Goal: Task Accomplishment & Management: Manage account settings

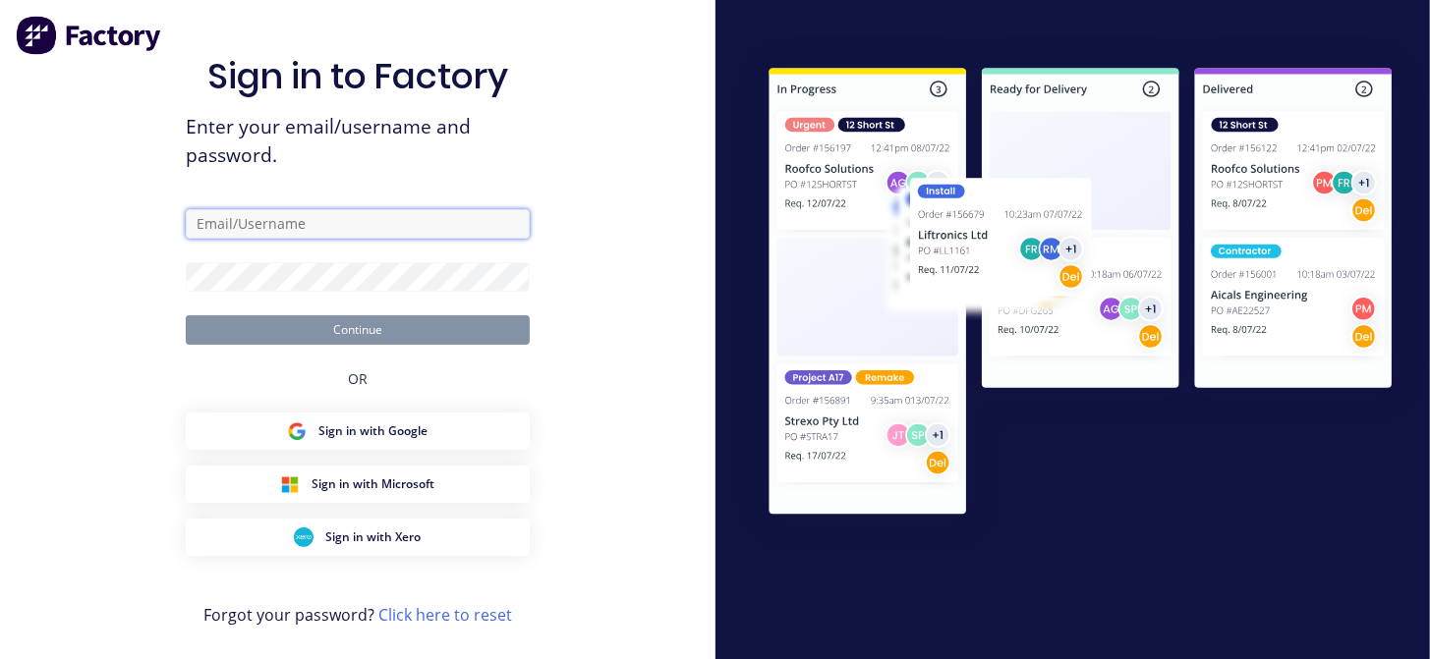
type input "[EMAIL_ADDRESS][DOMAIN_NAME]"
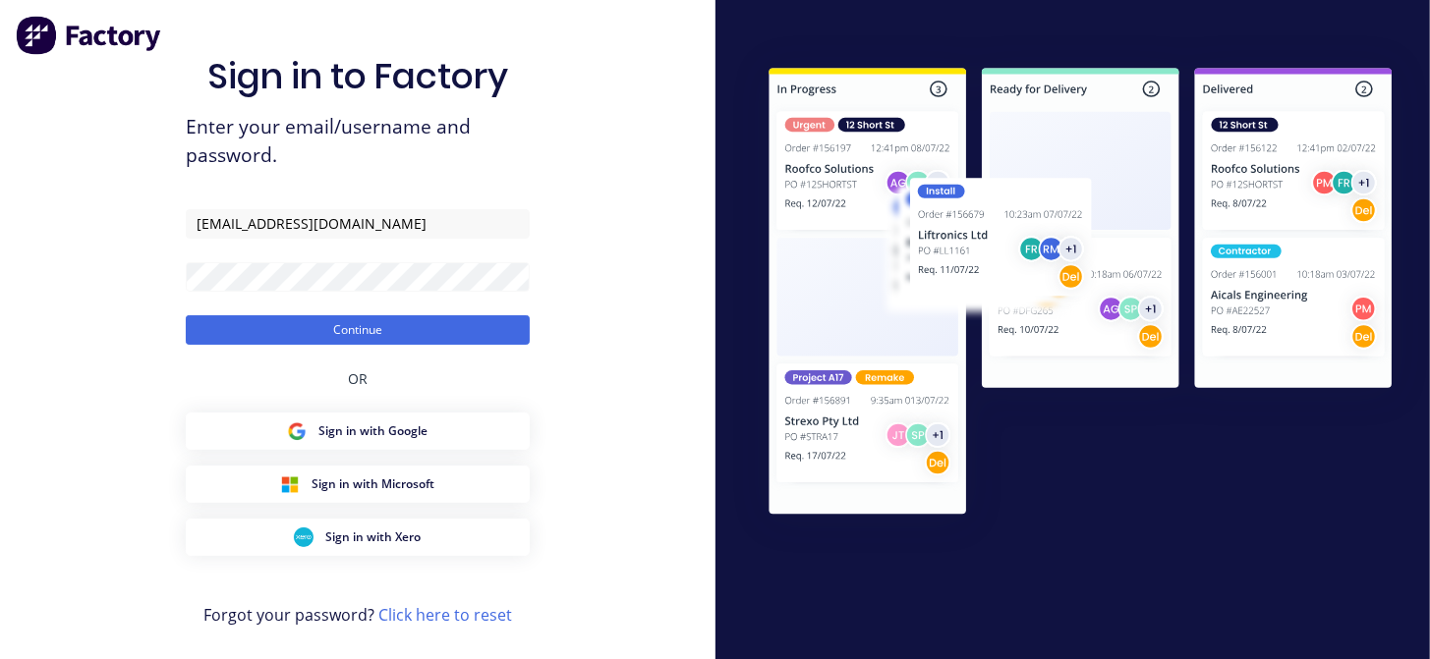
click at [260, 291] on form "[EMAIL_ADDRESS][DOMAIN_NAME] Continue" at bounding box center [358, 277] width 344 height 136
click at [243, 328] on button "Continue" at bounding box center [358, 329] width 344 height 29
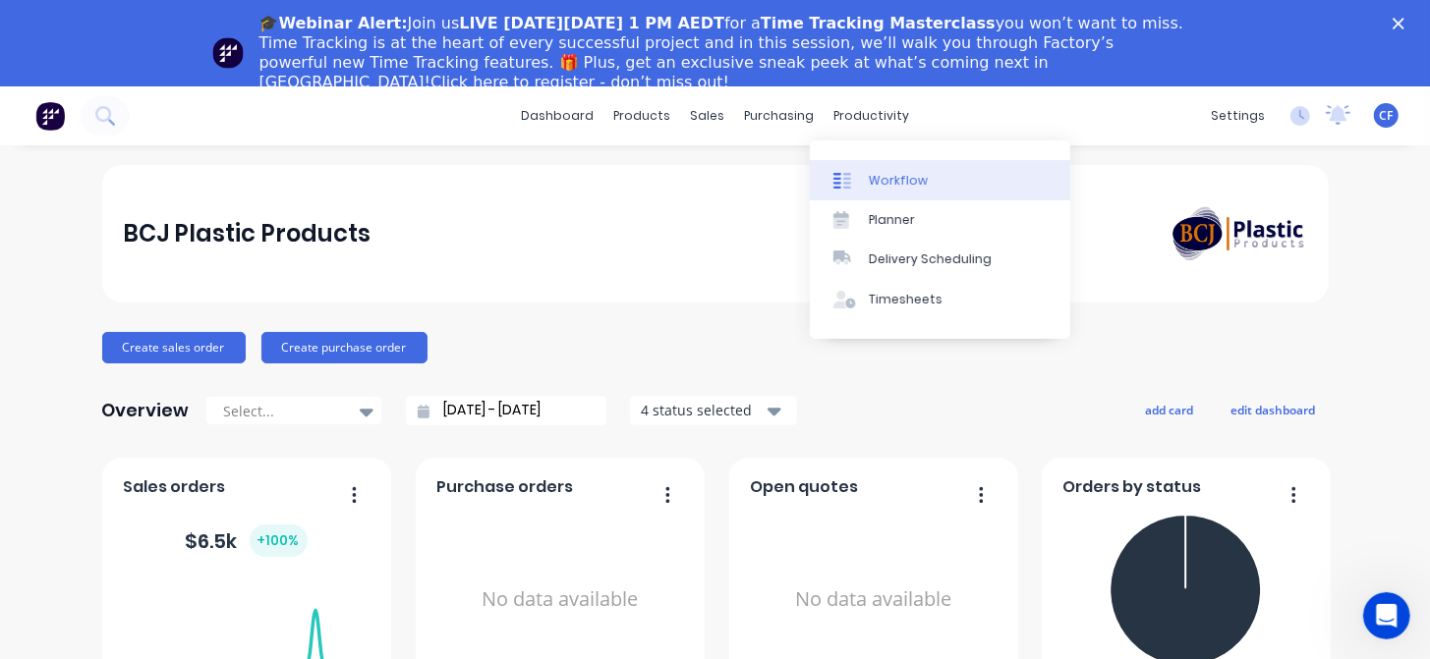
click at [866, 192] on link "Workflow" at bounding box center [940, 179] width 260 height 39
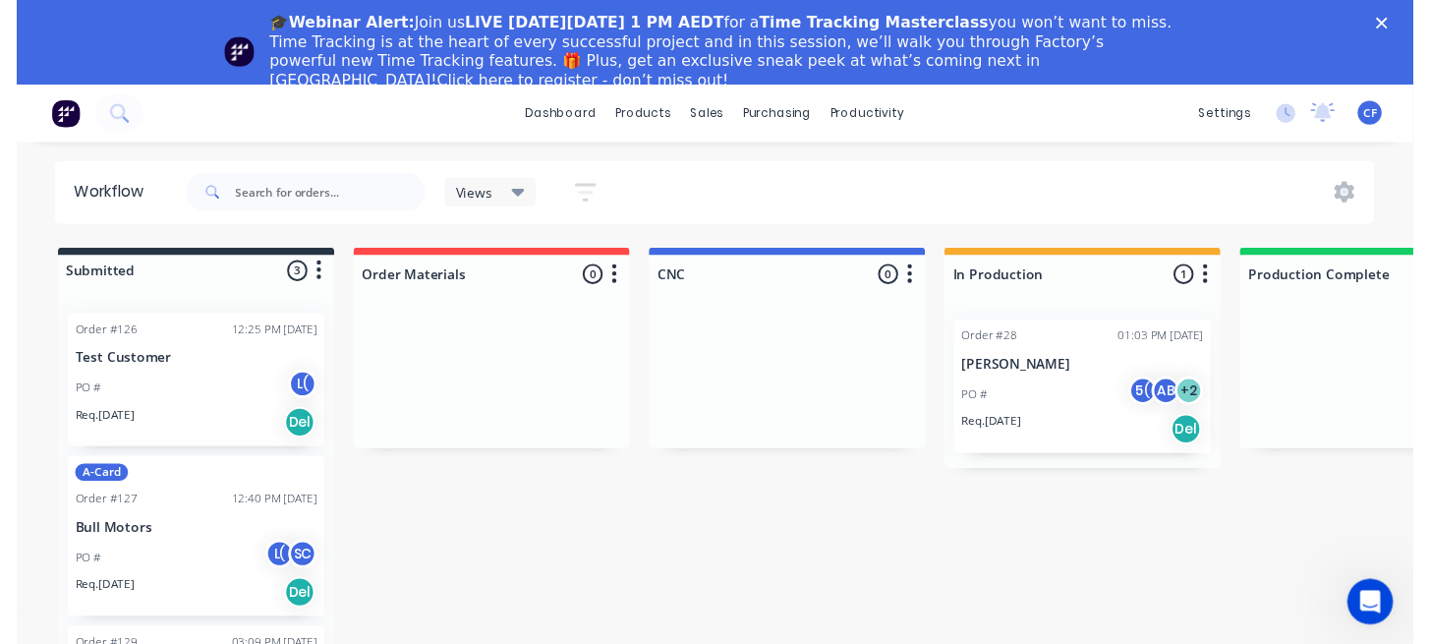
scroll to position [47, 0]
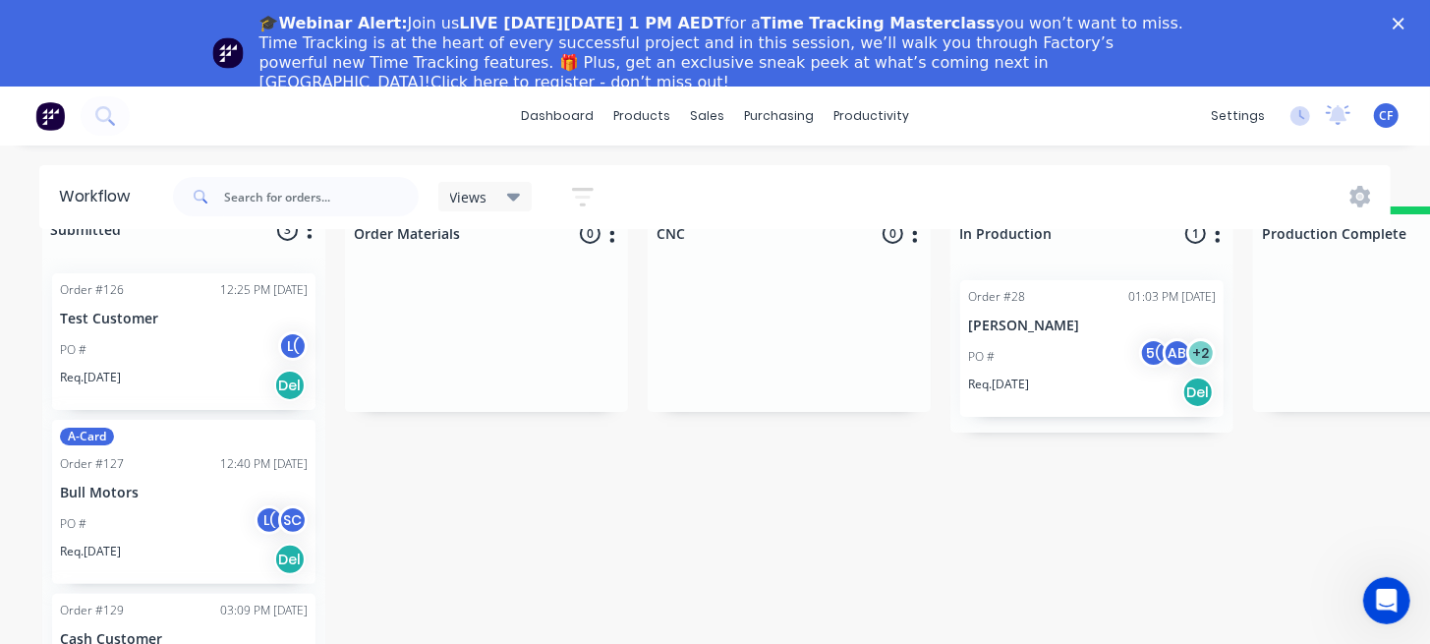
click at [186, 373] on div "L( Labour/Fabrication (F)" at bounding box center [194, 395] width 295 height 59
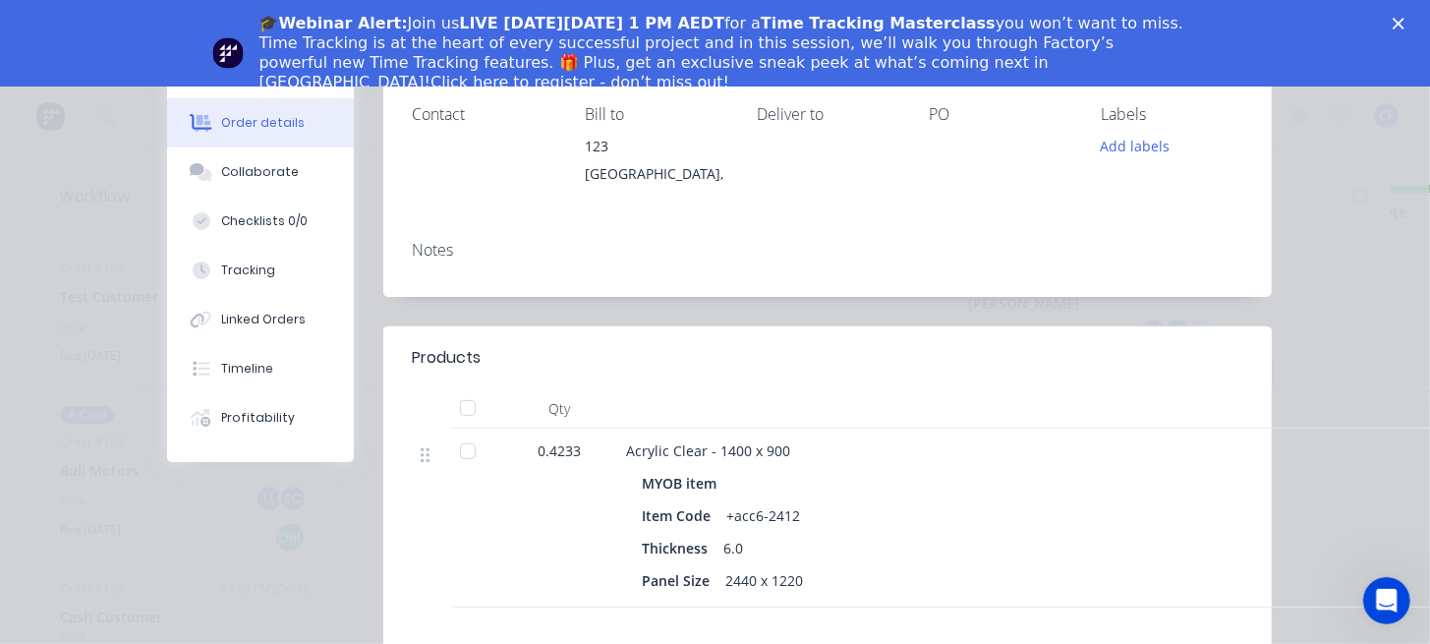
scroll to position [0, 0]
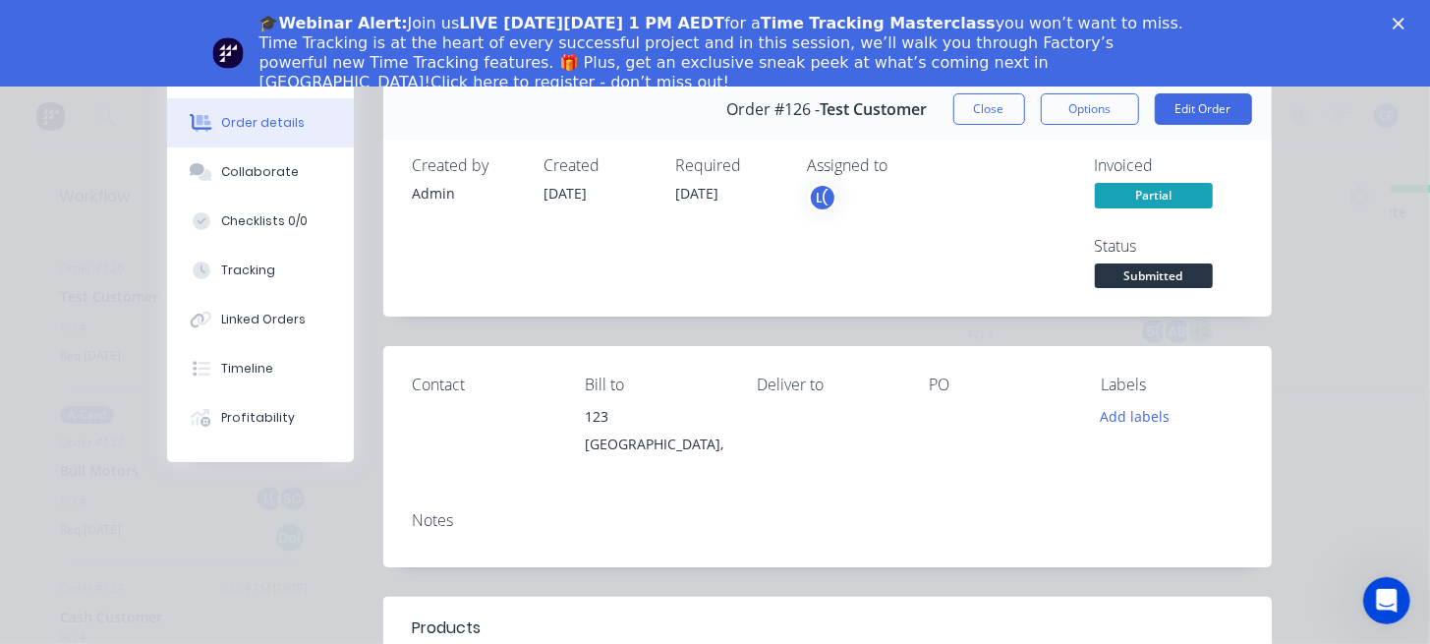
click at [1404, 25] on icon "Close" at bounding box center [1398, 24] width 12 height 12
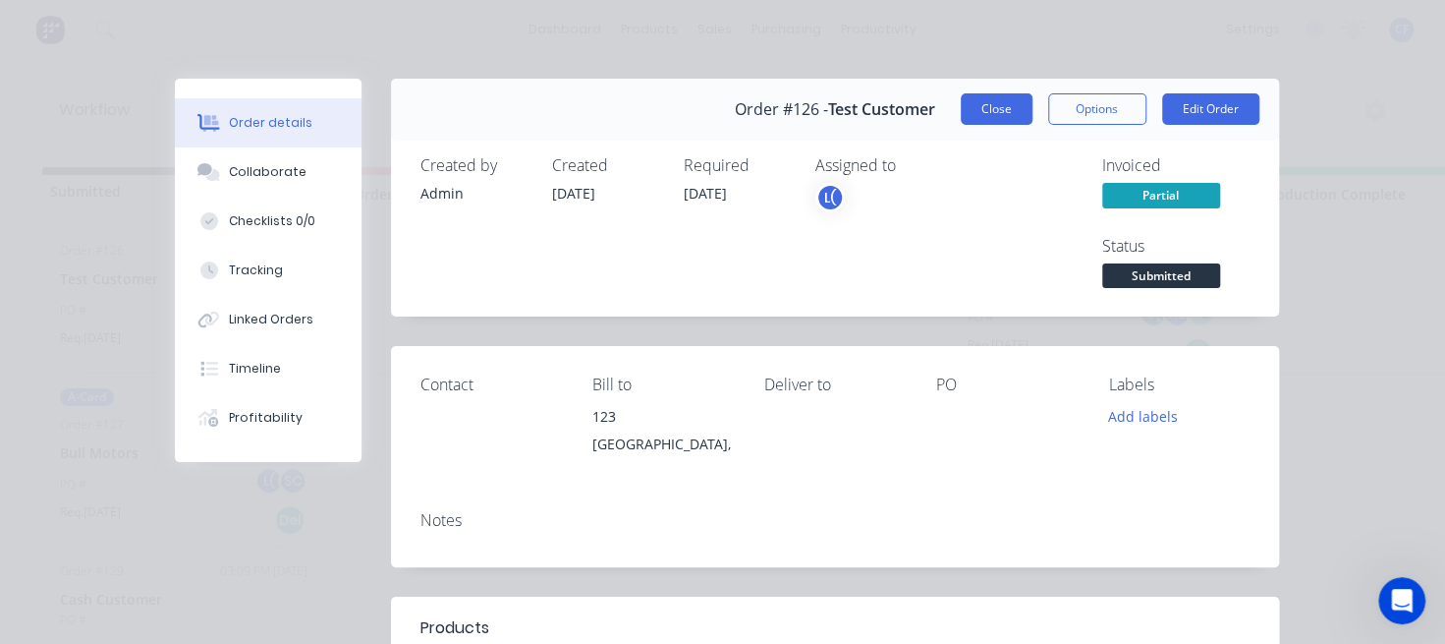
click at [970, 105] on button "Close" at bounding box center [997, 108] width 72 height 31
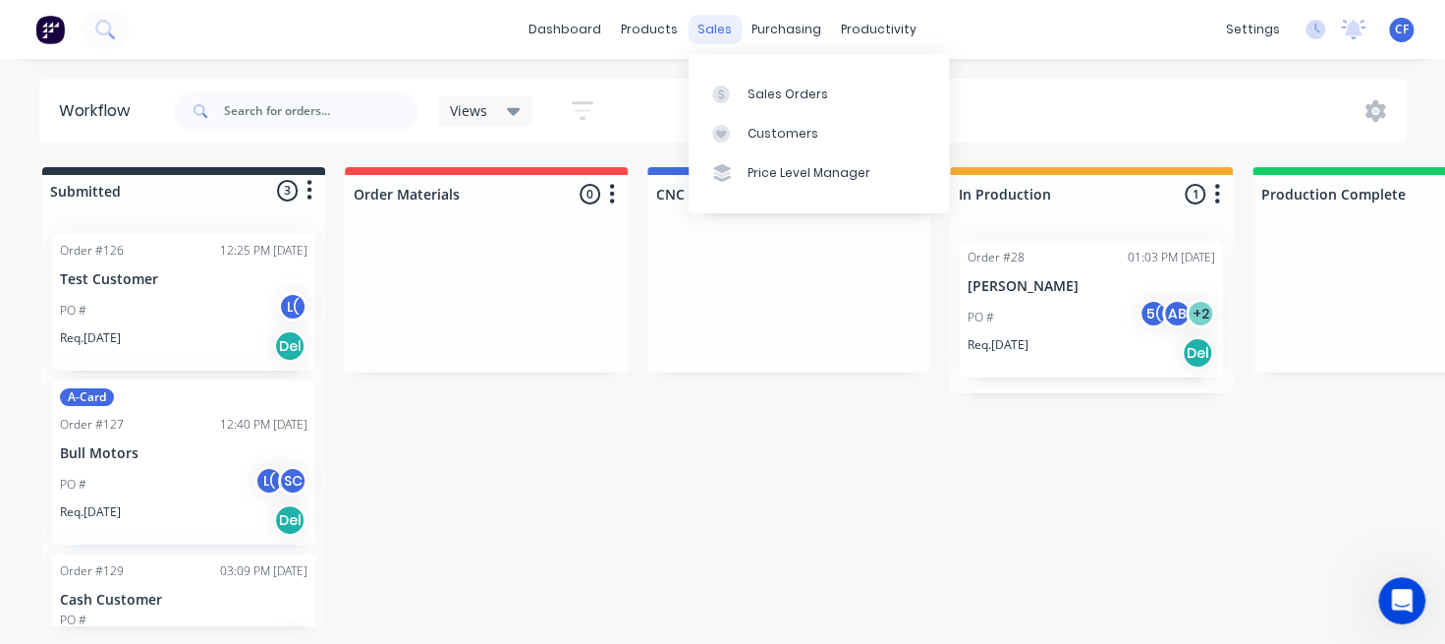
click at [734, 9] on div "dashboard products sales purchasing productivity dashboard products Product Cat…" at bounding box center [722, 29] width 1445 height 59
click at [721, 99] on icon at bounding box center [721, 94] width 18 height 18
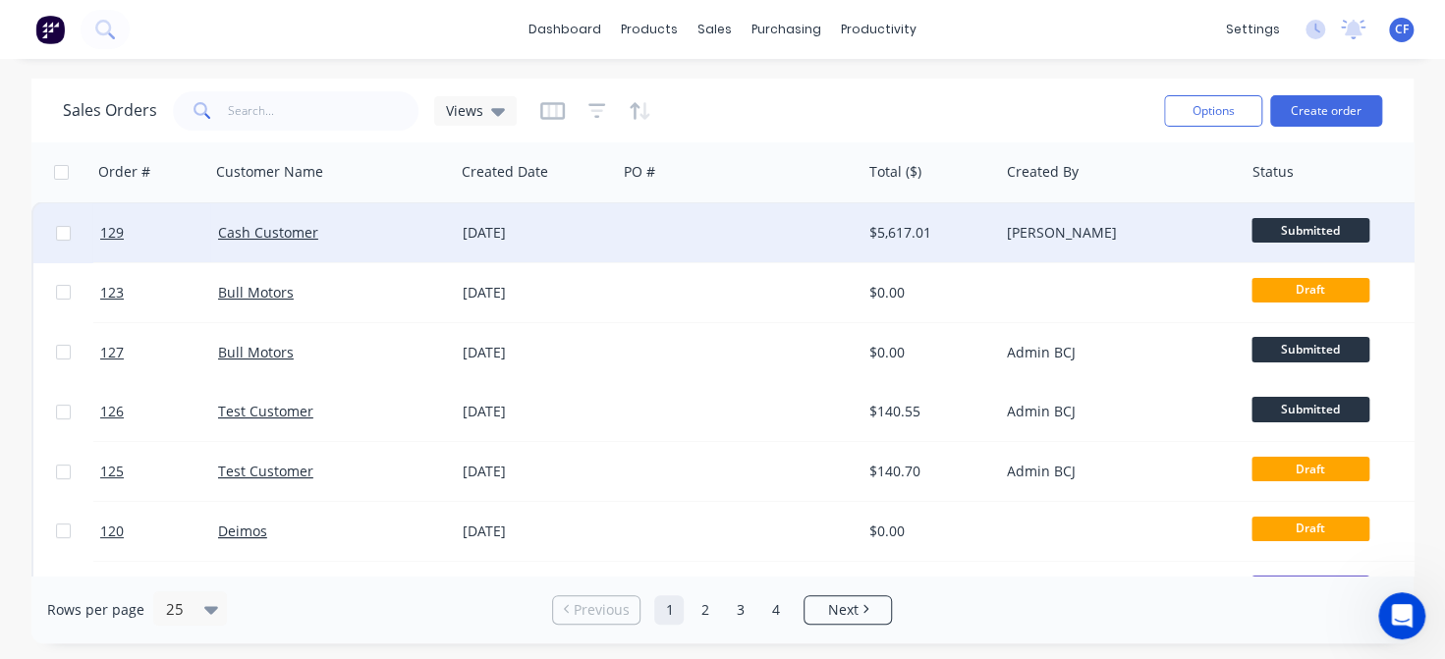
click at [402, 235] on div "Cash Customer" at bounding box center [326, 233] width 217 height 20
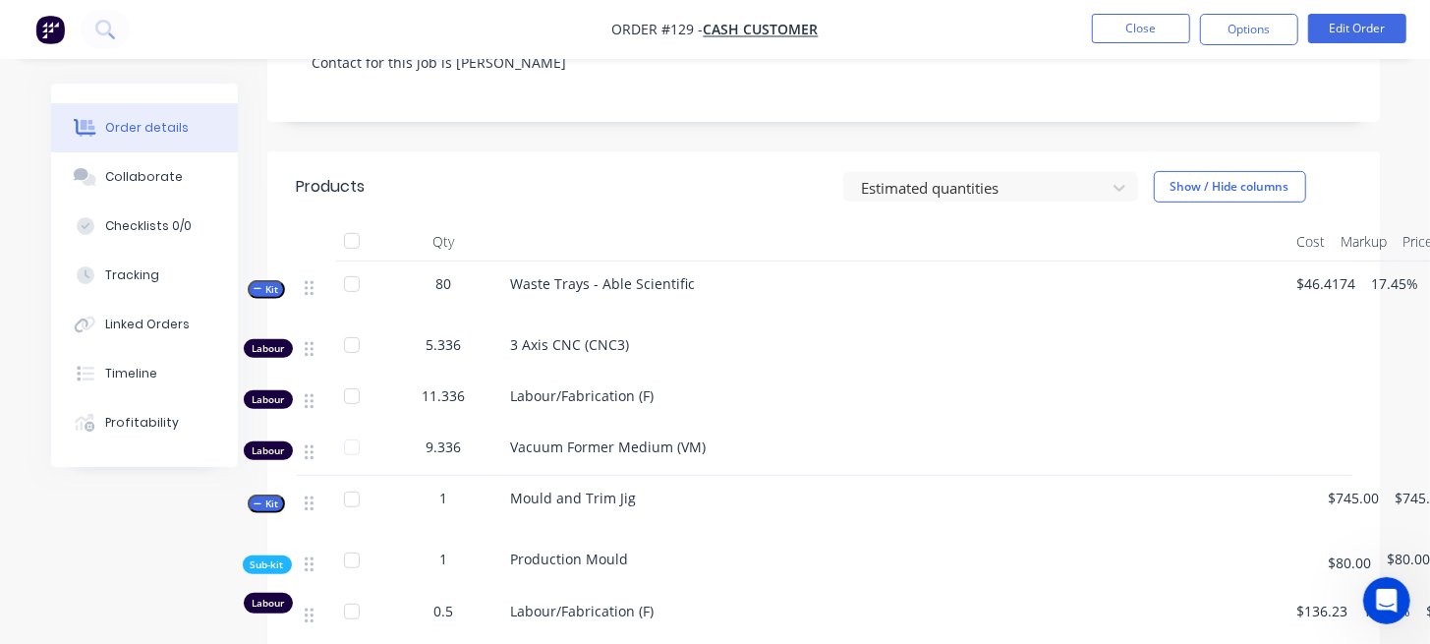
scroll to position [379, 0]
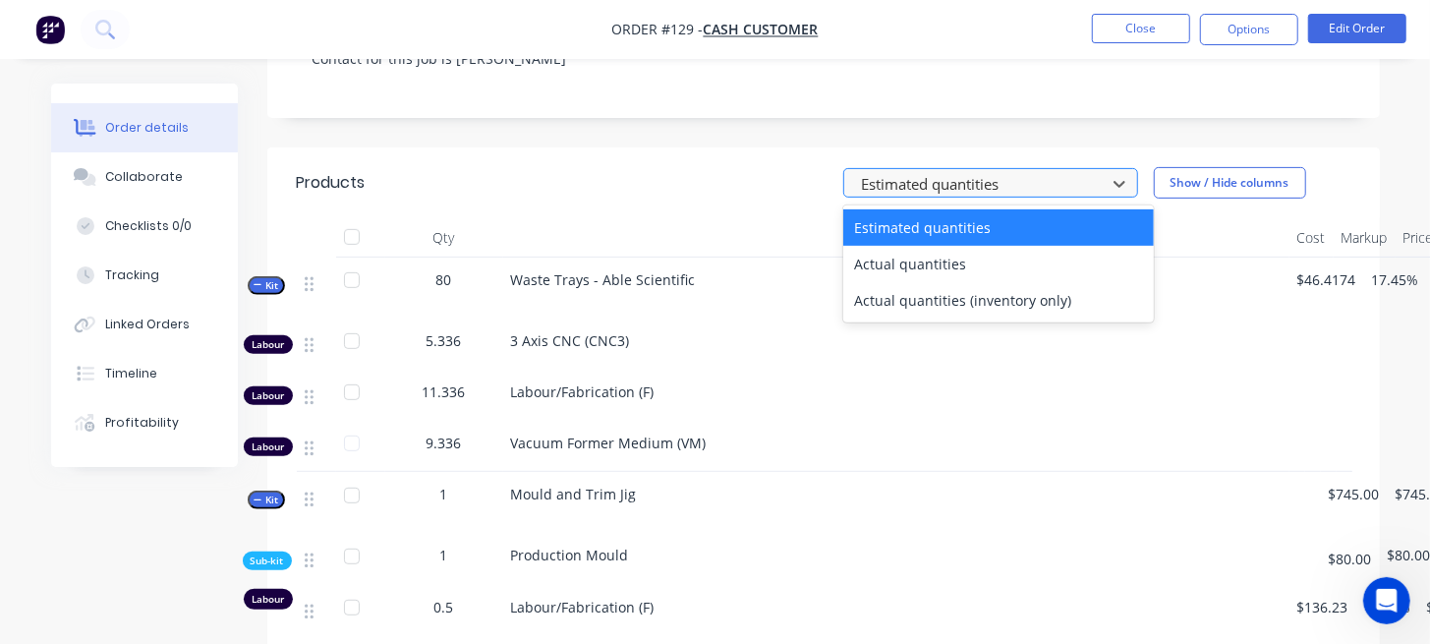
click at [985, 192] on div at bounding box center [978, 183] width 236 height 25
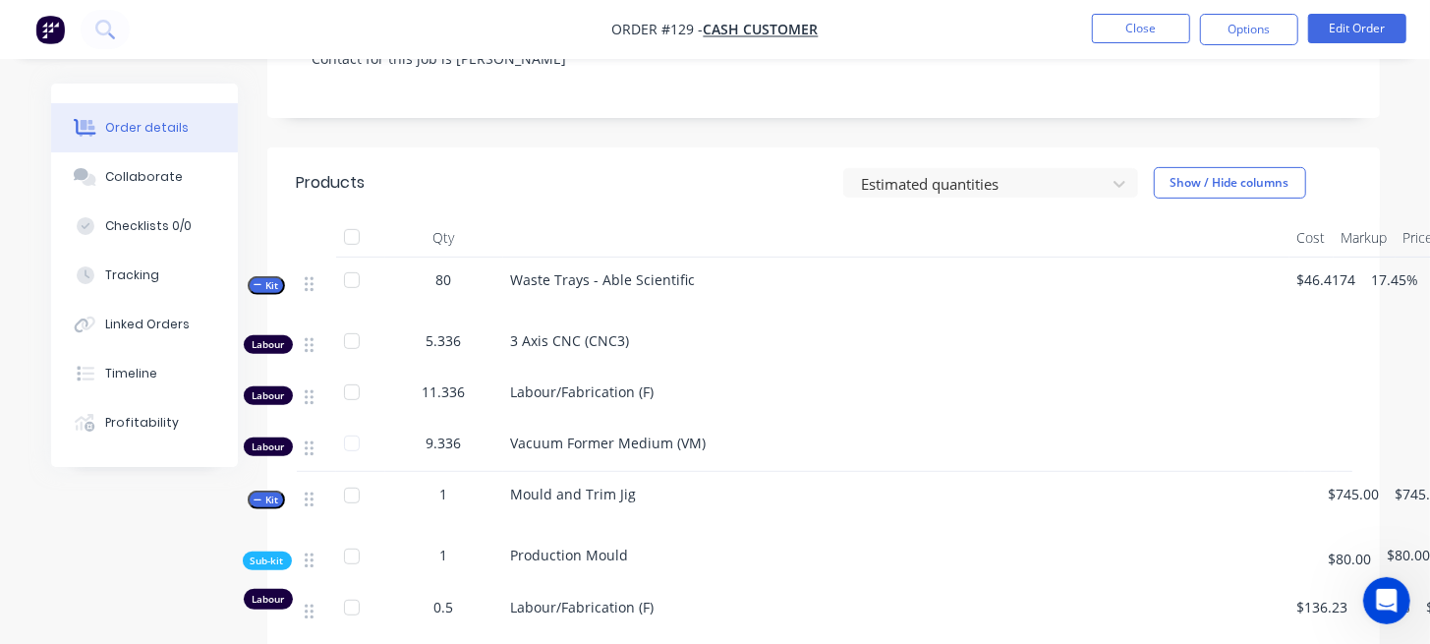
click at [719, 156] on header "Products Estimated quantities Show / Hide columns" at bounding box center [823, 182] width 1112 height 71
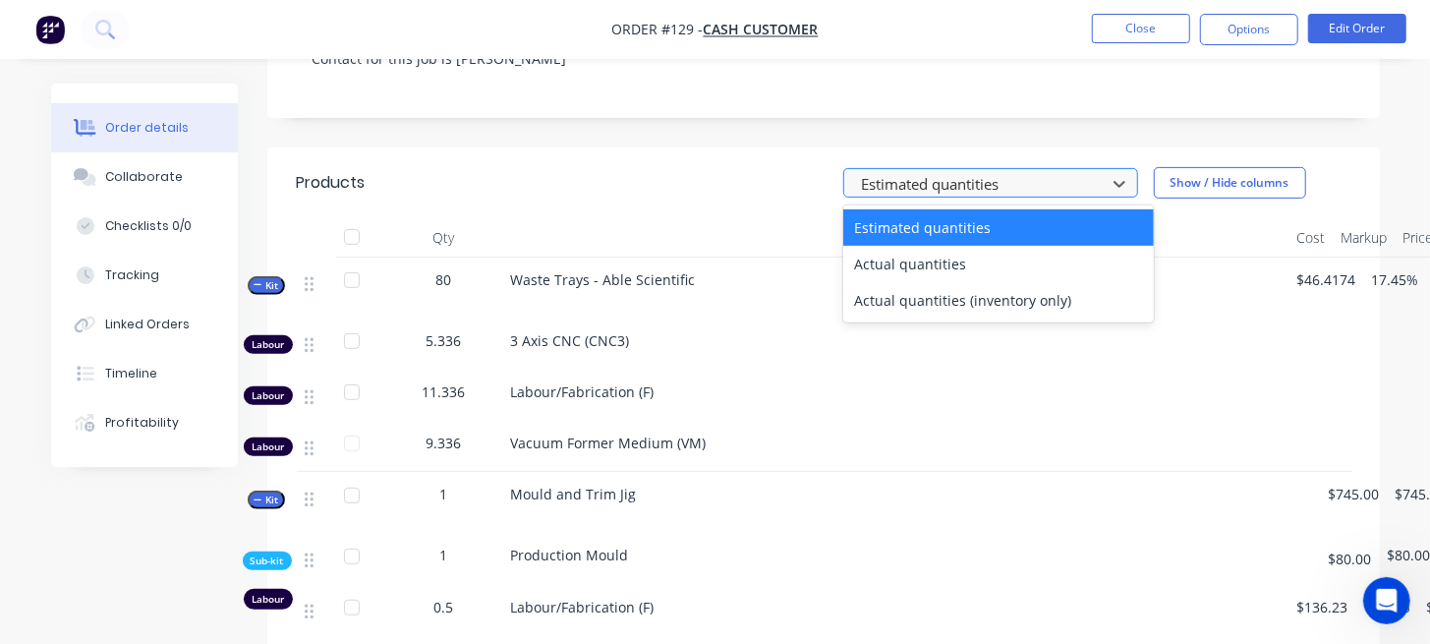
click at [997, 183] on div at bounding box center [978, 183] width 236 height 25
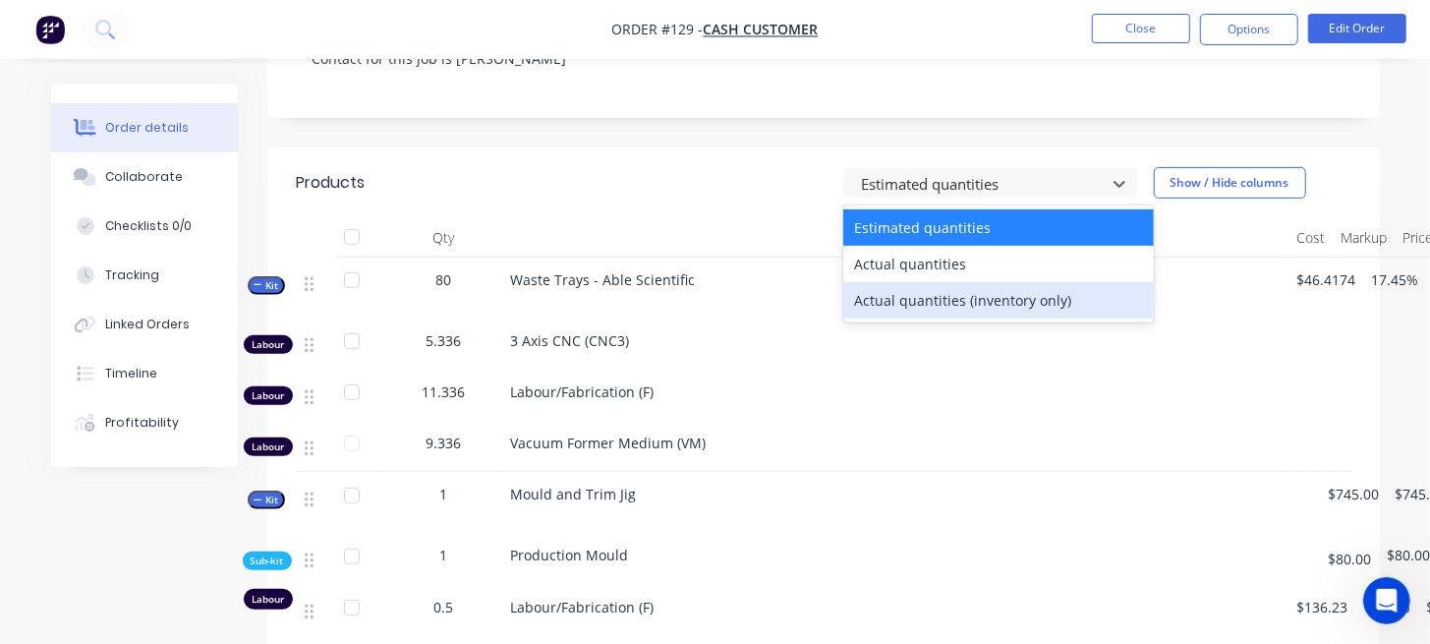
click at [994, 299] on div "Actual quantities (inventory only)" at bounding box center [998, 300] width 311 height 36
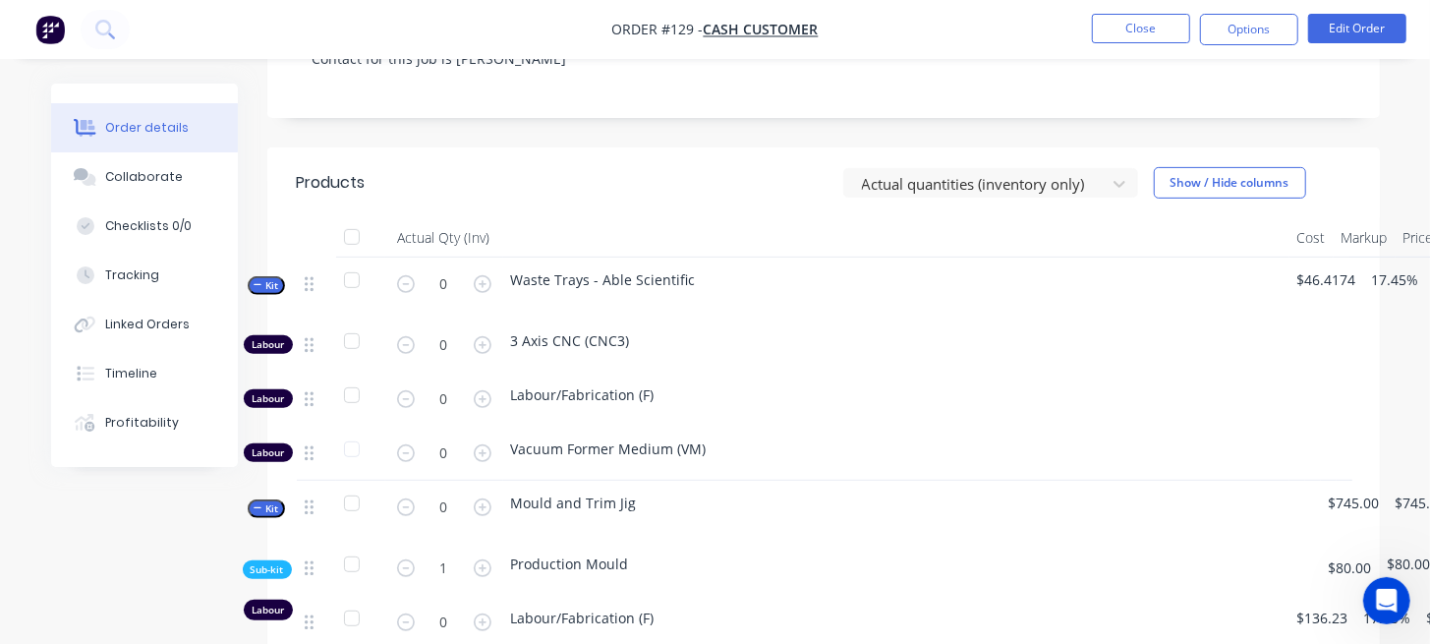
click at [403, 292] on form "0" at bounding box center [444, 281] width 102 height 29
click at [1067, 186] on div at bounding box center [978, 183] width 236 height 25
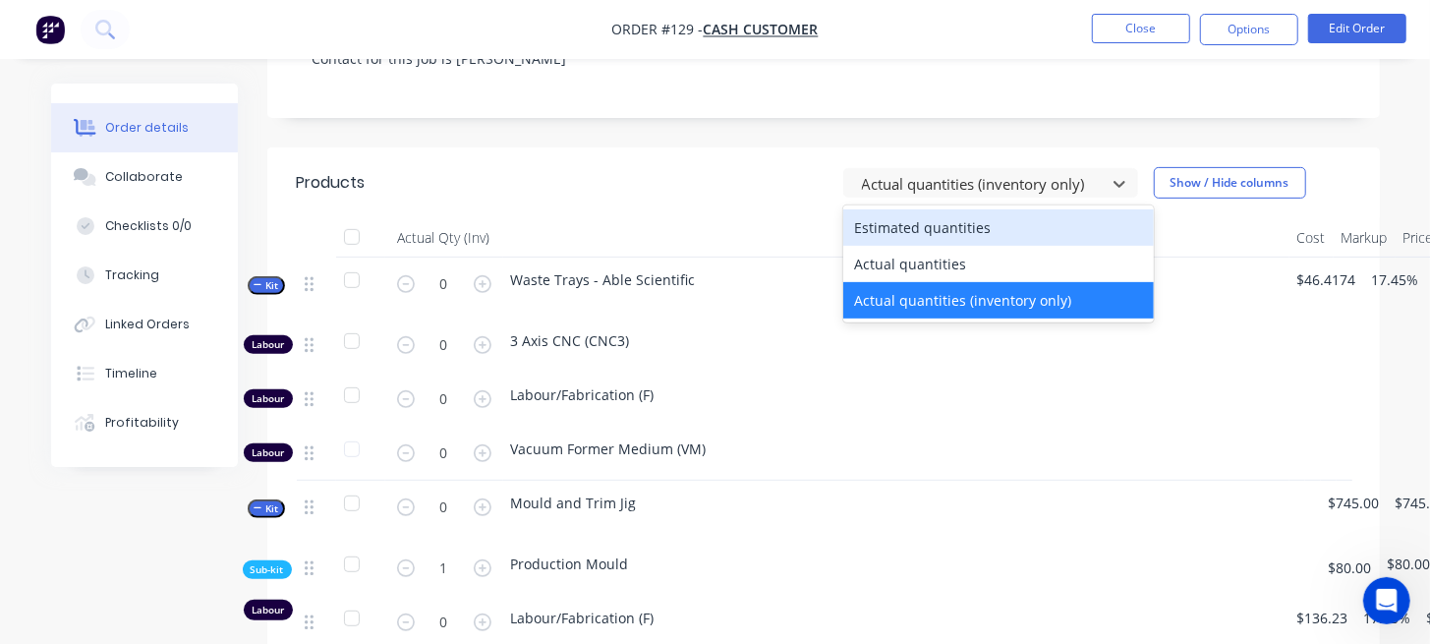
click at [962, 226] on div "Estimated quantities" at bounding box center [998, 227] width 311 height 36
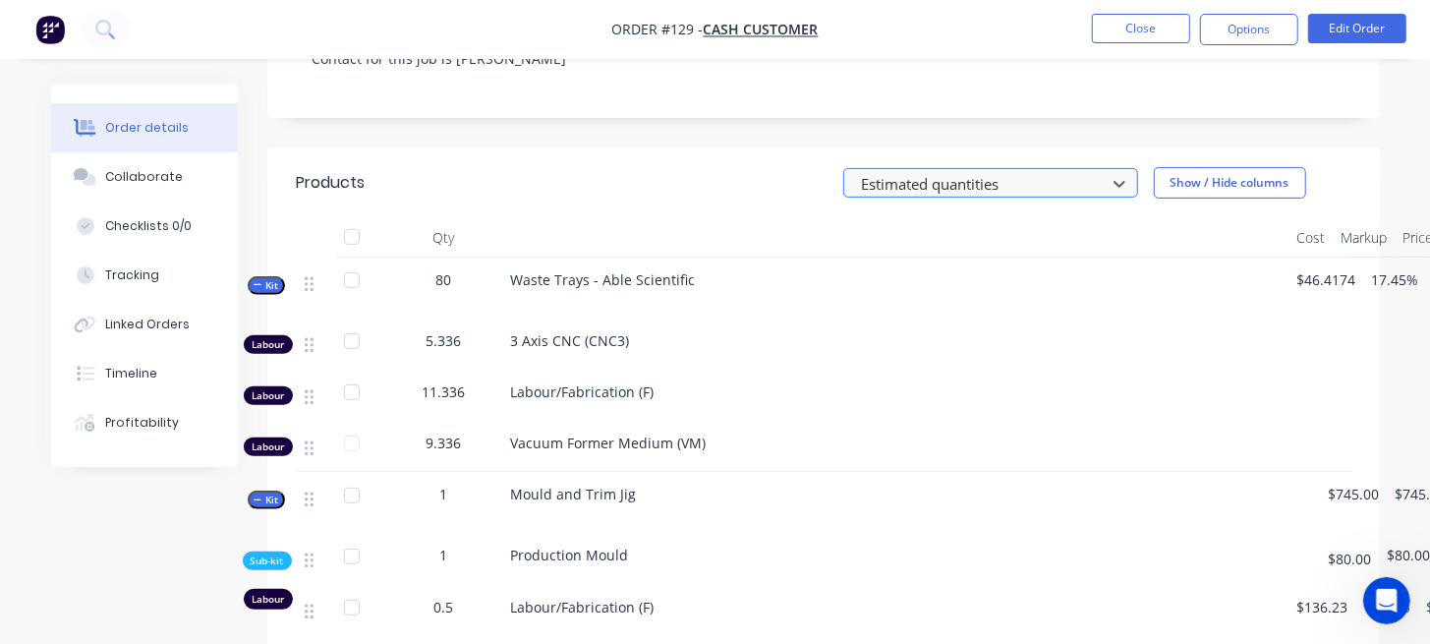
click at [1036, 193] on div at bounding box center [978, 183] width 236 height 25
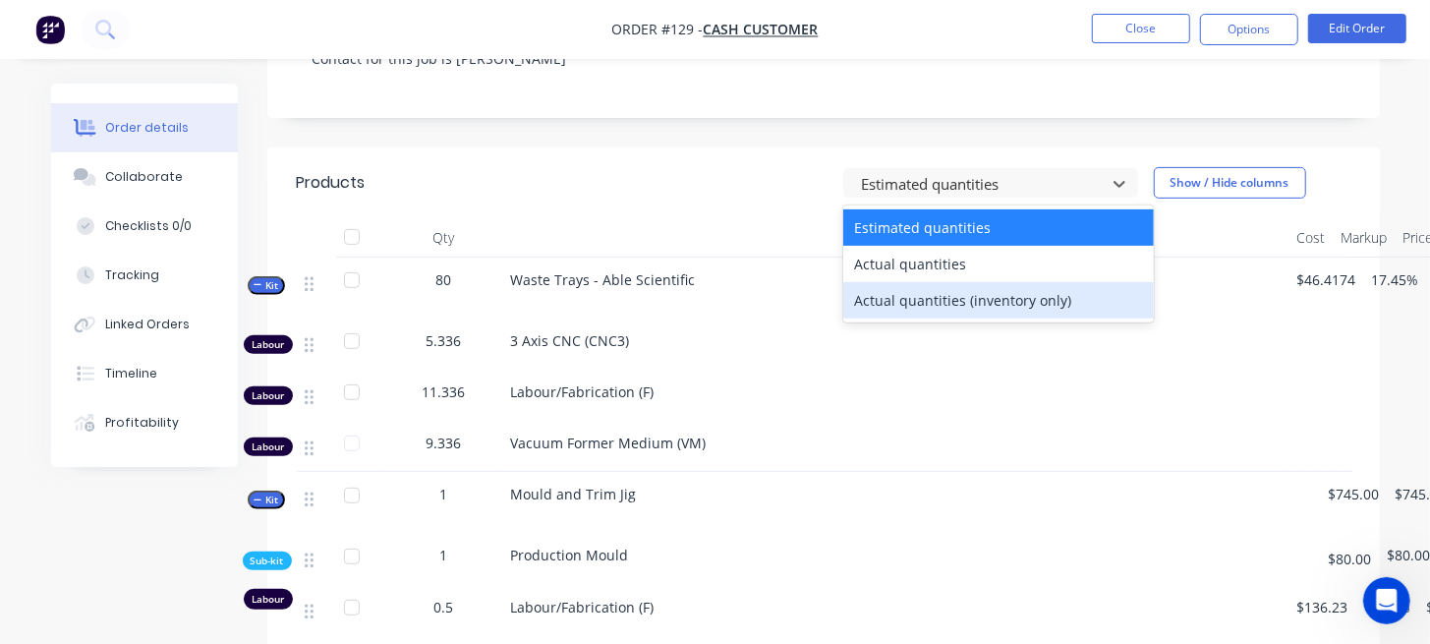
click at [928, 290] on div "Actual quantities (inventory only)" at bounding box center [998, 300] width 311 height 36
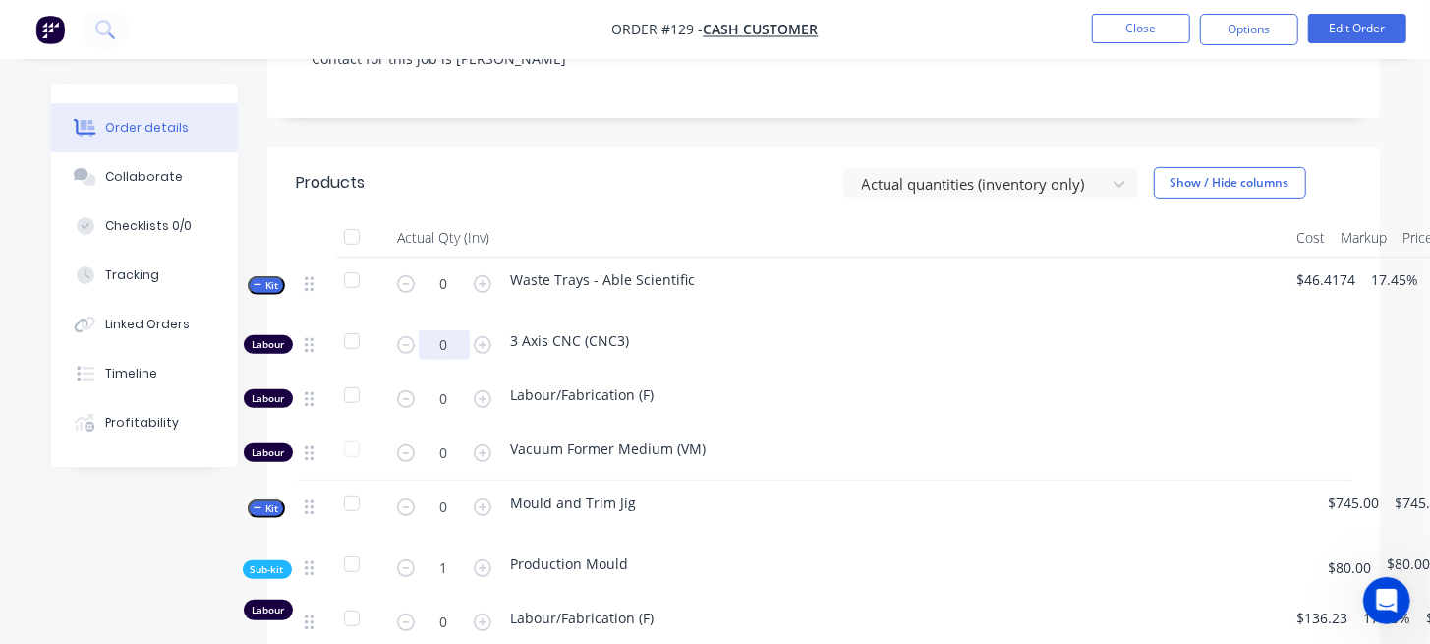
click at [445, 341] on input "0" at bounding box center [444, 344] width 51 height 29
type input "e"
type input "2"
click at [449, 344] on input "text" at bounding box center [444, 344] width 51 height 29
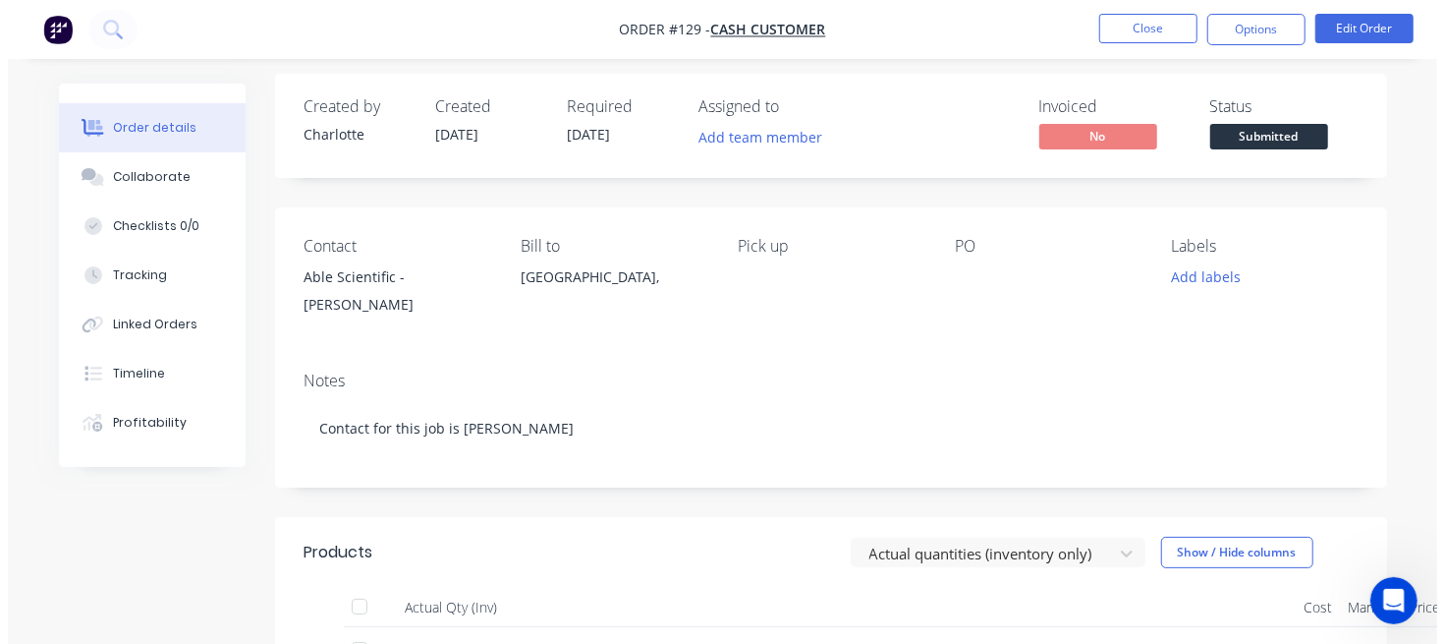
scroll to position [0, 0]
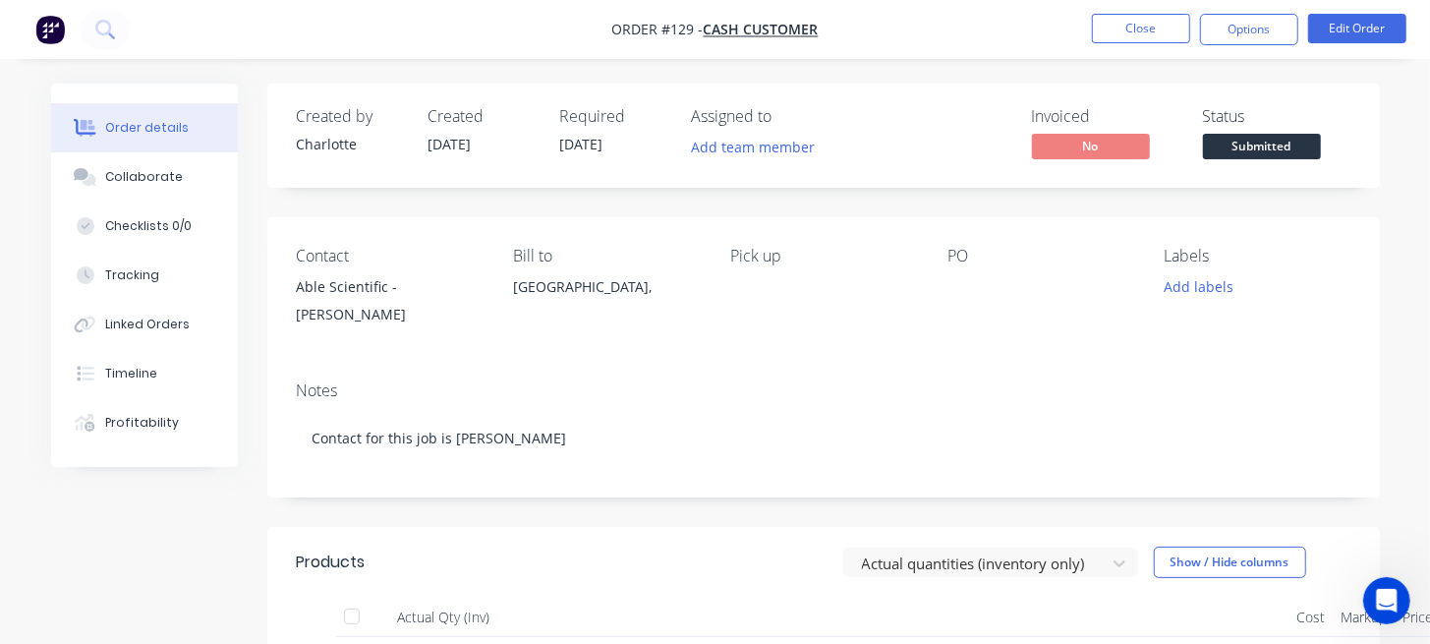
type input "22"
click at [1139, 12] on nav "Order #129 - Cash Customer Close Options Edit Order" at bounding box center [715, 29] width 1430 height 59
click at [1133, 36] on button "Close" at bounding box center [1141, 28] width 98 height 29
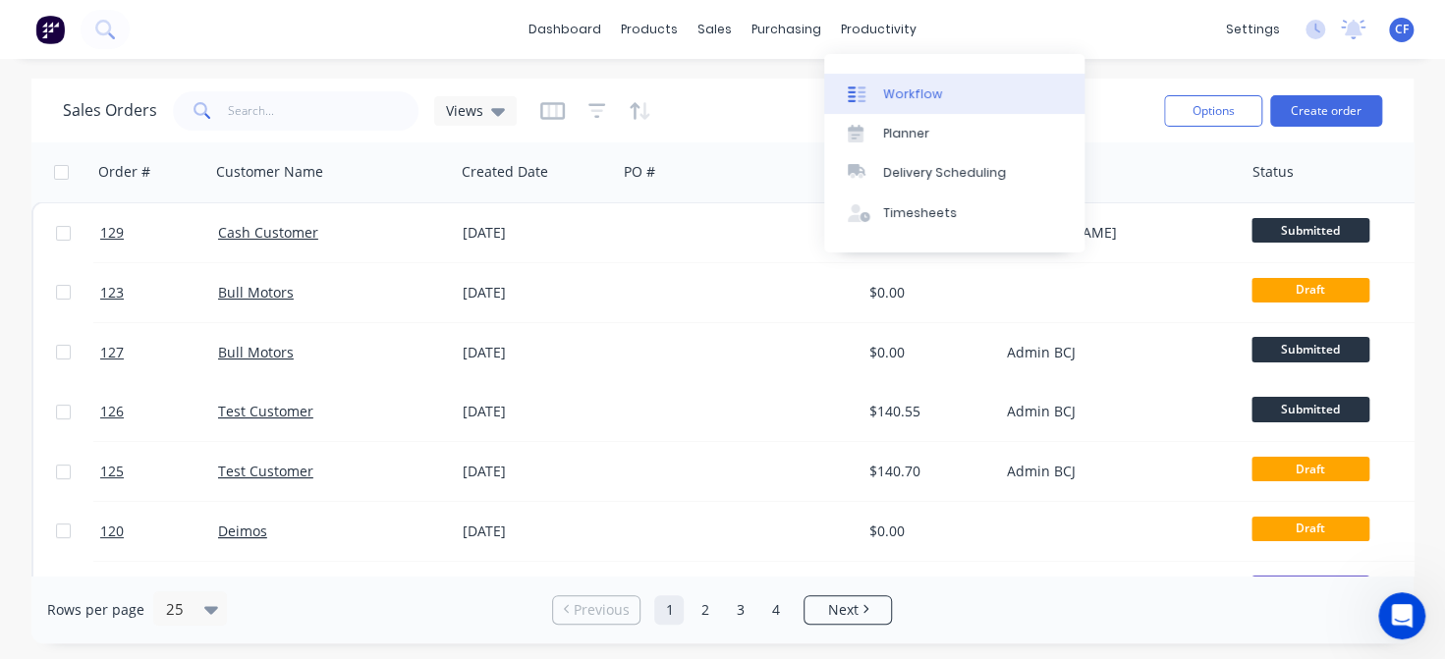
click at [884, 82] on link "Workflow" at bounding box center [954, 93] width 260 height 39
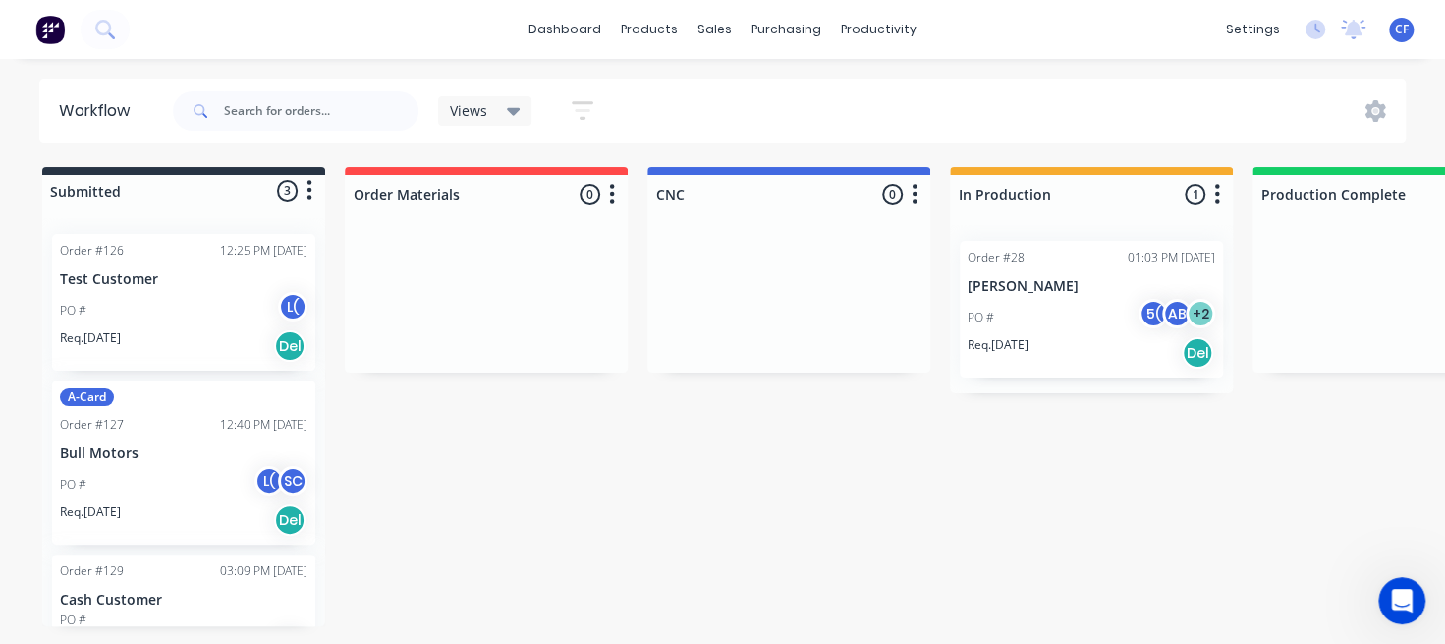
click at [152, 251] on div "Order #126 12:25 PM [DATE]" at bounding box center [184, 251] width 248 height 18
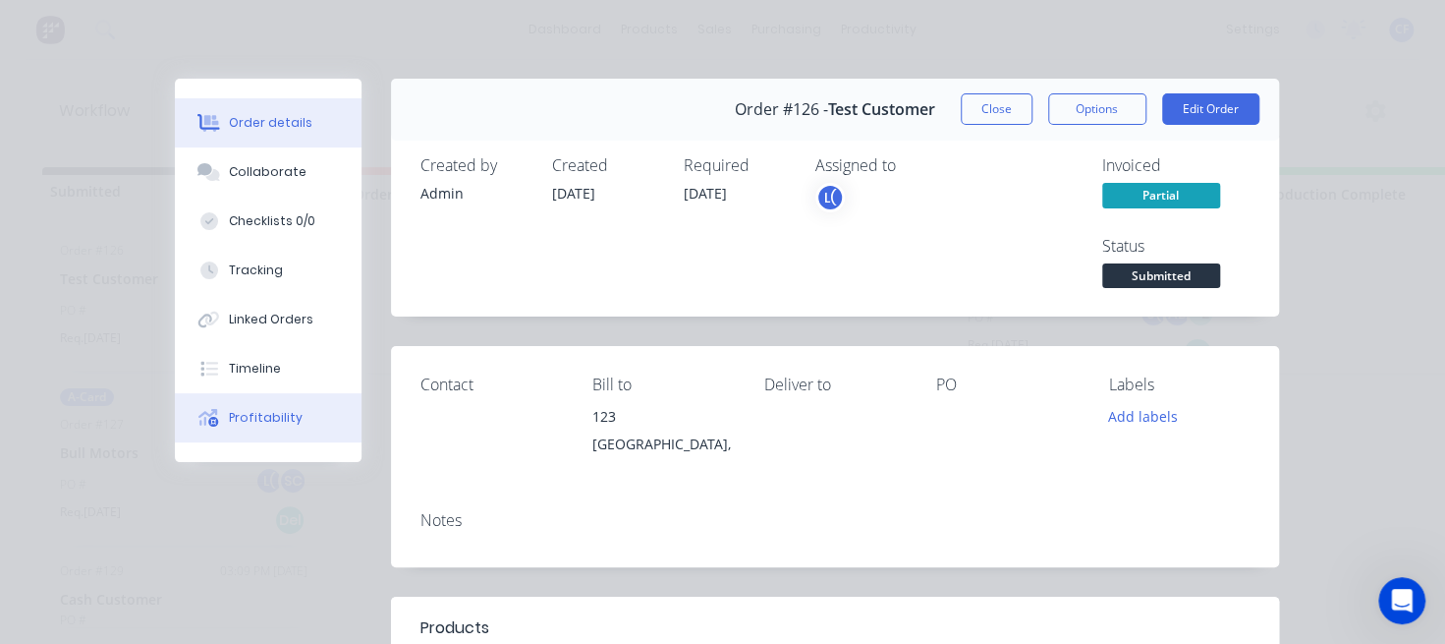
click at [229, 417] on div "Profitability" at bounding box center [266, 418] width 74 height 18
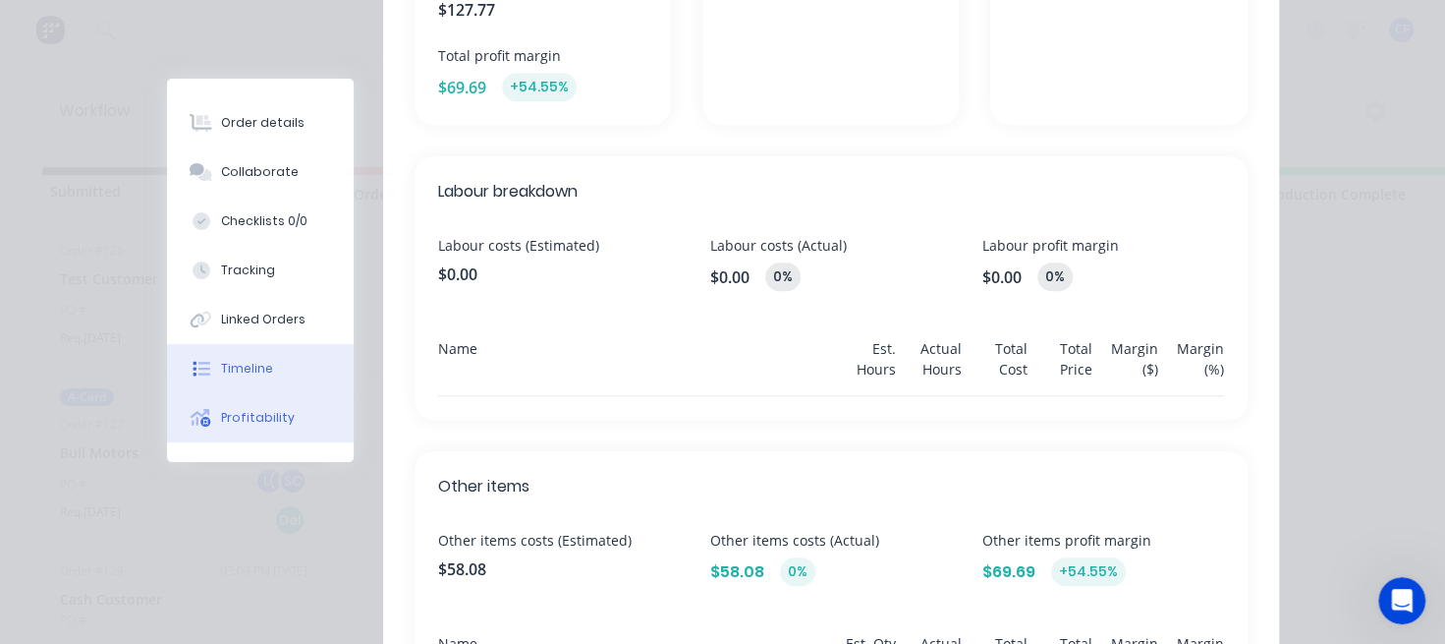
click at [237, 381] on button "Timeline" at bounding box center [260, 368] width 187 height 49
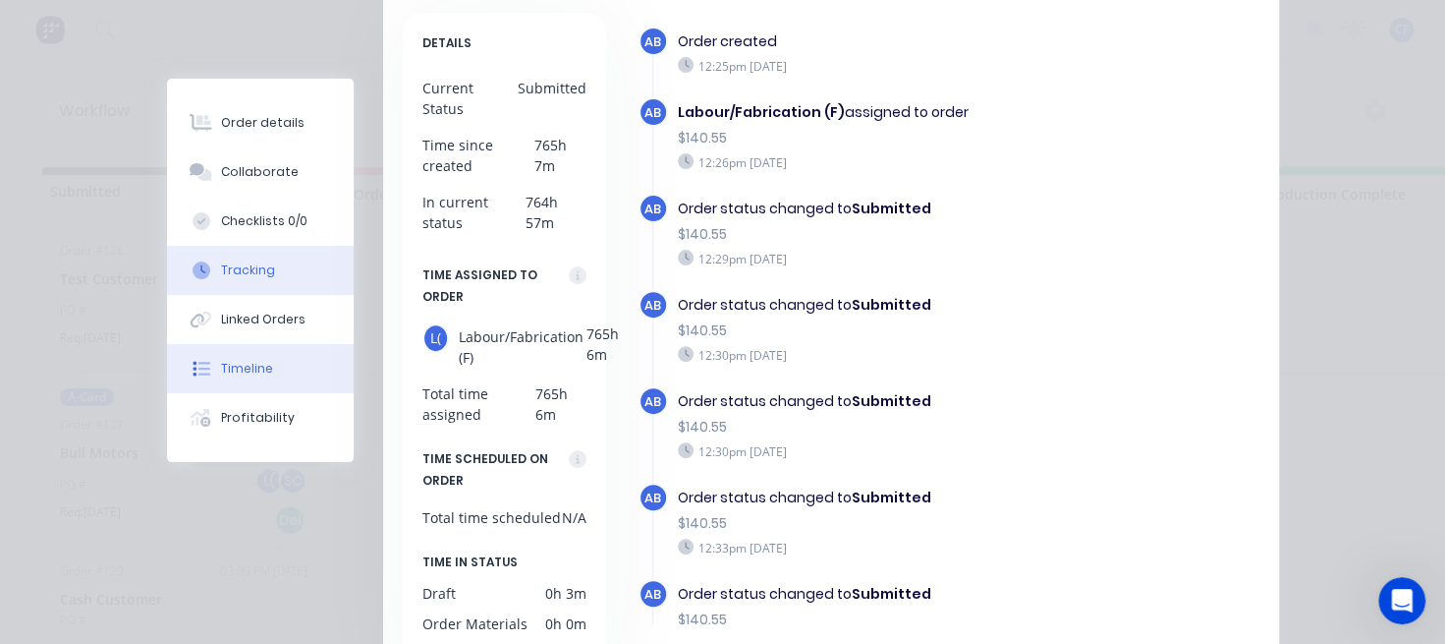
click at [246, 283] on button "Tracking" at bounding box center [260, 270] width 187 height 49
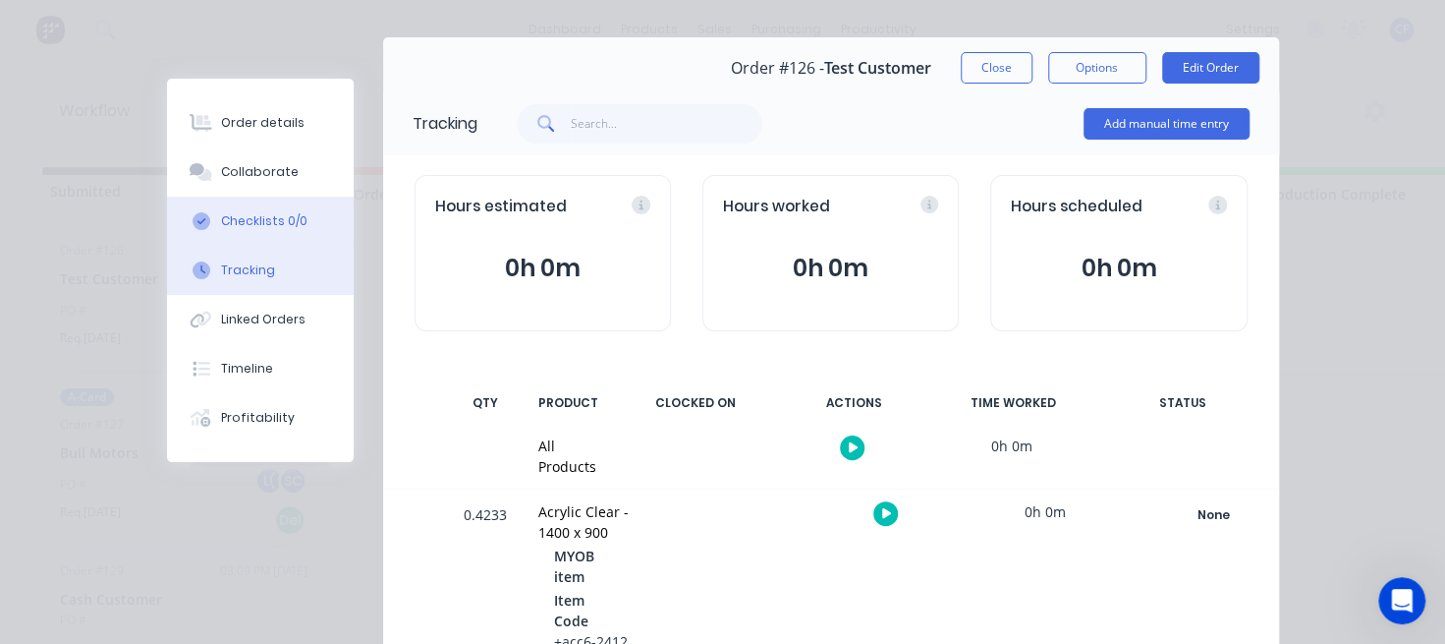
click at [259, 238] on button "Checklists 0/0" at bounding box center [260, 221] width 187 height 49
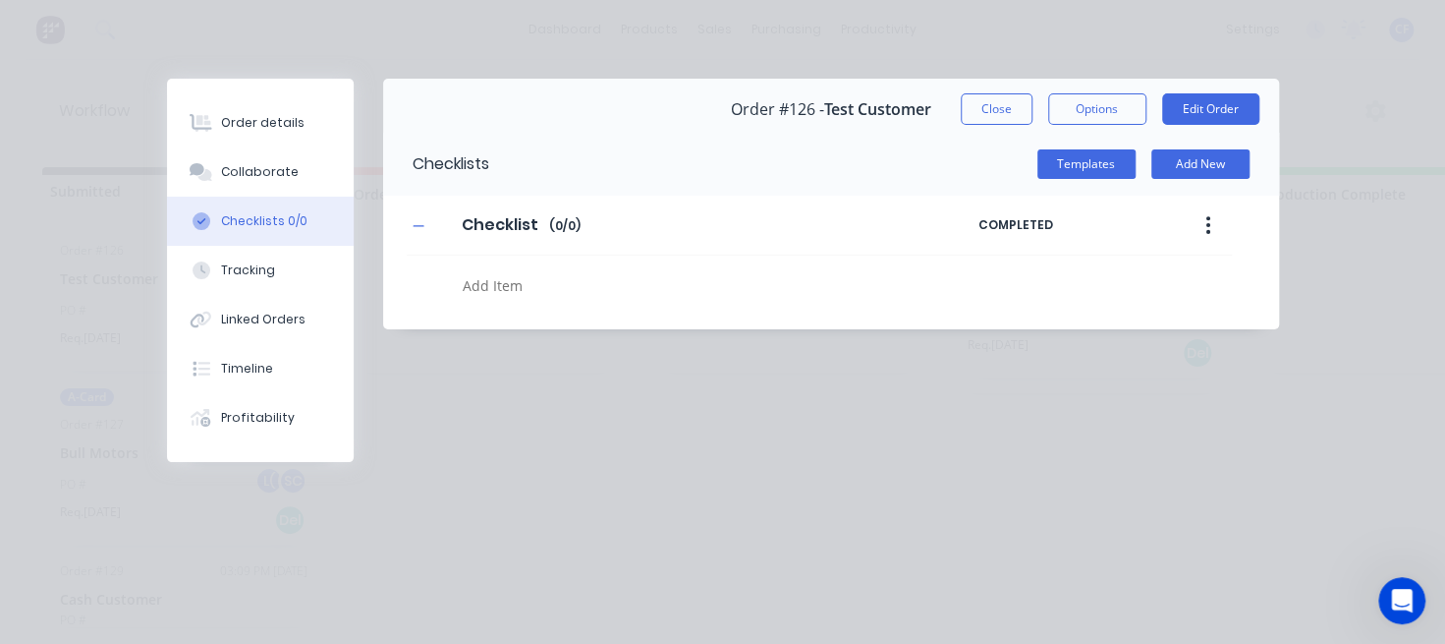
scroll to position [0, 0]
click at [258, 179] on div "Collaborate" at bounding box center [260, 172] width 78 height 18
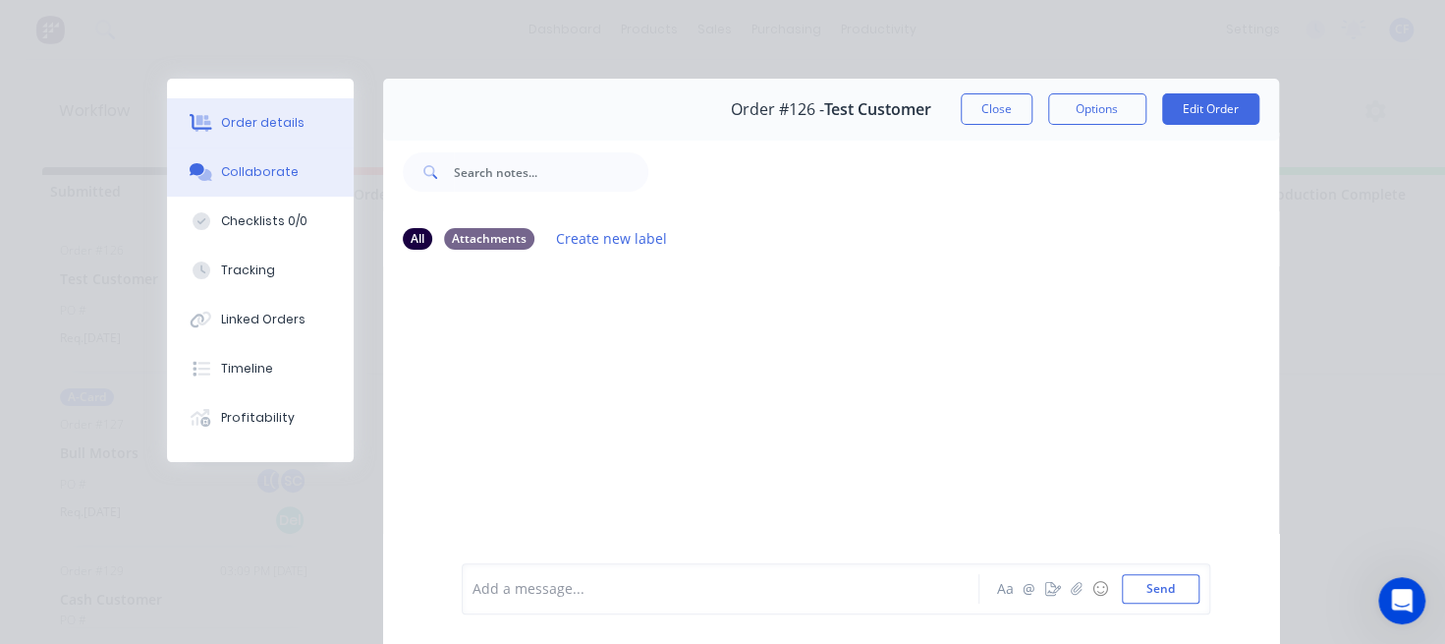
click at [279, 125] on div "Order details" at bounding box center [263, 123] width 84 height 18
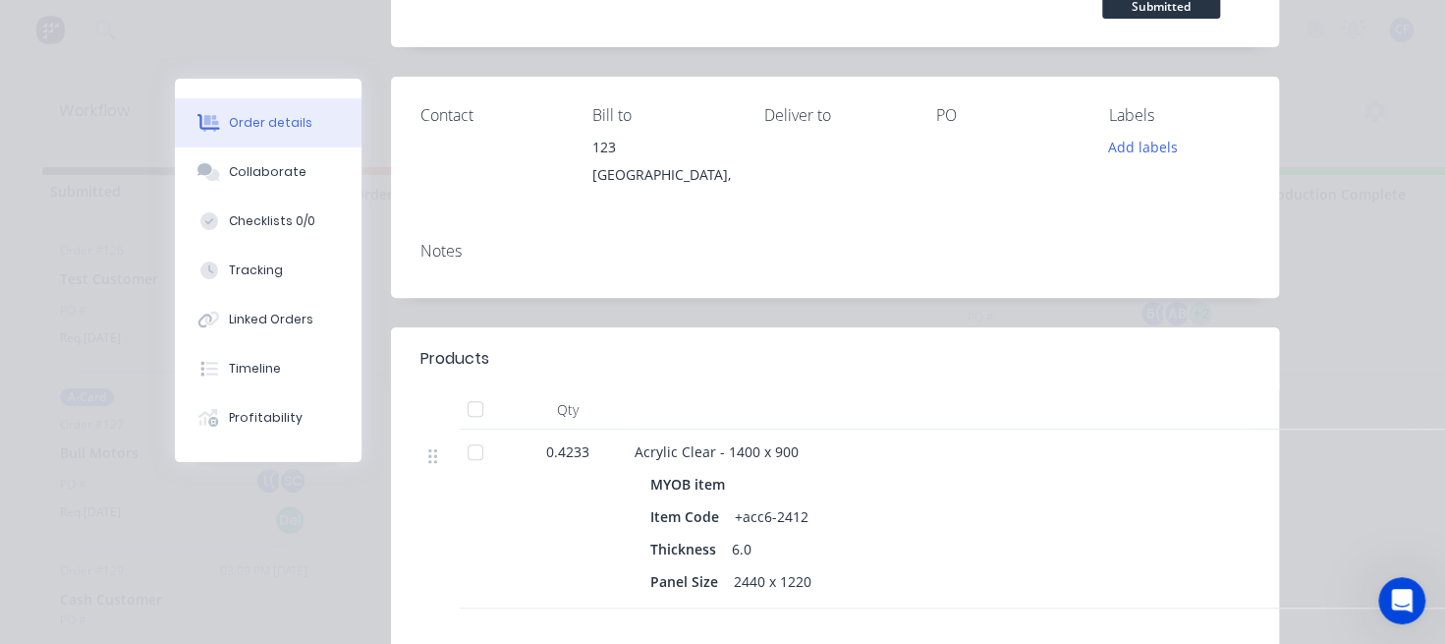
scroll to position [490, 0]
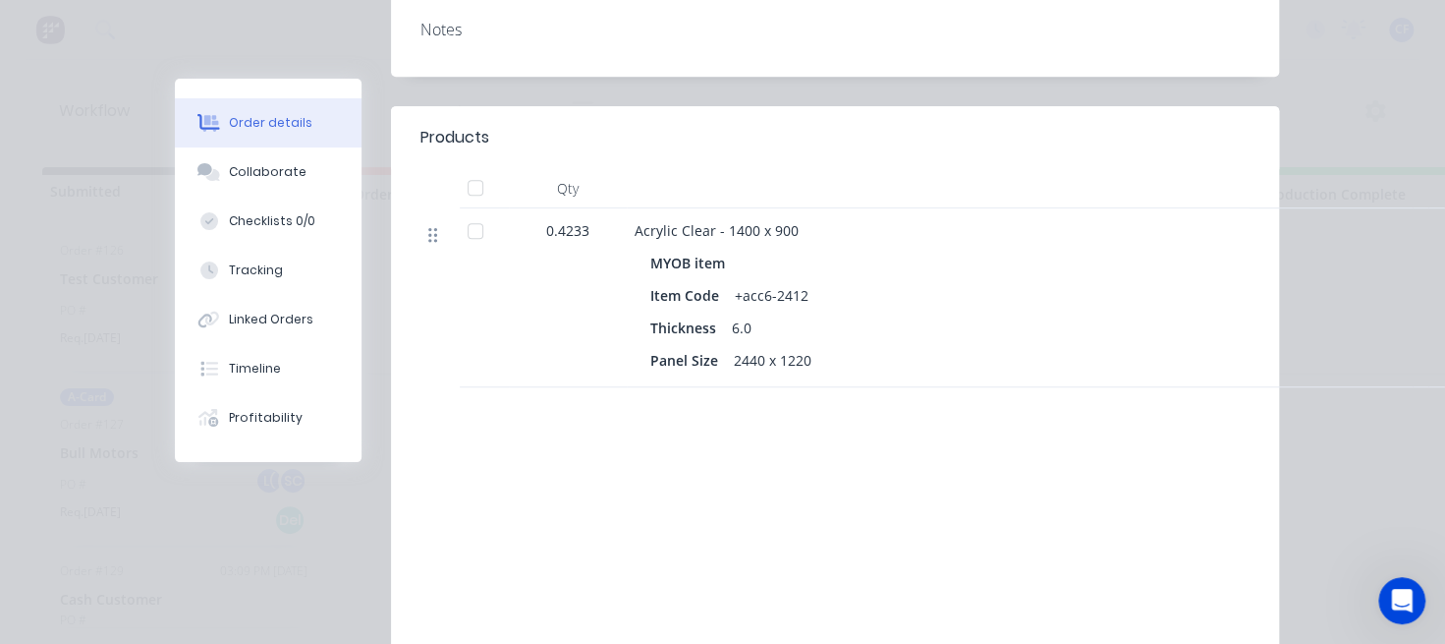
click at [428, 231] on icon at bounding box center [432, 235] width 9 height 18
click at [547, 195] on div "Qty" at bounding box center [568, 188] width 118 height 39
drag, startPoint x: 547, startPoint y: 194, endPoint x: 744, endPoint y: 193, distance: 196.5
click at [744, 192] on div "Qty" at bounding box center [835, 188] width 829 height 39
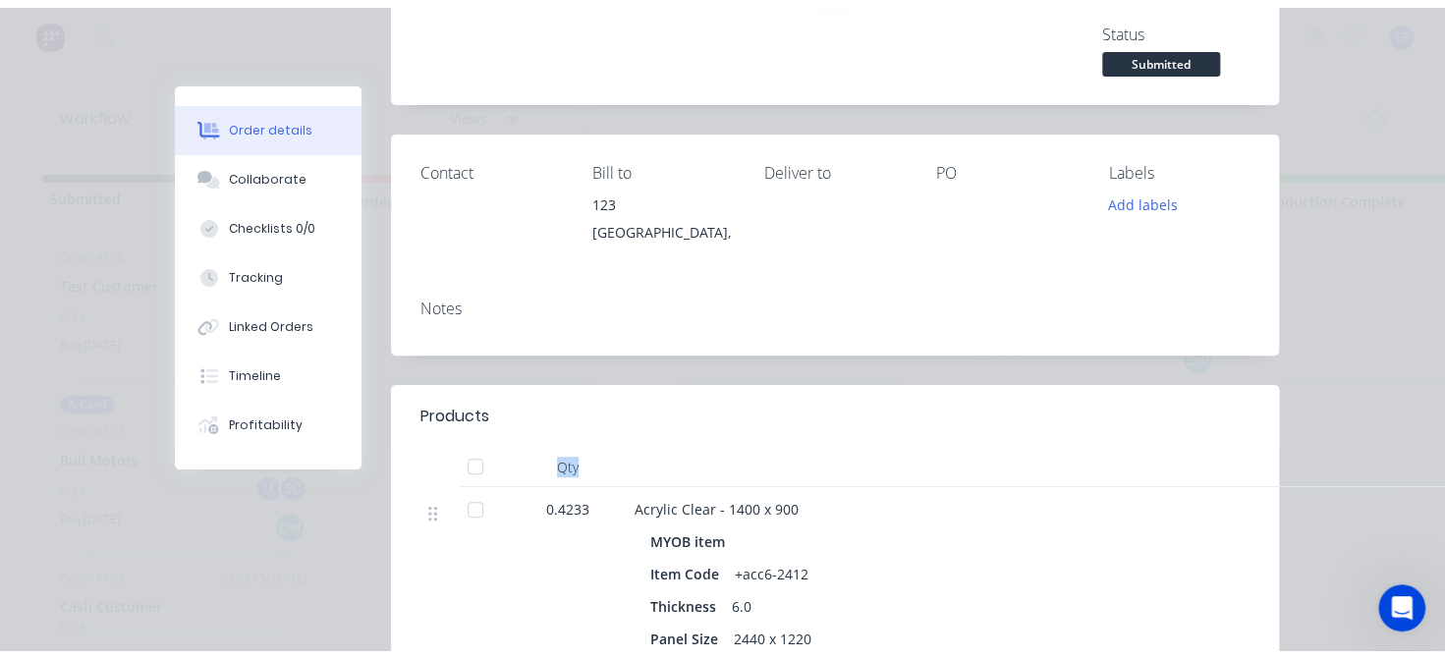
scroll to position [0, 0]
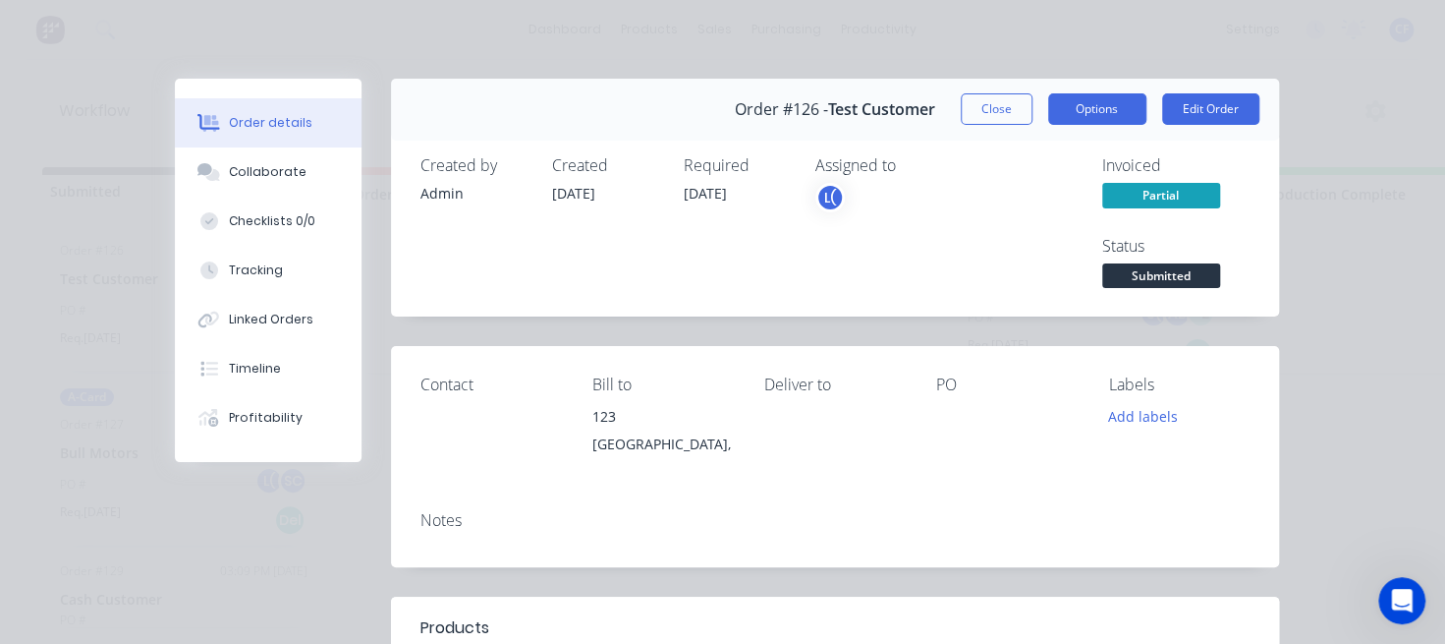
click at [1066, 109] on button "Options" at bounding box center [1097, 108] width 98 height 31
click at [946, 302] on div "Created by Admin Created [DATE] Required [DATE] Assigned to L( Invoiced Partial…" at bounding box center [835, 225] width 888 height 184
click at [980, 115] on button "Close" at bounding box center [997, 108] width 72 height 31
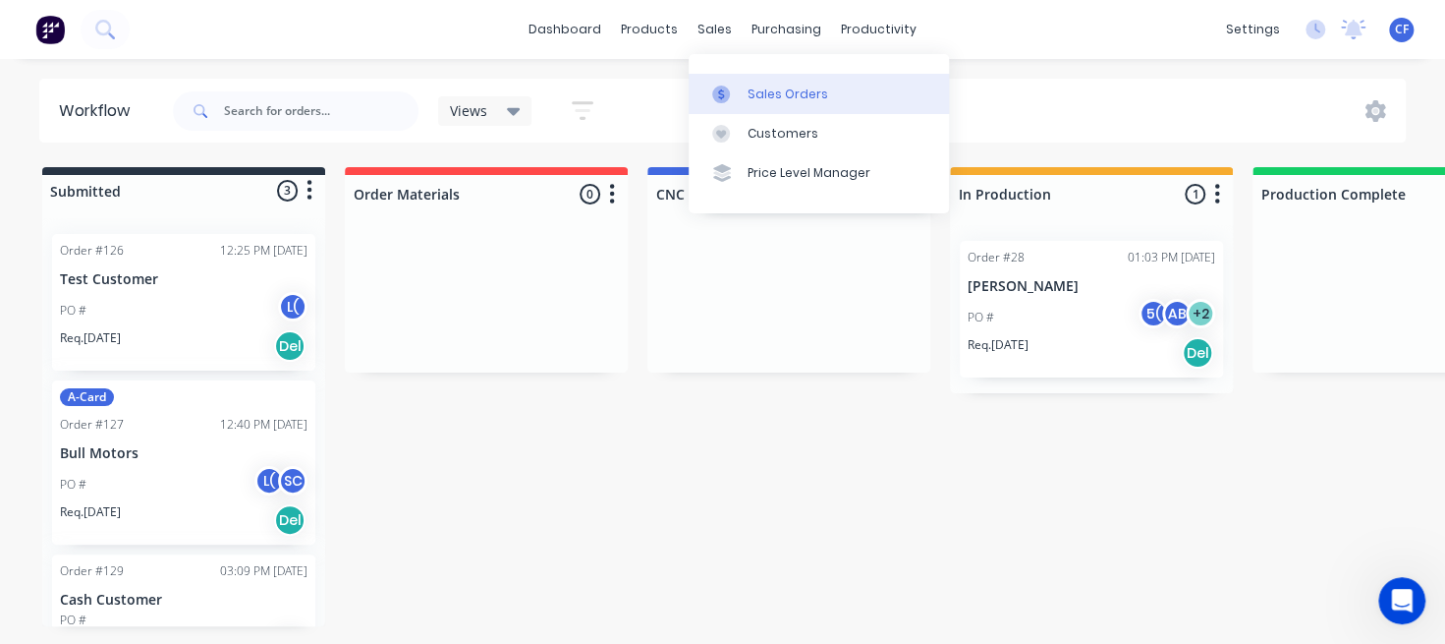
click at [741, 108] on link "Sales Orders" at bounding box center [819, 93] width 260 height 39
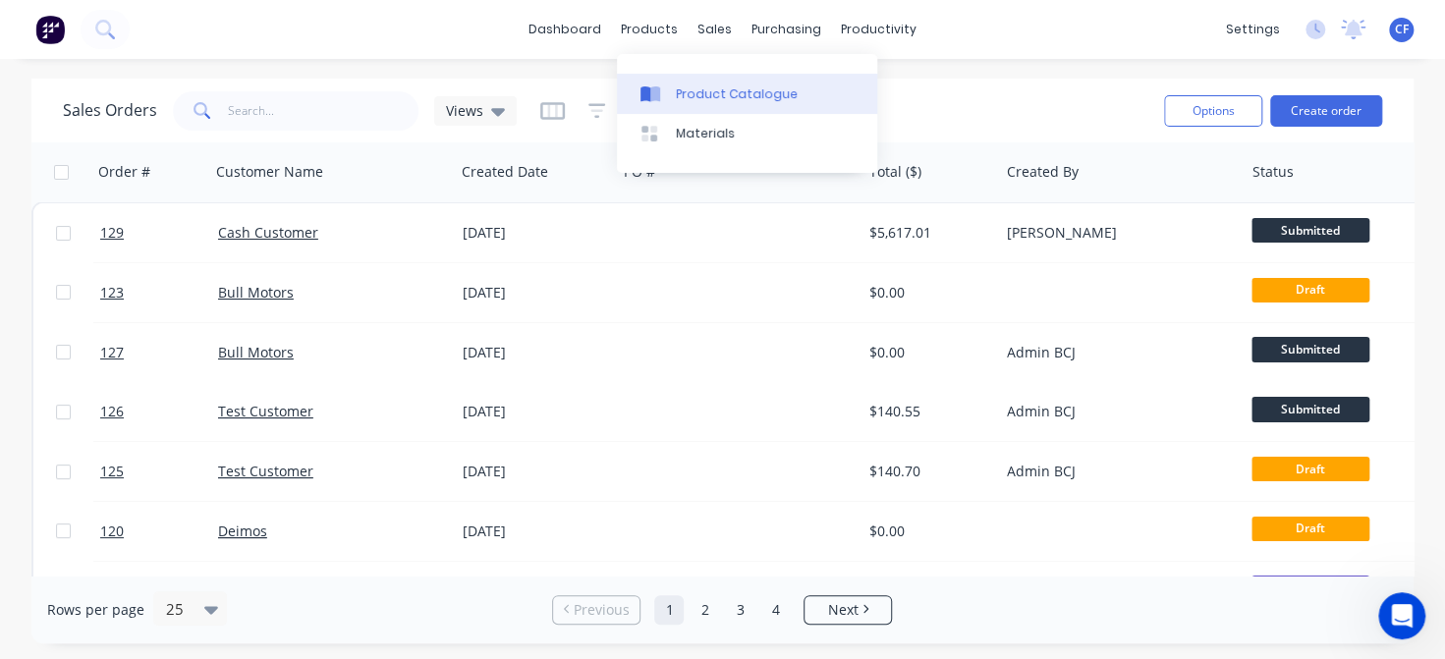
click at [672, 79] on link "Product Catalogue" at bounding box center [747, 93] width 260 height 39
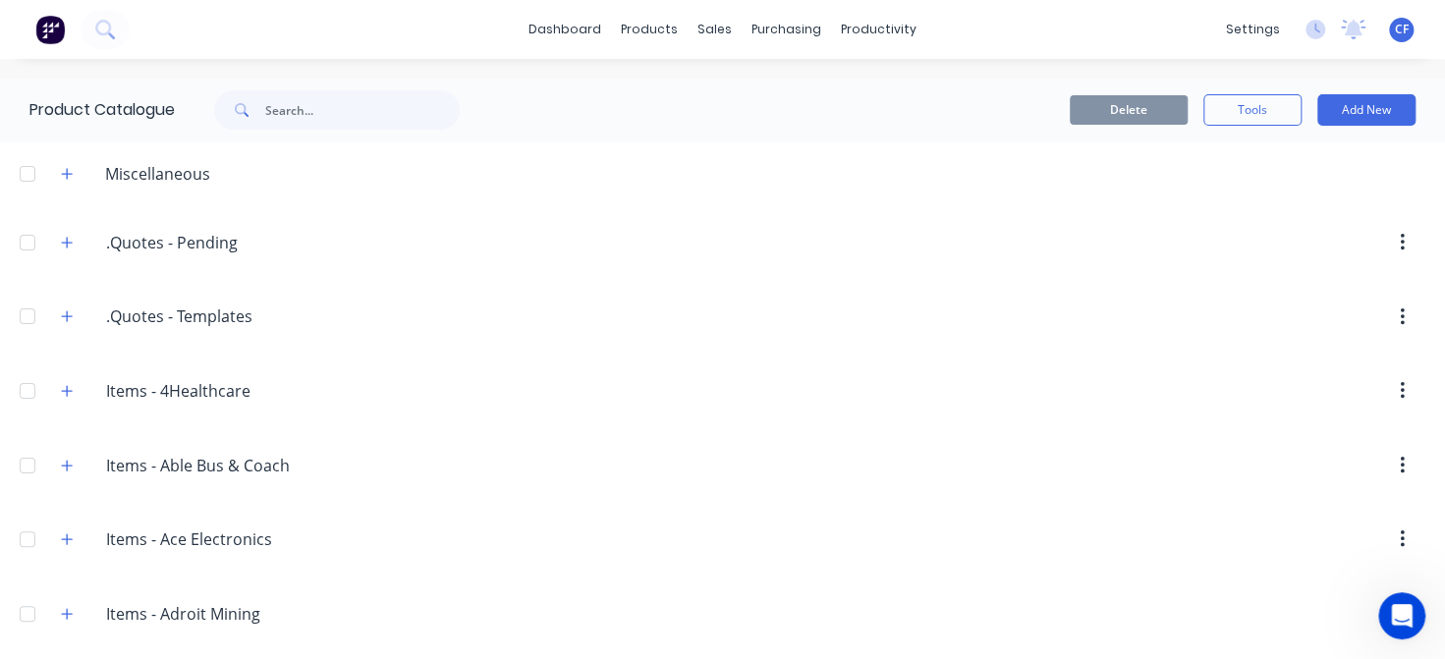
click at [500, 272] on header ".Quotes.-.Pending .Quotes - Pending" at bounding box center [722, 242] width 1445 height 75
click at [715, 31] on div "sales" at bounding box center [715, 29] width 54 height 29
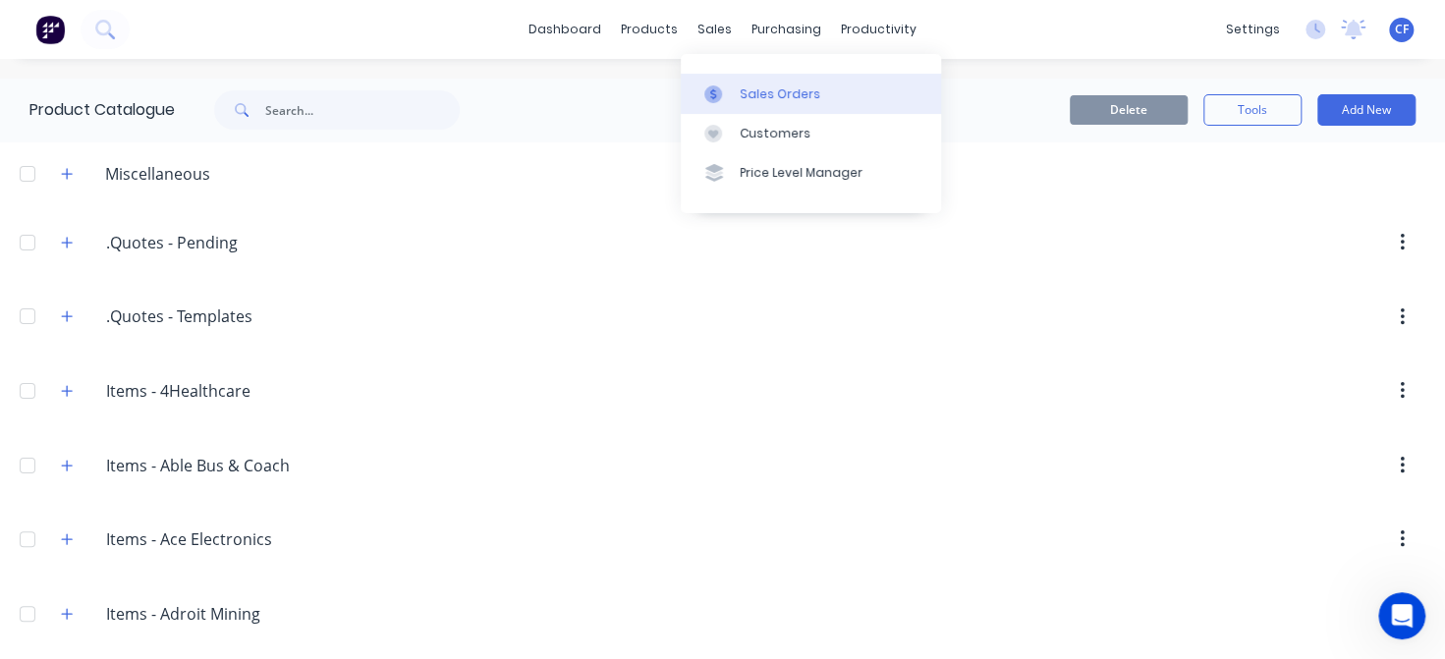
click at [774, 95] on div "Sales Orders" at bounding box center [780, 94] width 81 height 18
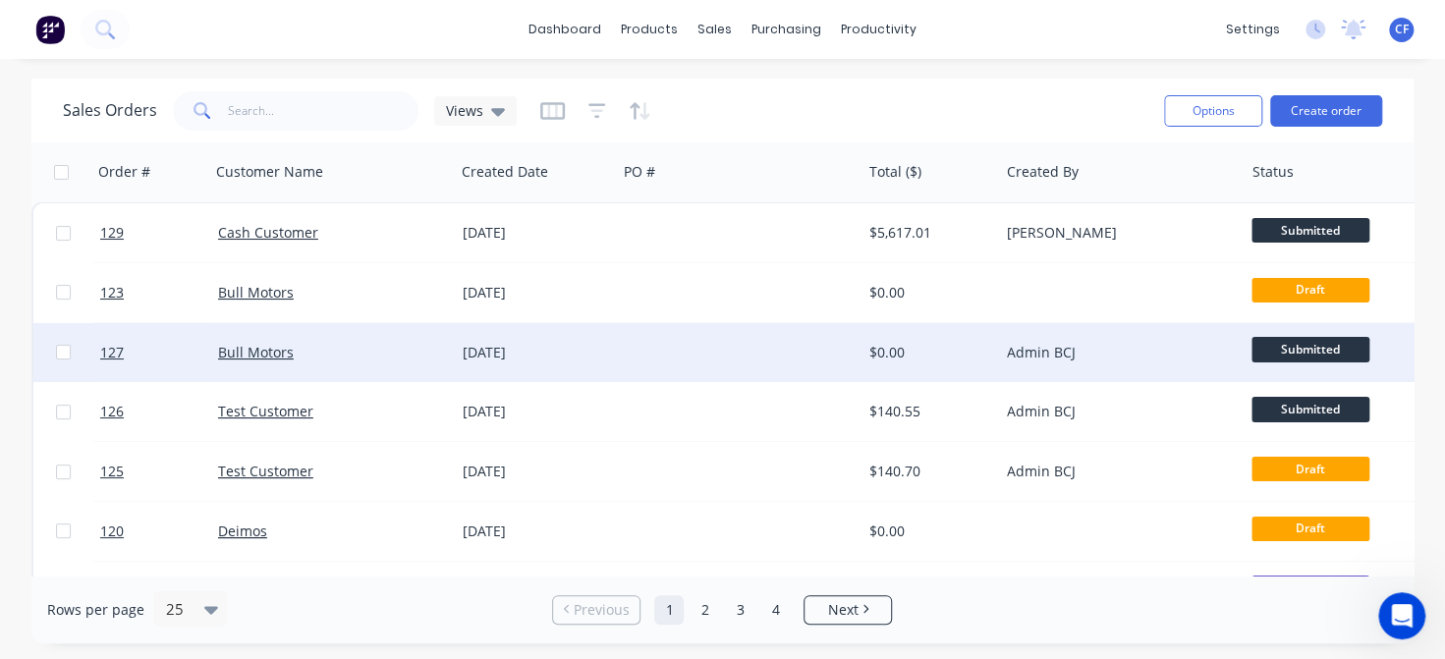
click at [496, 358] on div "[DATE]" at bounding box center [536, 353] width 146 height 20
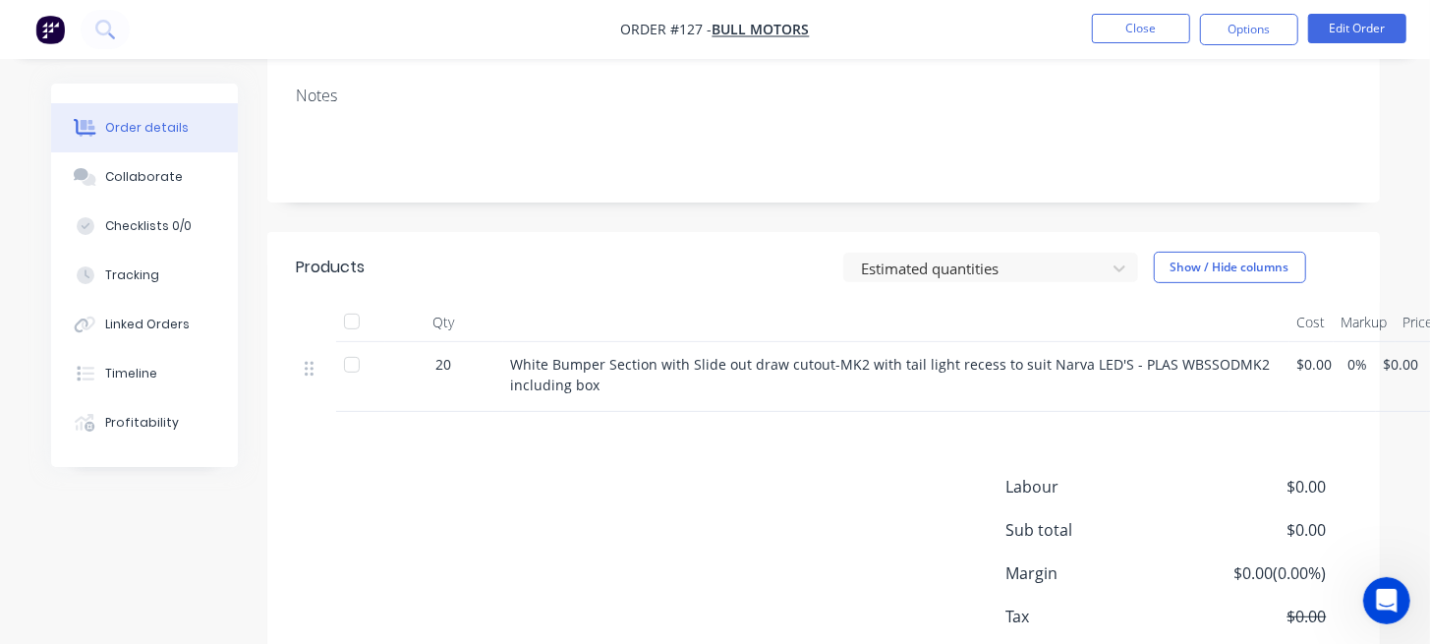
scroll to position [412, 0]
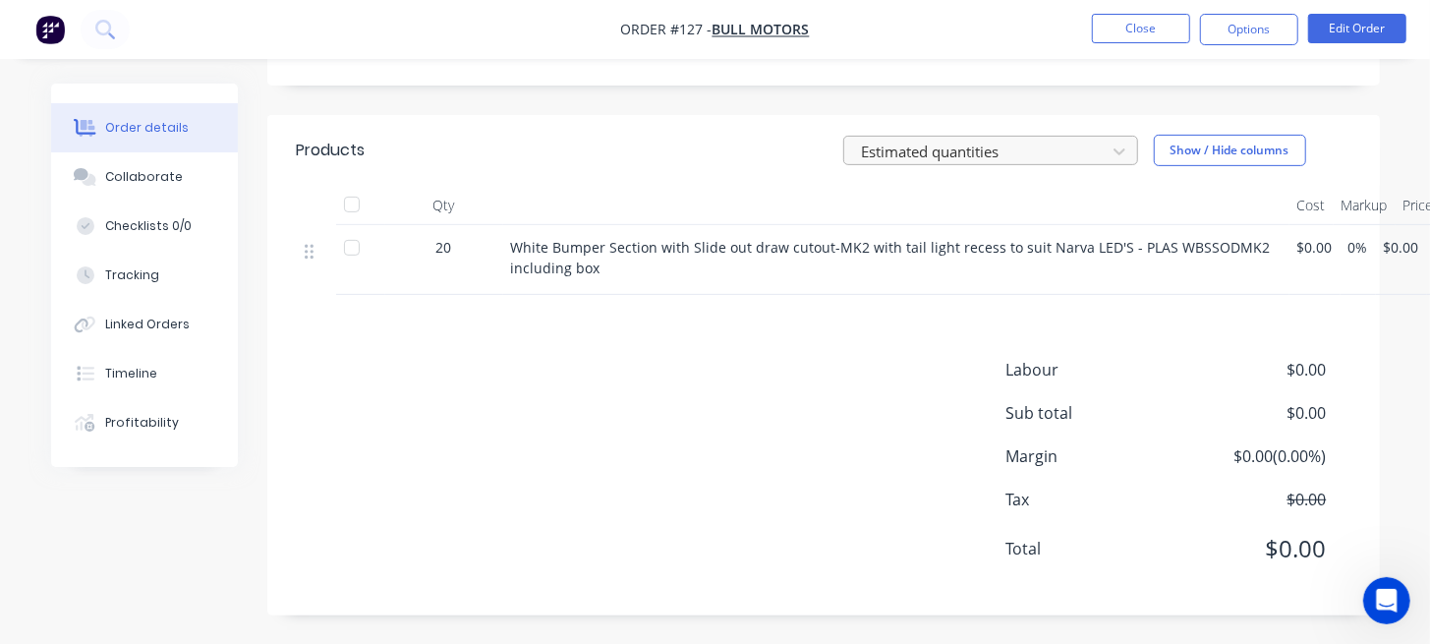
click at [988, 149] on div at bounding box center [978, 151] width 236 height 25
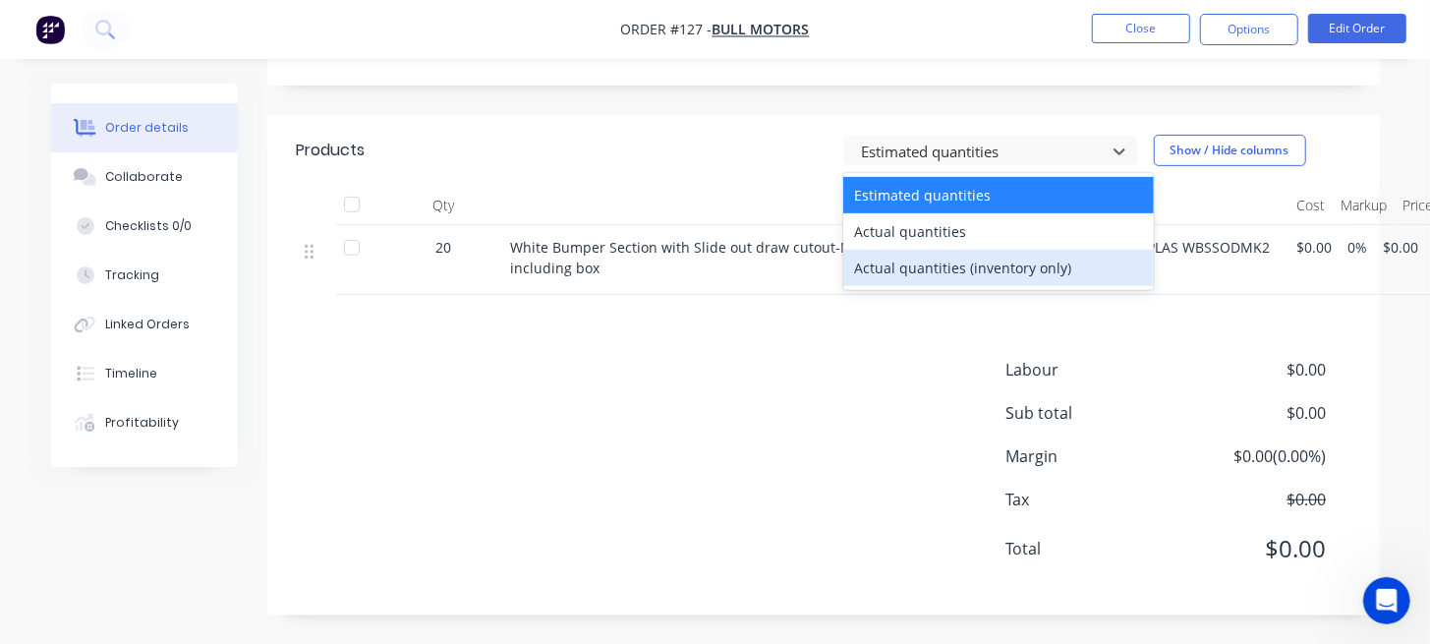
click at [966, 255] on div "Actual quantities (inventory only)" at bounding box center [998, 268] width 311 height 36
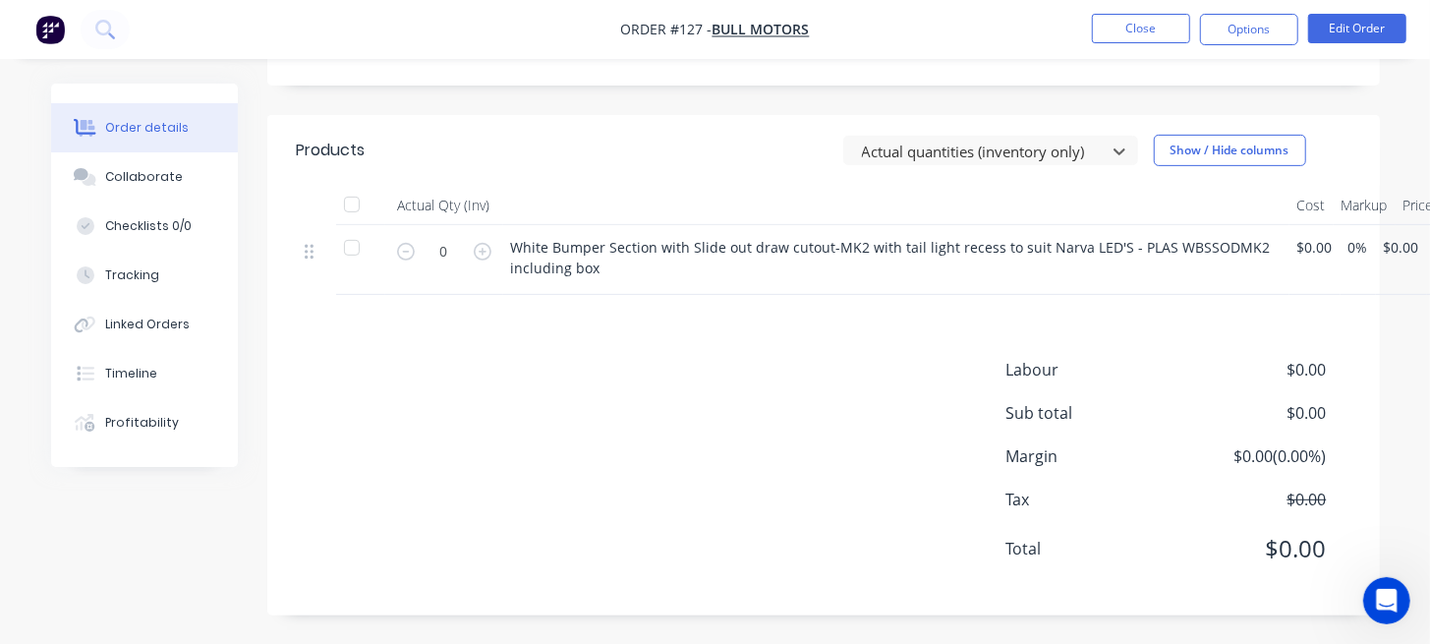
click at [490, 251] on button "button" at bounding box center [483, 249] width 26 height 21
click at [398, 250] on icon "button" at bounding box center [406, 252] width 18 height 18
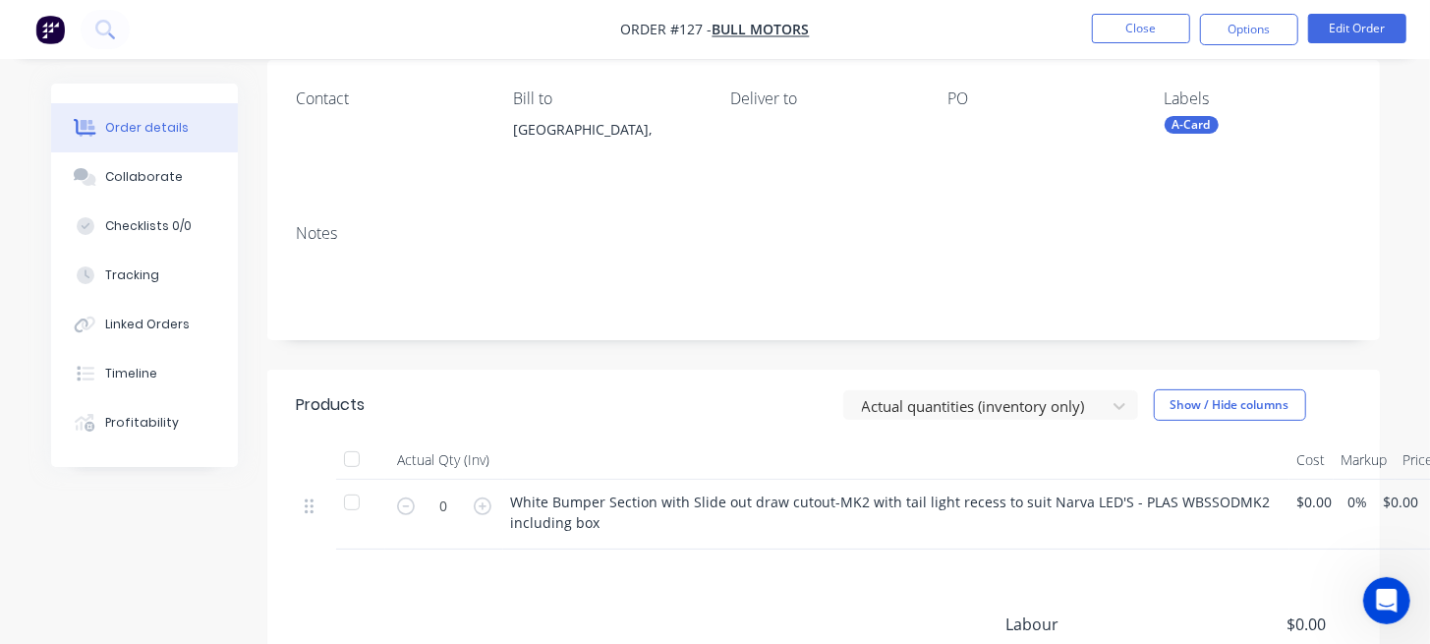
scroll to position [313, 0]
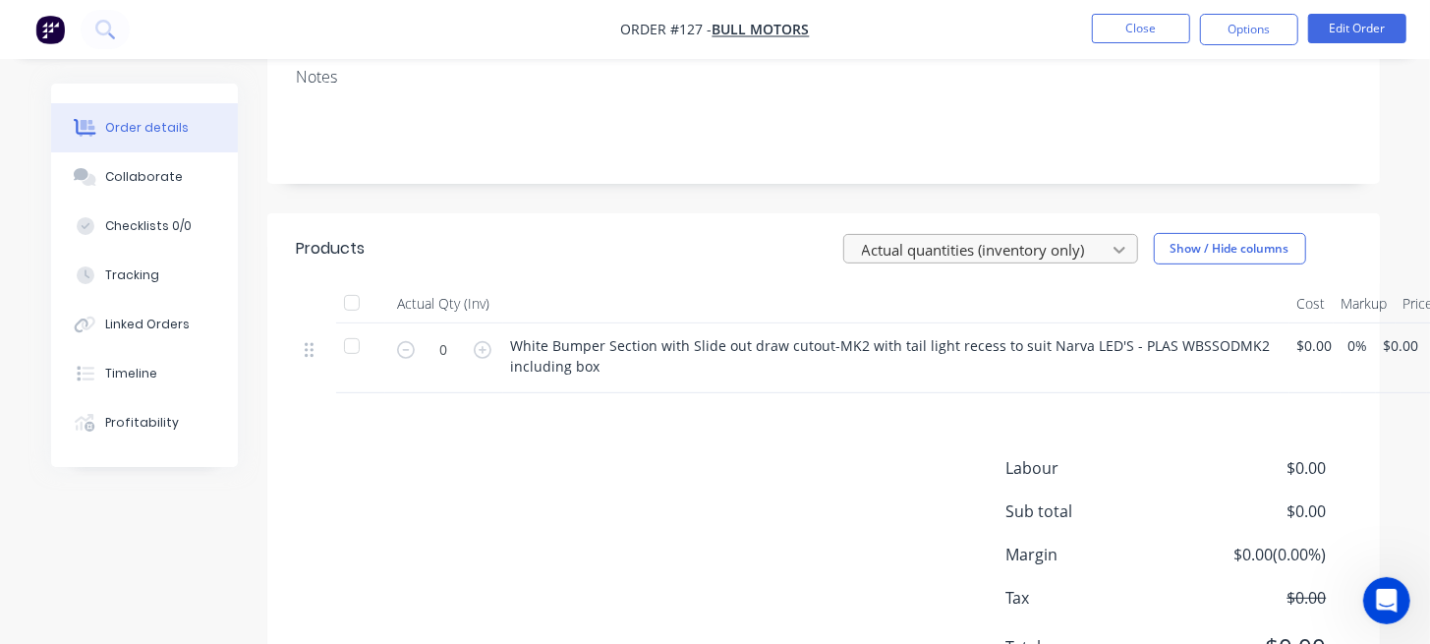
click at [1109, 250] on icon at bounding box center [1119, 250] width 20 height 20
click at [1203, 248] on button "Show / Hide columns" at bounding box center [1230, 248] width 152 height 31
click at [688, 200] on div "Created by Admin Created [DATE] Required [DATE] Assigned to L( SC Invoiced No S…" at bounding box center [823, 241] width 1112 height 943
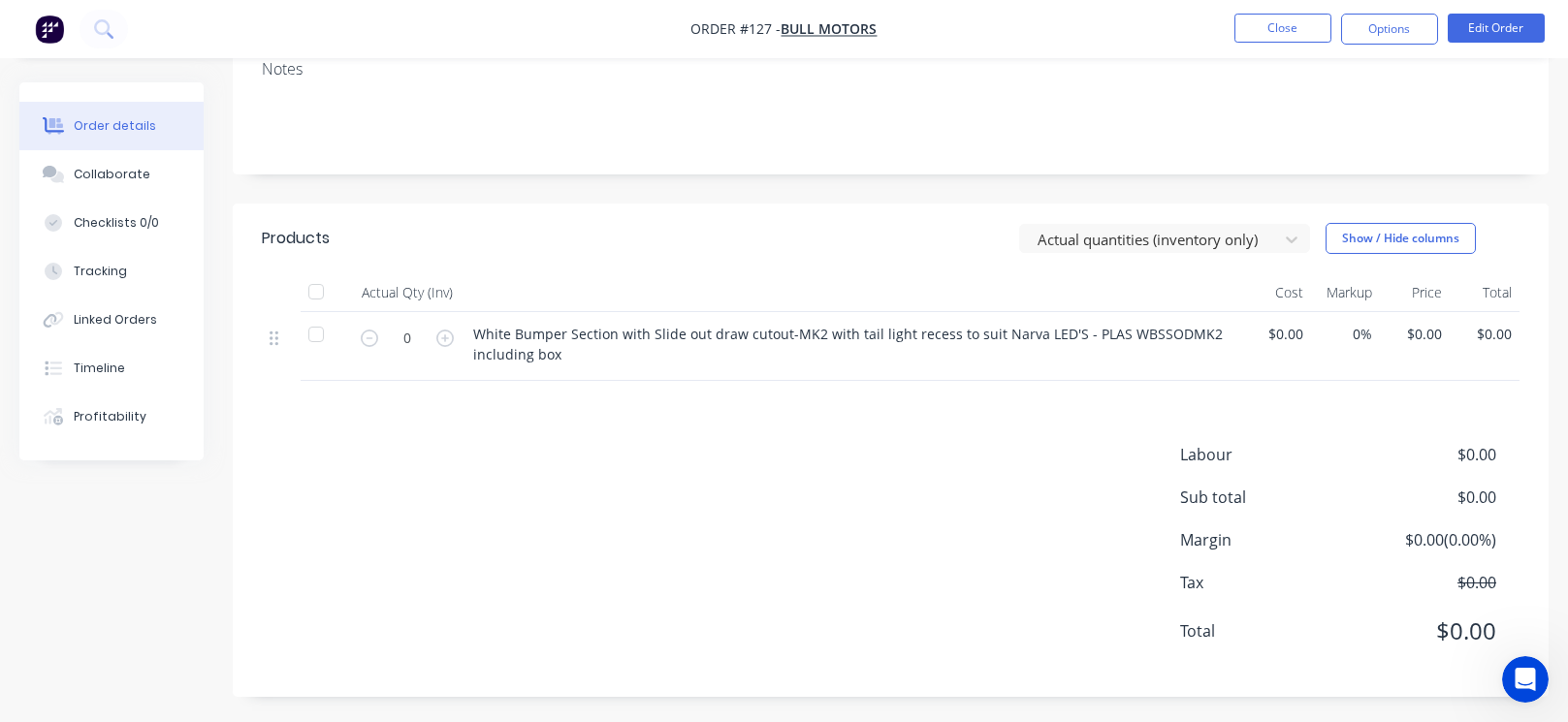
scroll to position [320, 0]
click at [1188, 241] on div at bounding box center [1152, 235] width 233 height 25
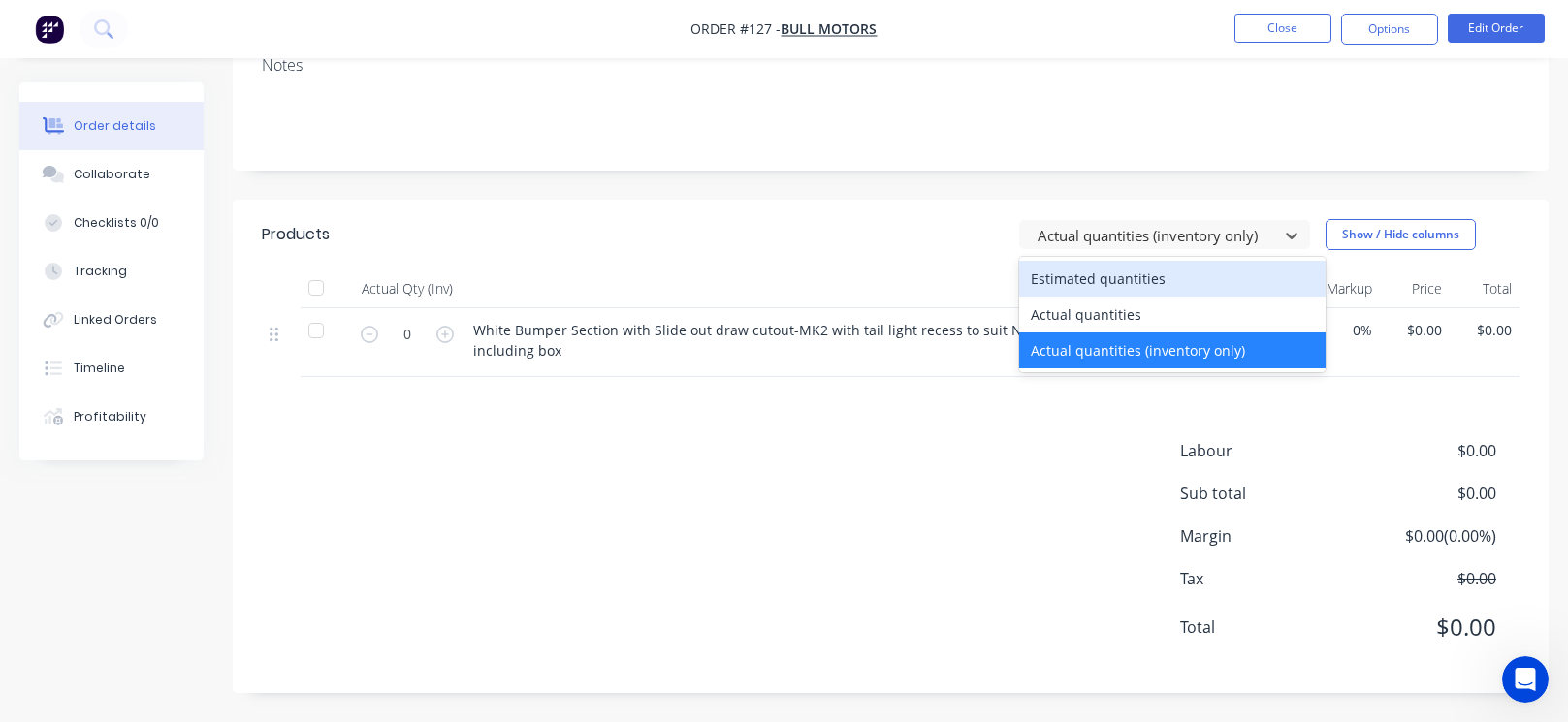
click at [458, 402] on div "Products 3 results available. Use Up and Down to choose options, press Enter to…" at bounding box center [890, 446] width 1315 height 493
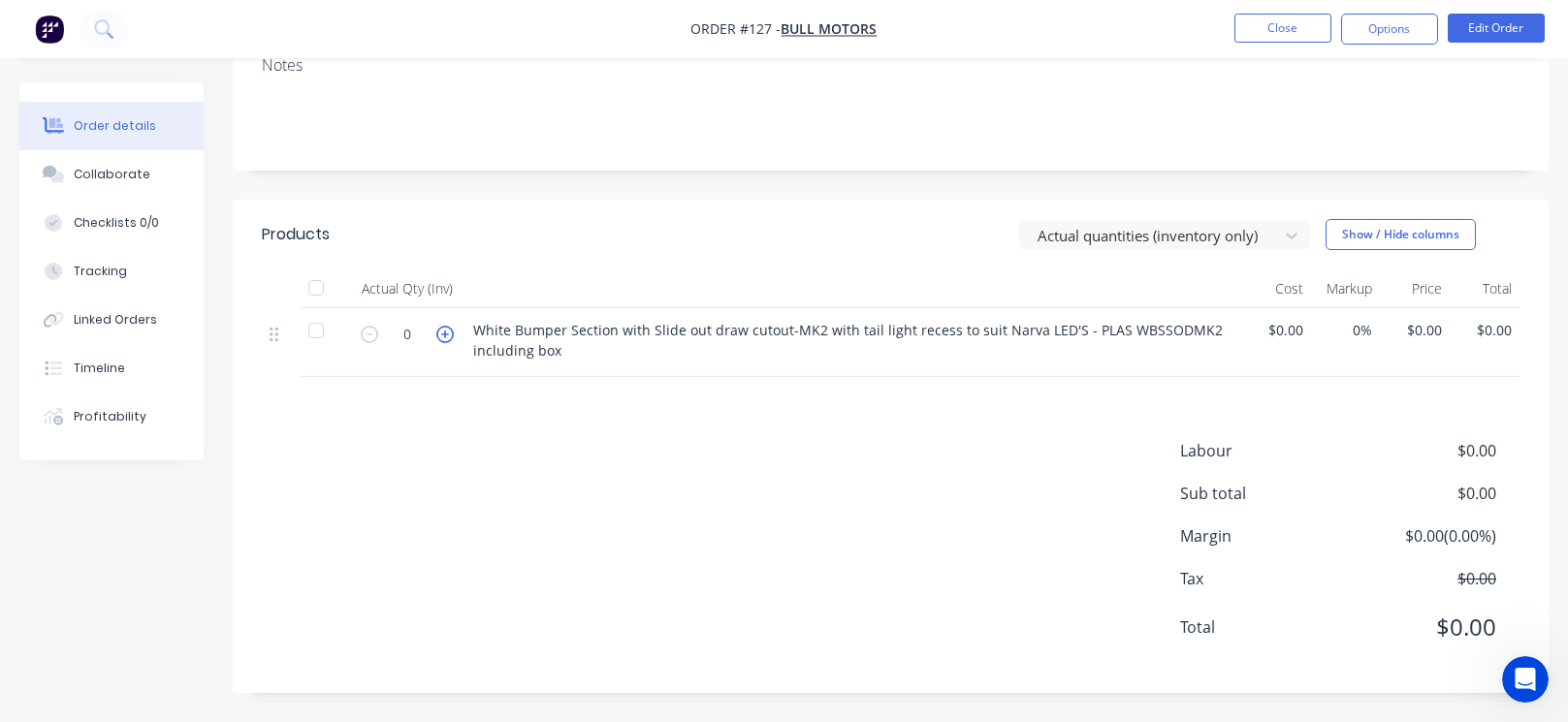
click at [452, 332] on icon "button" at bounding box center [445, 334] width 18 height 18
click at [450, 332] on icon "button" at bounding box center [445, 334] width 18 height 18
type input "2"
click at [263, 332] on div at bounding box center [280, 342] width 38 height 69
click at [269, 335] on icon at bounding box center [273, 334] width 9 height 15
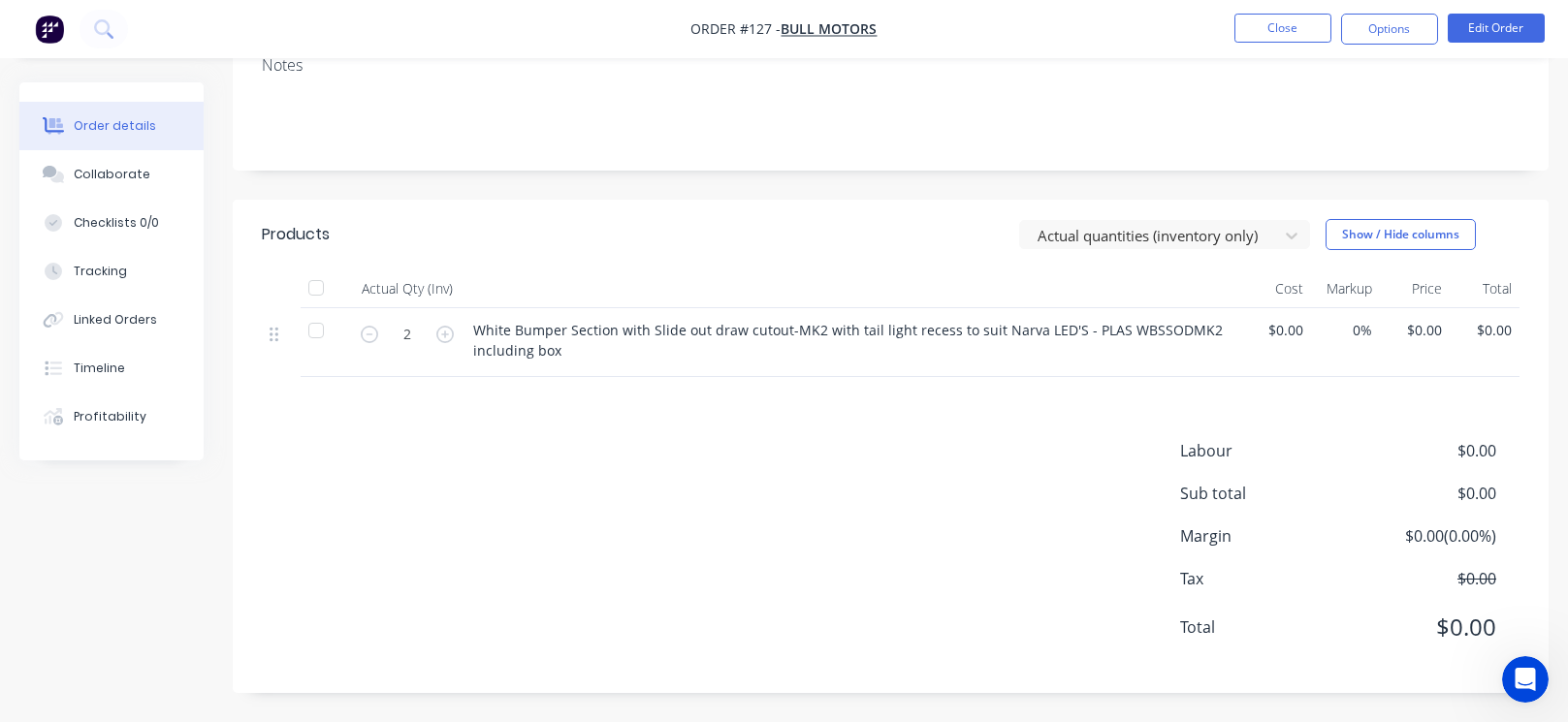
click at [318, 286] on div at bounding box center [316, 287] width 38 height 38
click at [1161, 230] on div at bounding box center [1152, 235] width 233 height 25
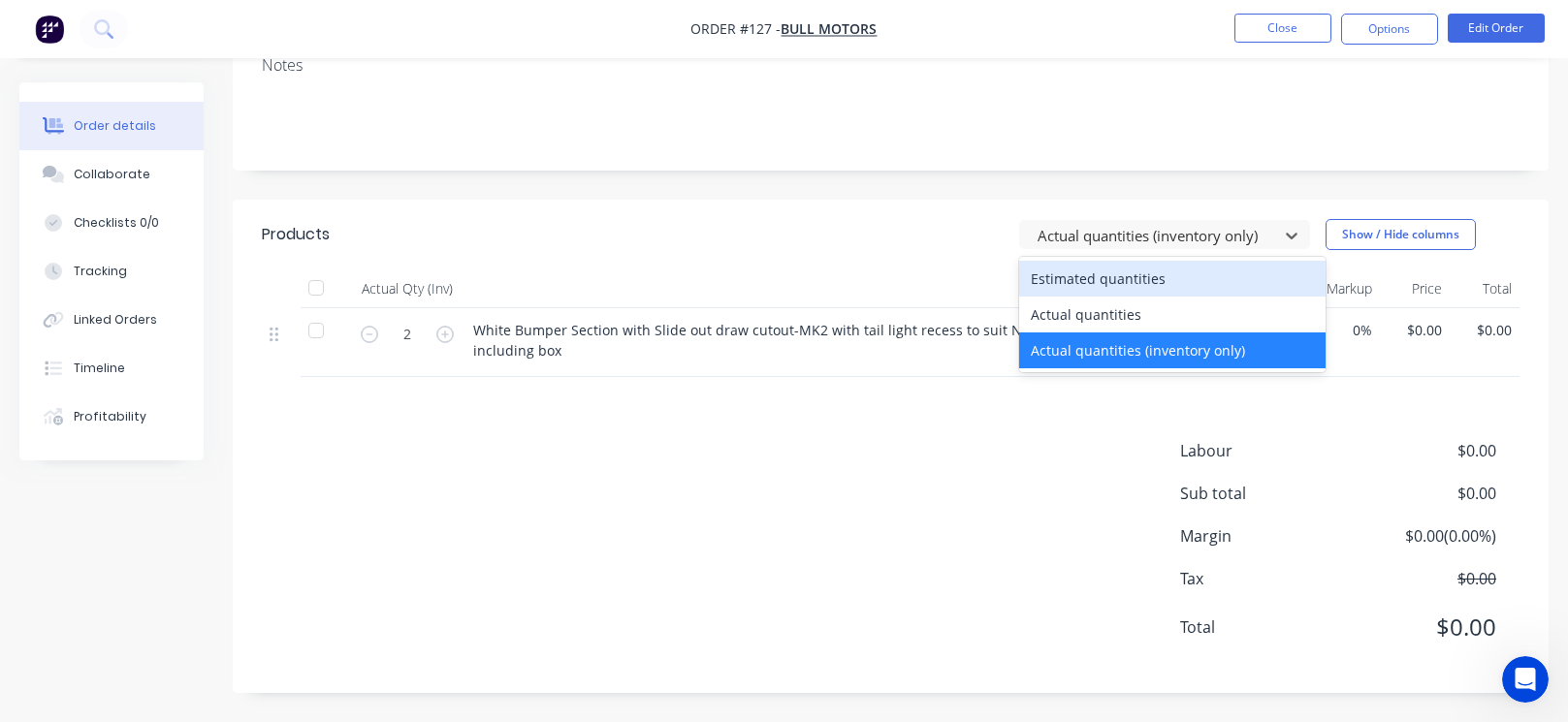
click at [1154, 272] on div "Estimated quantities" at bounding box center [1172, 278] width 307 height 36
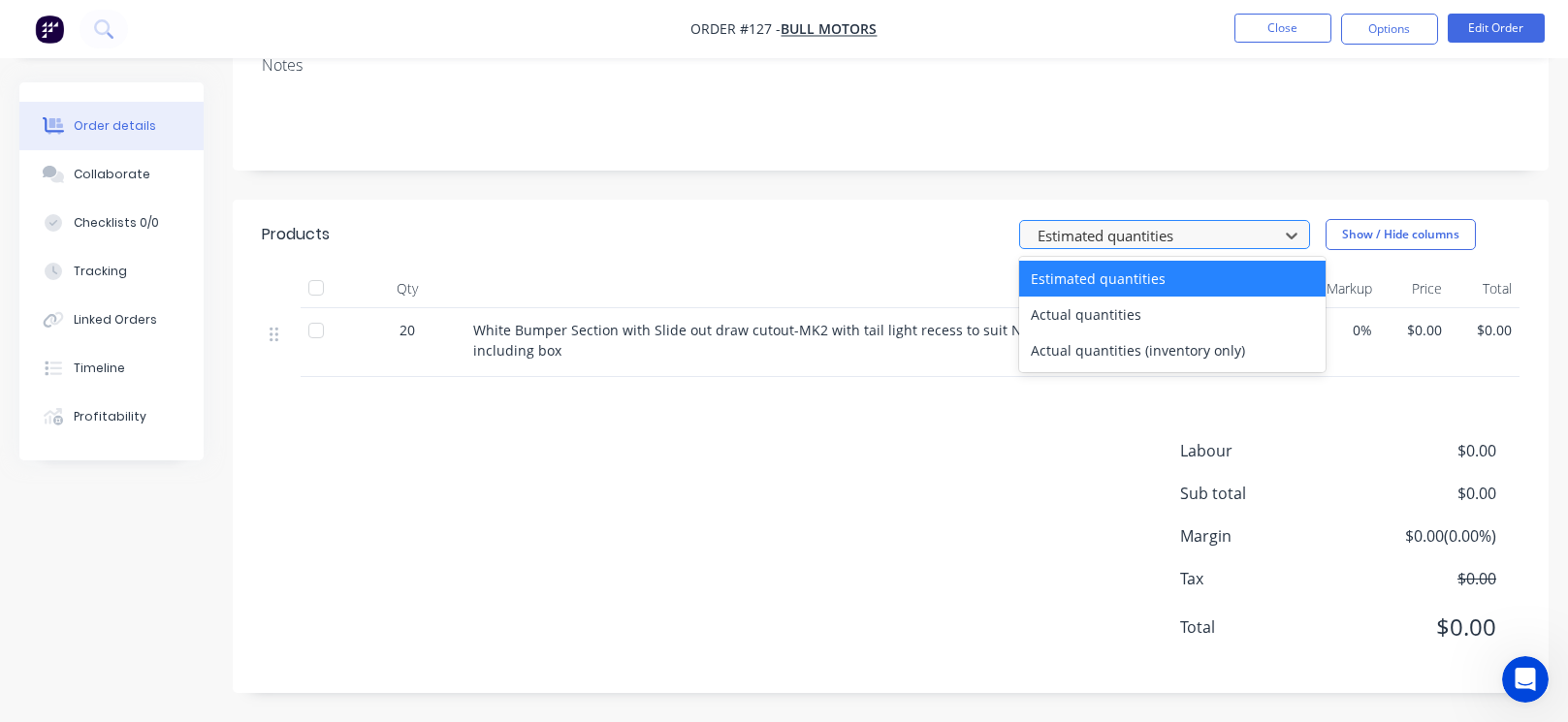
click at [1107, 238] on div at bounding box center [1152, 235] width 233 height 25
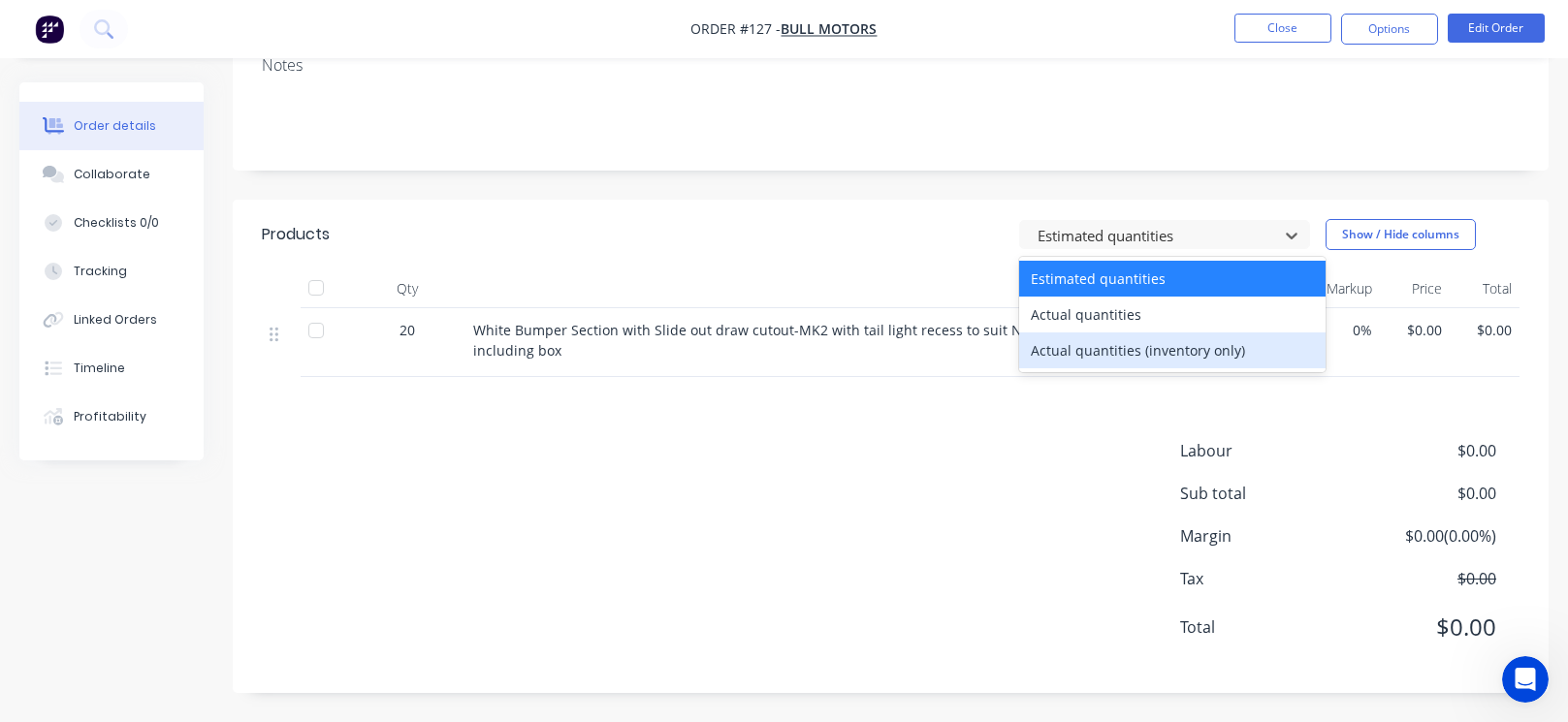
click at [1042, 427] on div "Products option Estimated quantities, selected. 3 results available. Use Up and…" at bounding box center [890, 446] width 1315 height 493
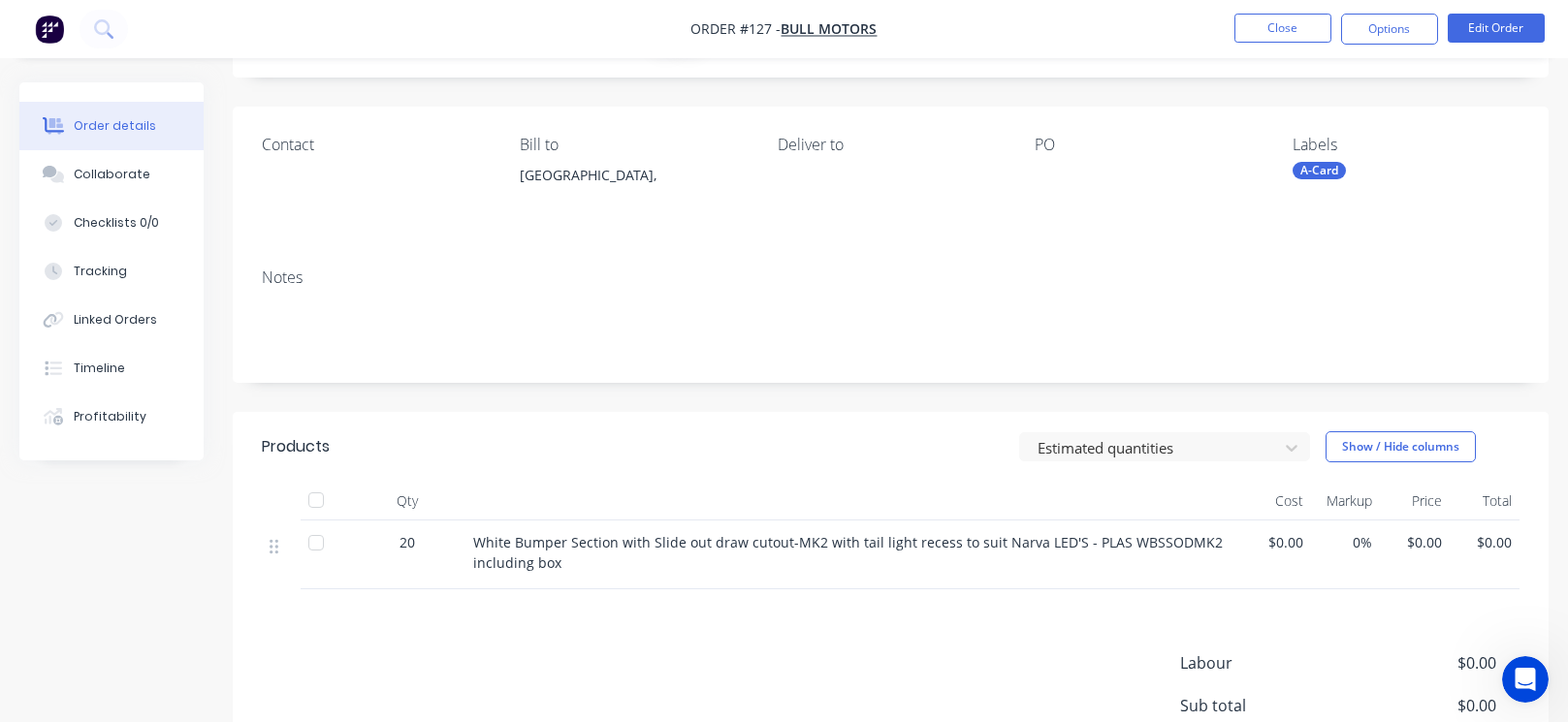
scroll to position [0, 0]
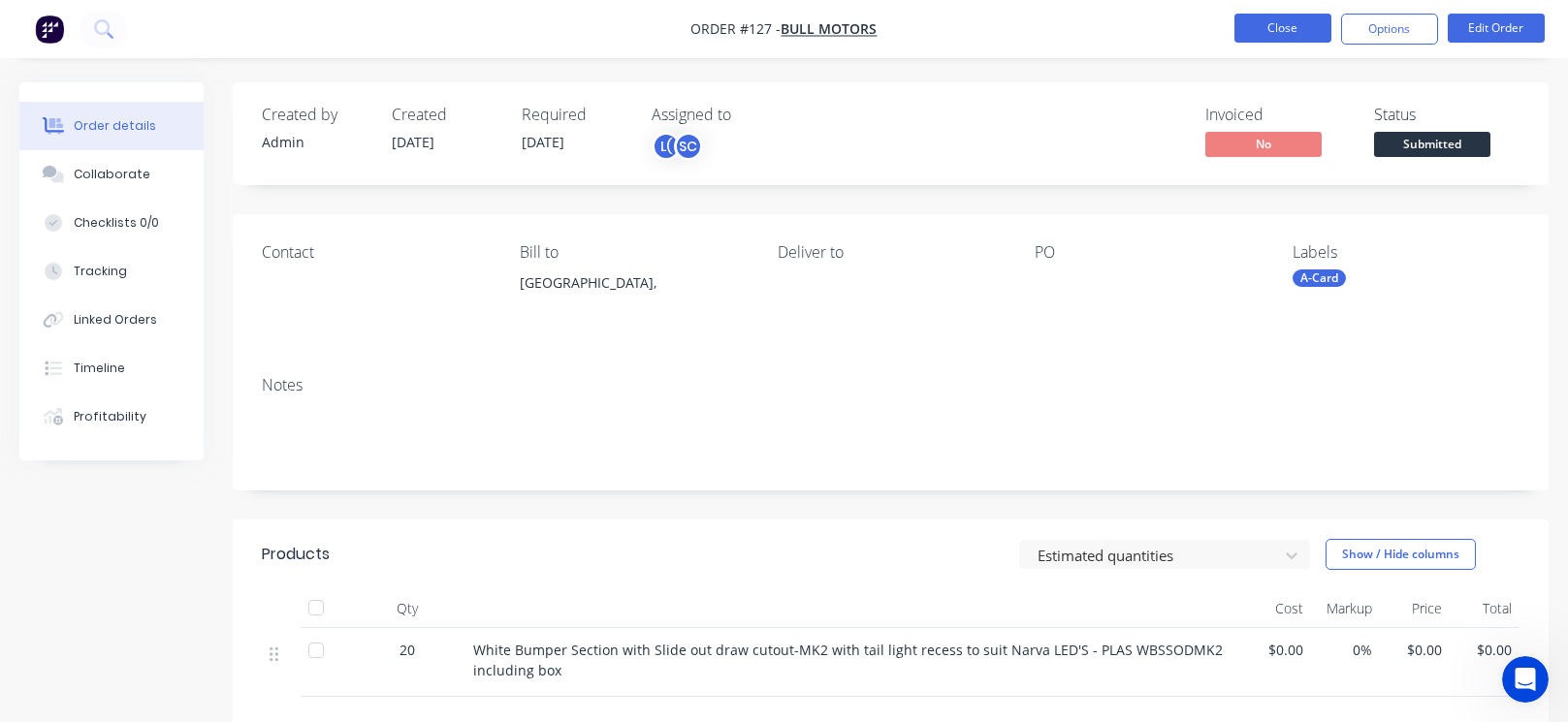
click at [1288, 31] on button "Close" at bounding box center [1283, 28] width 97 height 29
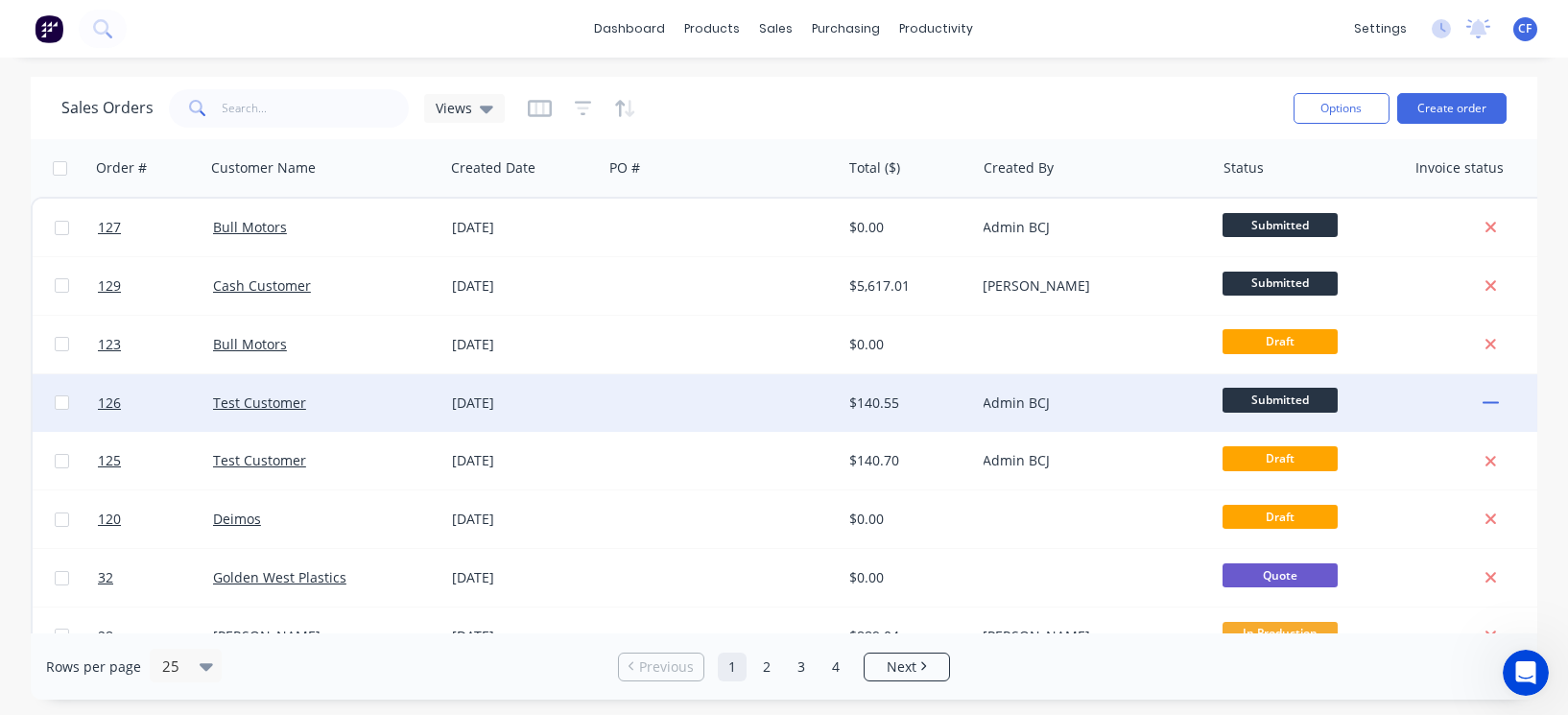
click at [549, 405] on div "[DATE]" at bounding box center [523, 403] width 143 height 20
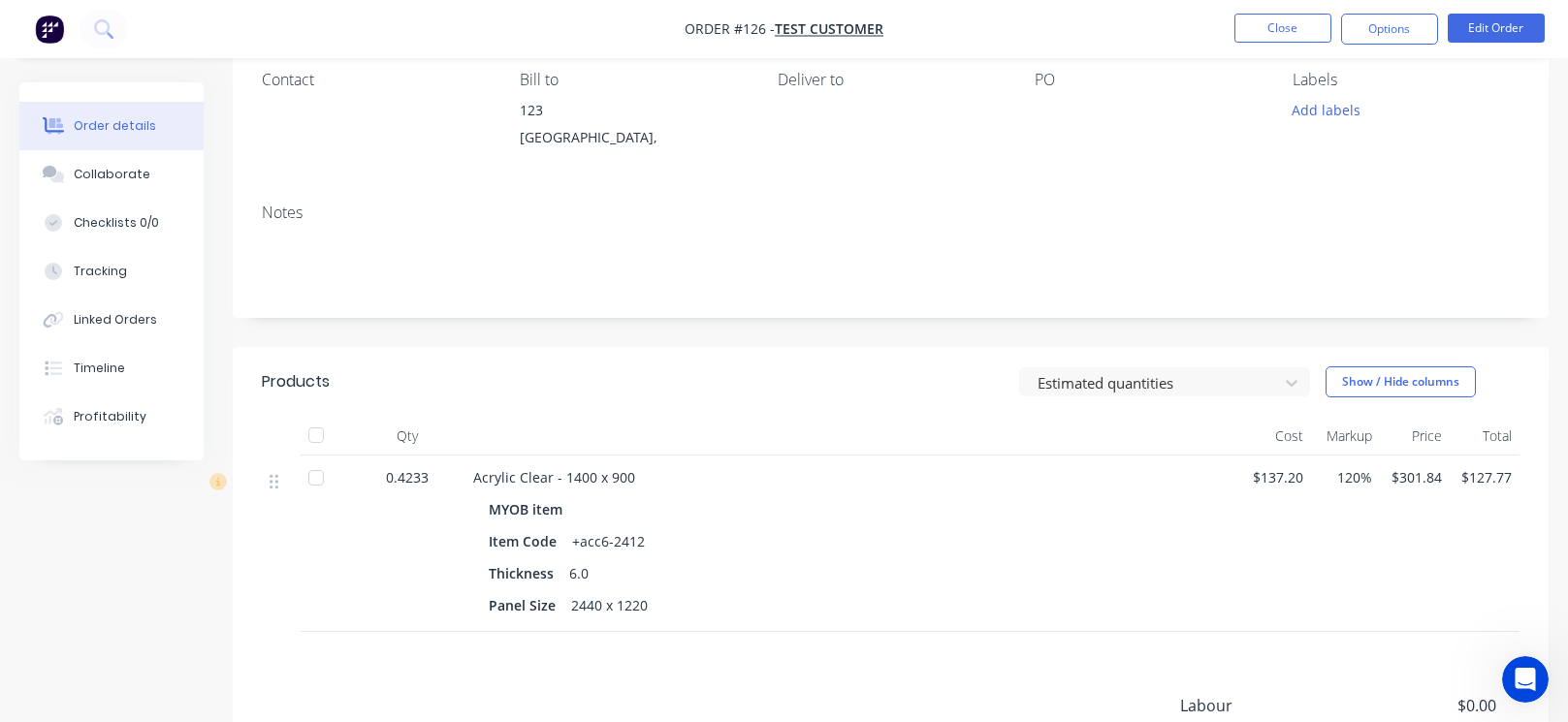
scroll to position [426, 0]
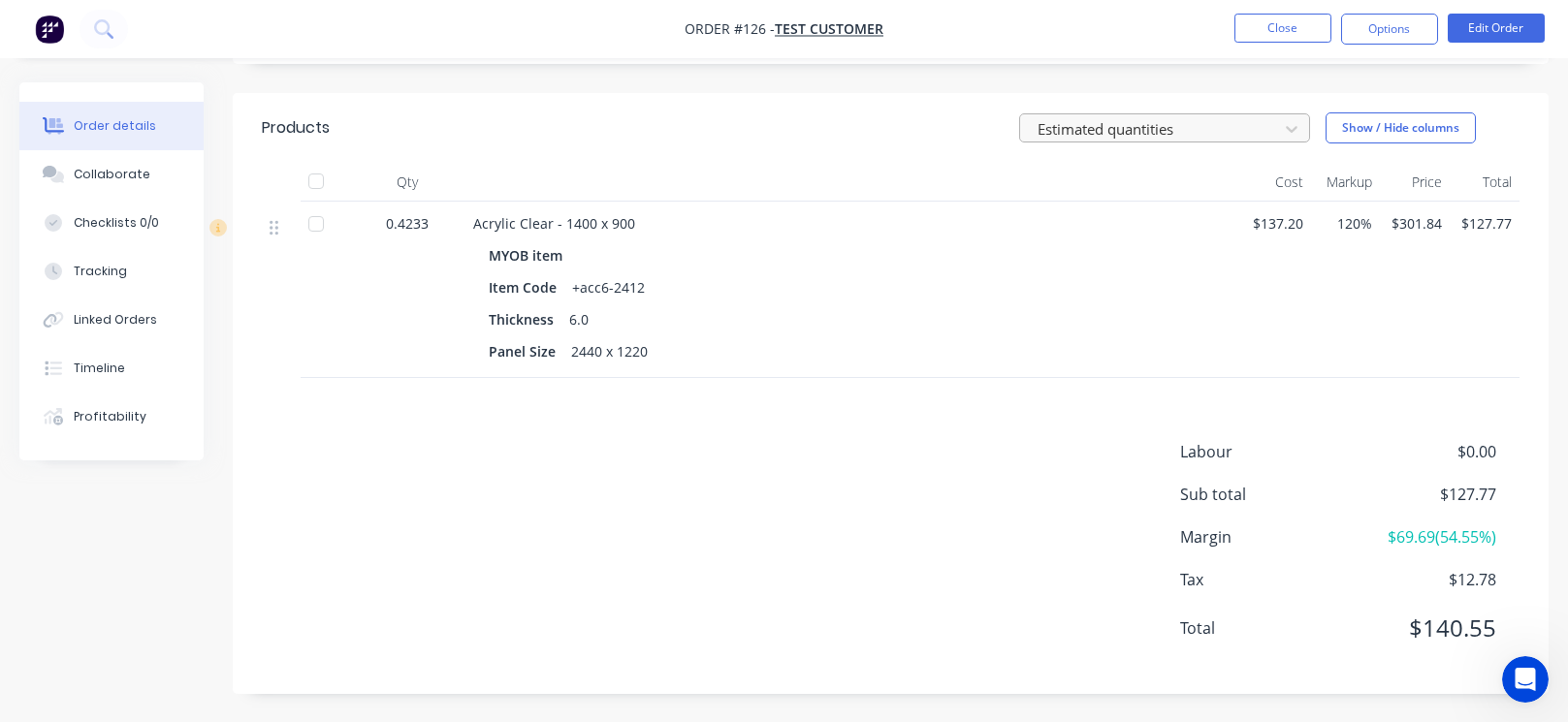
click at [1097, 136] on div at bounding box center [1152, 128] width 233 height 25
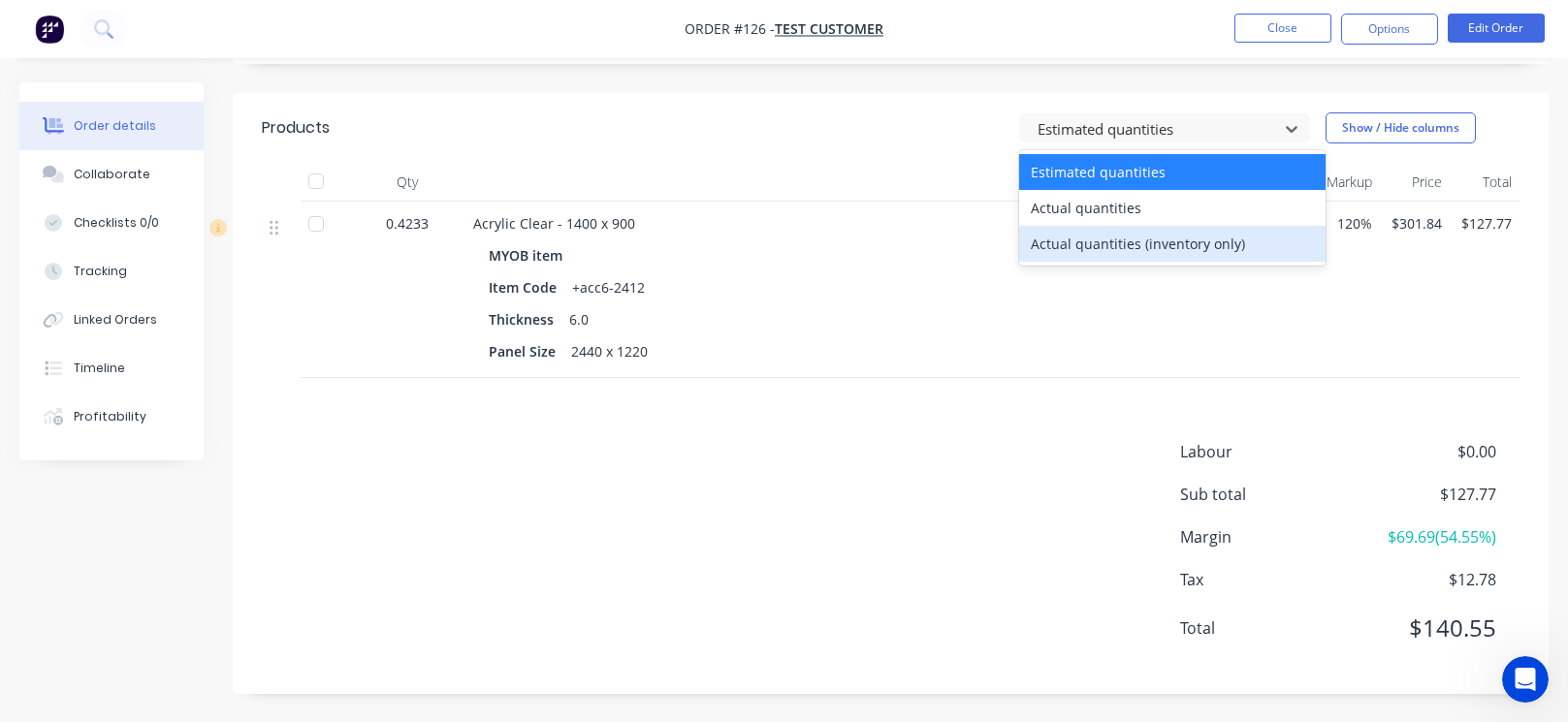
click at [1098, 234] on div "Actual quantities (inventory only)" at bounding box center [1172, 244] width 307 height 36
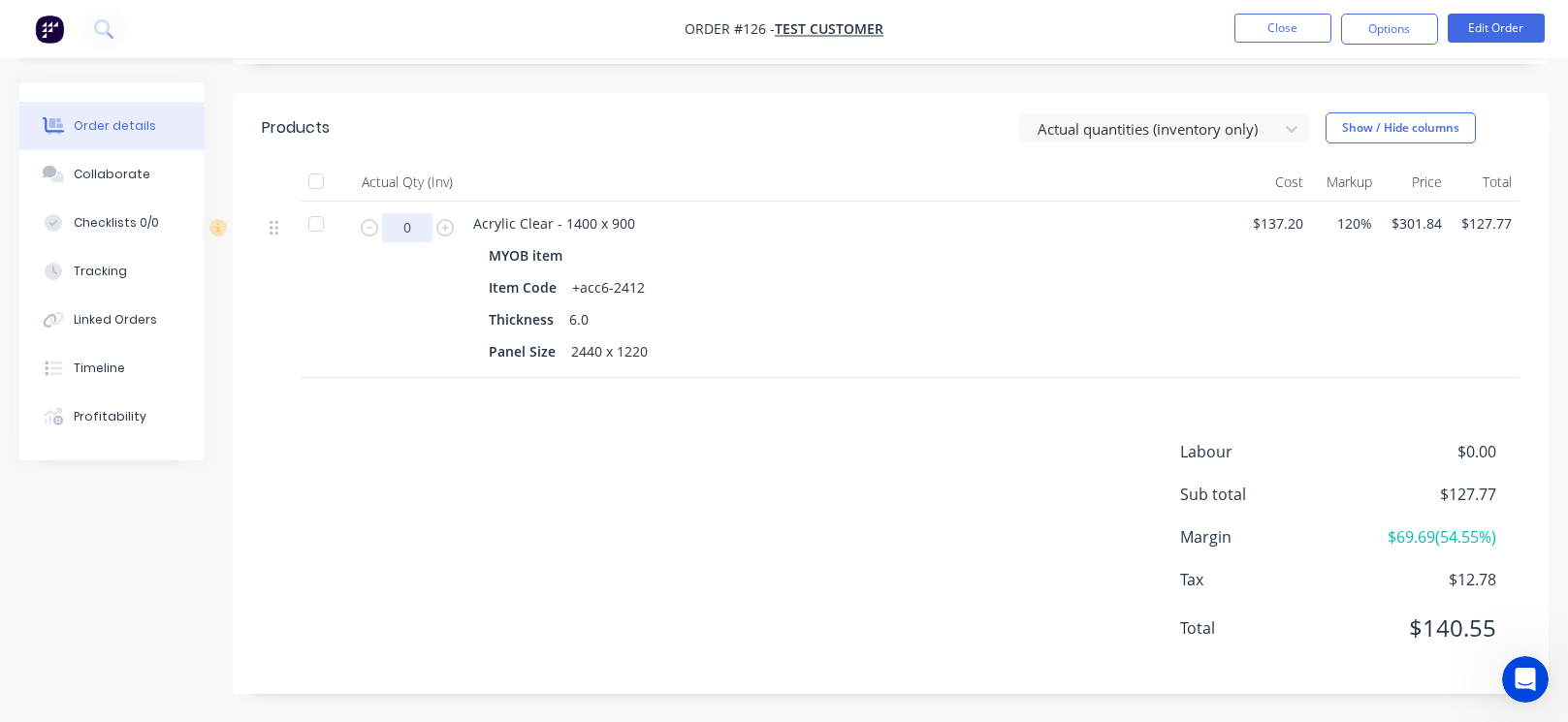
click at [413, 231] on input "0" at bounding box center [407, 227] width 50 height 29
type input "2"
click at [447, 382] on div "Products Actual quantities (inventory only) Show / Hide columns Actual Qty (Inv…" at bounding box center [890, 393] width 1315 height 601
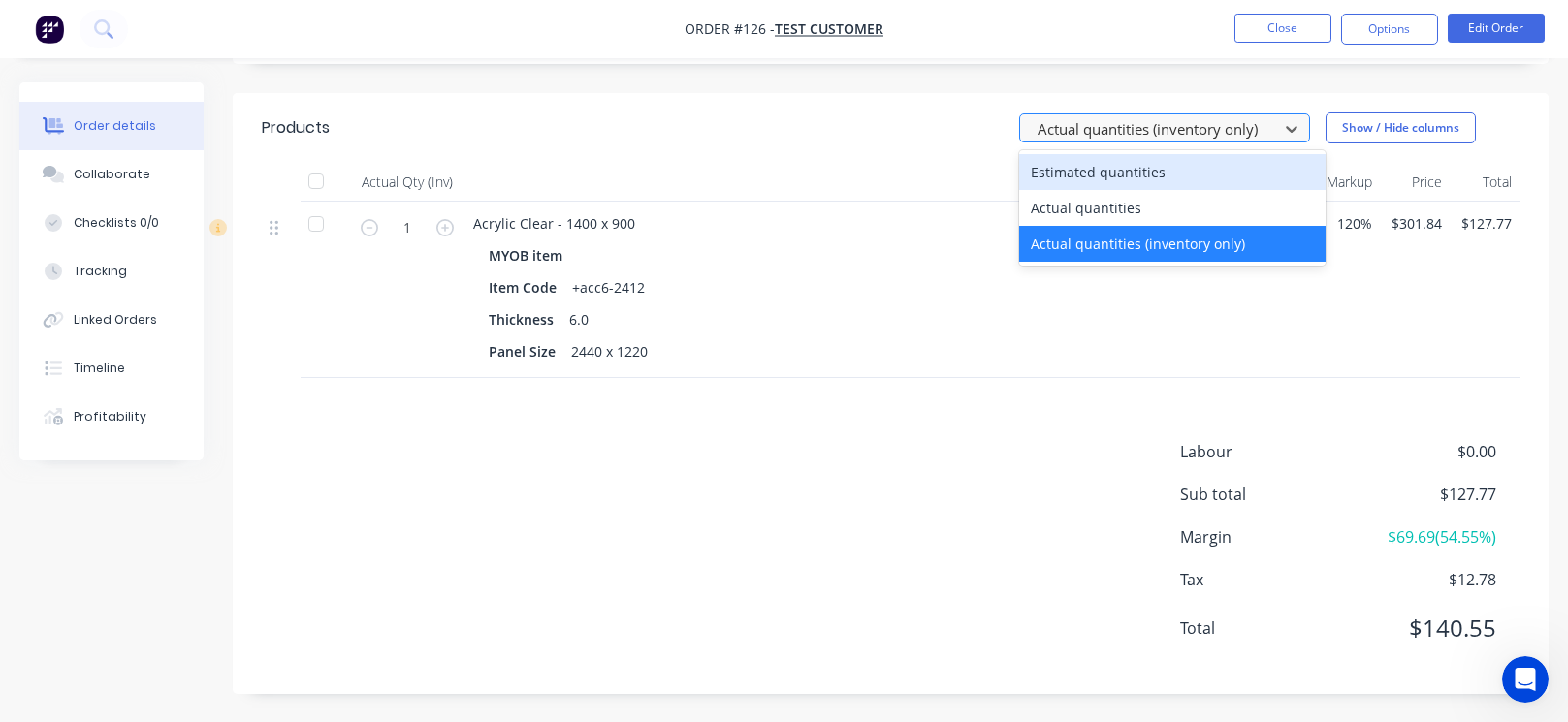
click at [1108, 123] on div at bounding box center [1152, 128] width 233 height 25
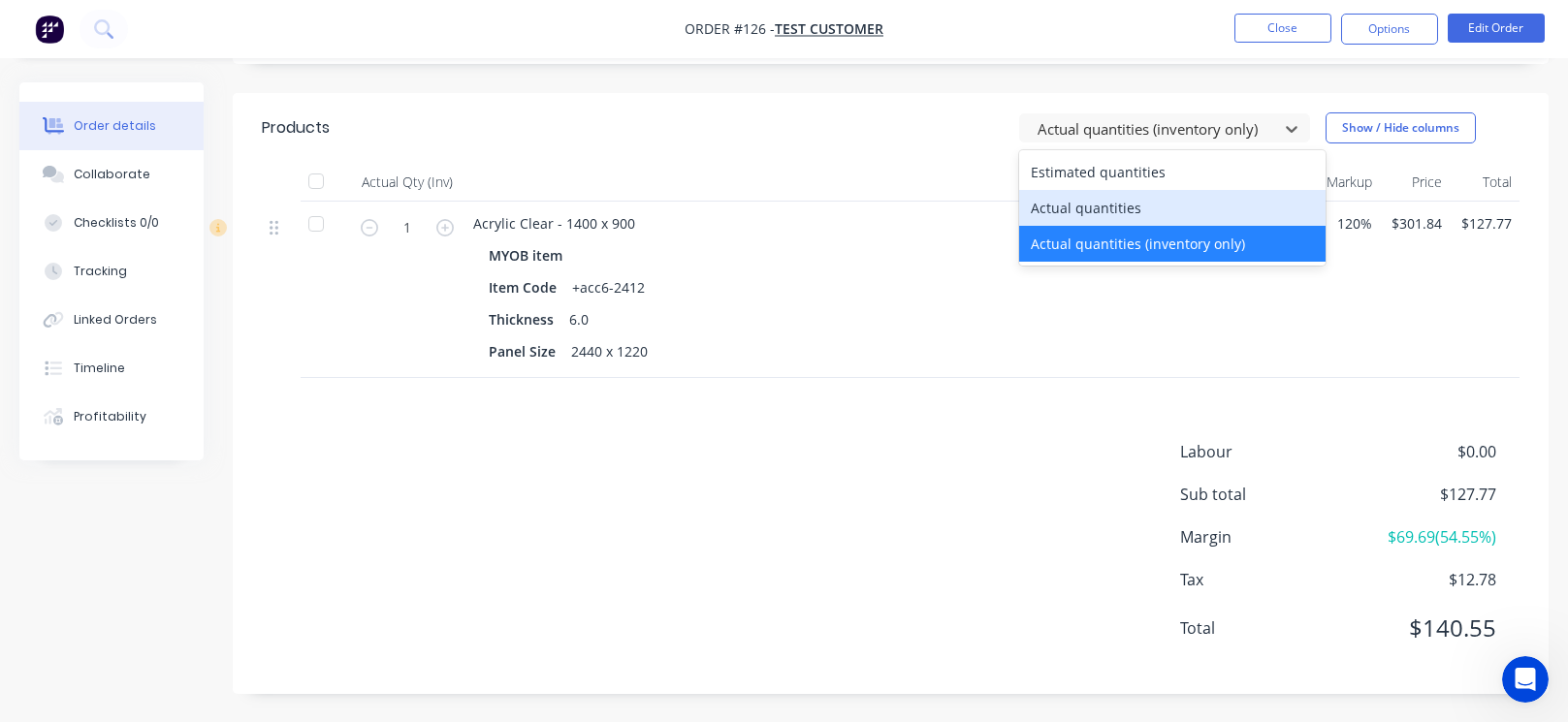
drag, startPoint x: 1091, startPoint y: 203, endPoint x: 943, endPoint y: 215, distance: 148.5
click at [1090, 203] on div "Actual quantities" at bounding box center [1172, 208] width 307 height 36
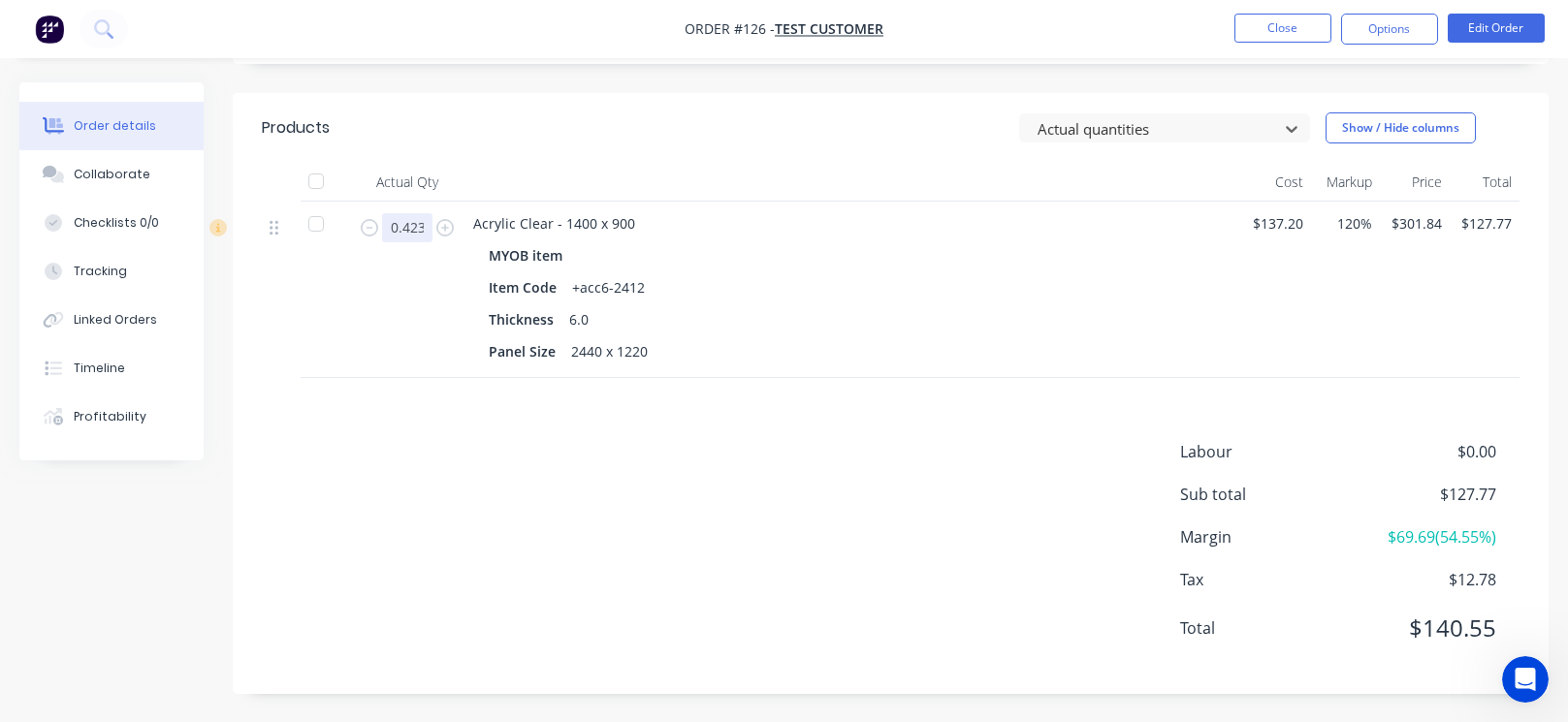
click at [430, 227] on input "0.4233" at bounding box center [407, 227] width 50 height 29
type input "1"
click at [381, 548] on div "Labour $0.00 Sub total $127.77 Margin $-9.43 ( -7.38 %) Tax $12.78 Total $140.55" at bounding box center [890, 552] width 1257 height 225
click at [1366, 117] on button "Show / Hide columns" at bounding box center [1400, 127] width 150 height 31
click at [729, 238] on div "MYOB item Item Code +acc6-2412 Thickness 6.0 Panel Size 2440 x 1220" at bounding box center [854, 302] width 760 height 128
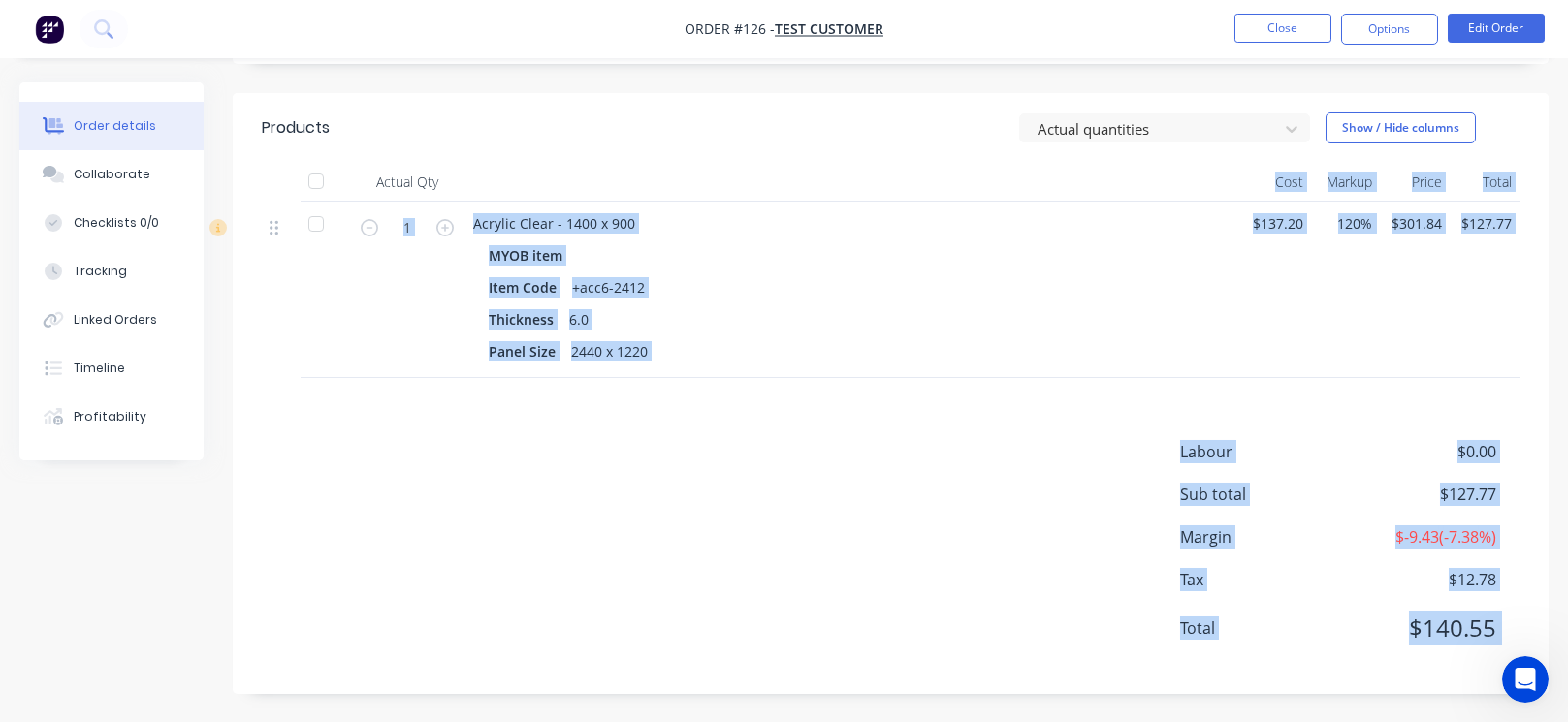
drag, startPoint x: 167, startPoint y: 193, endPoint x: 491, endPoint y: 194, distance: 324.0
click at [375, 322] on div "1" at bounding box center [408, 289] width 116 height 177
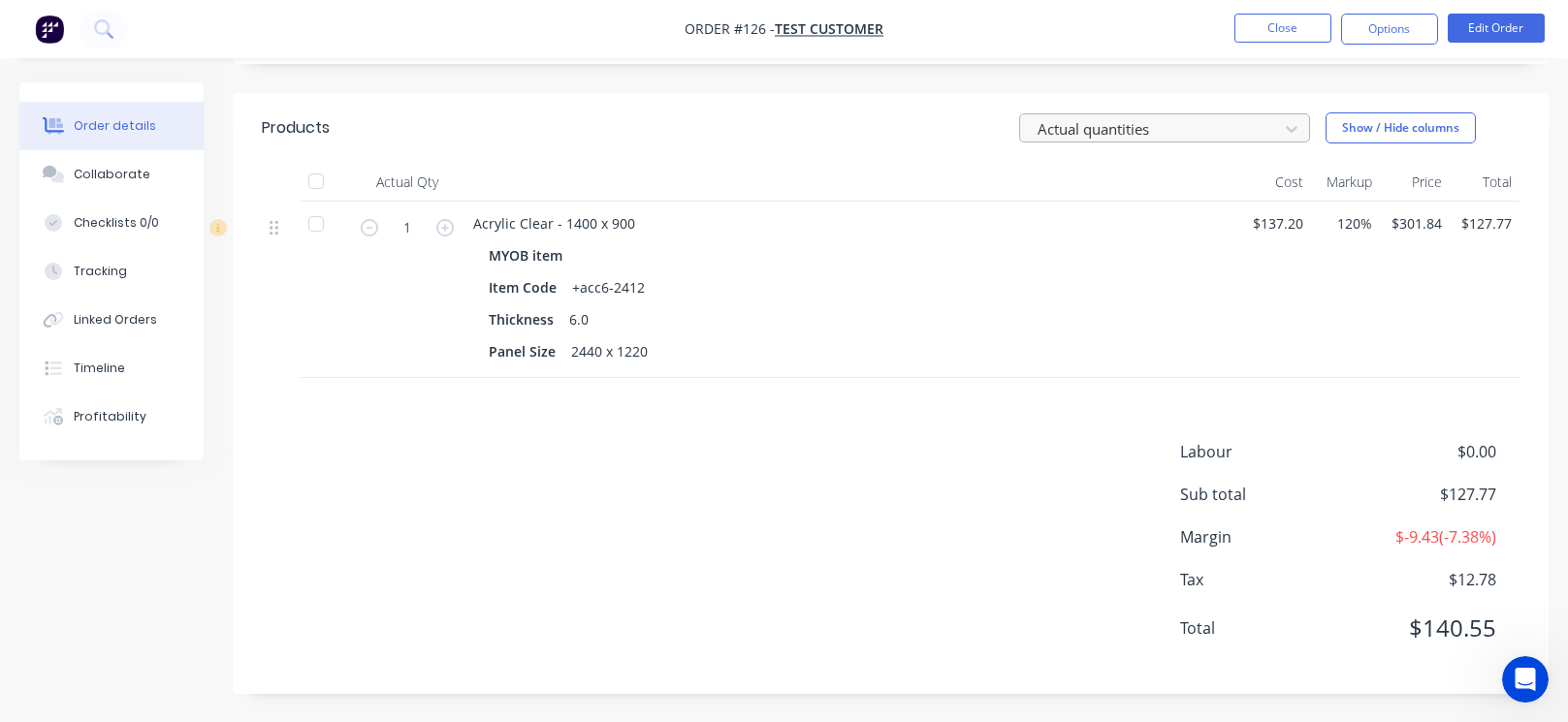
click at [1187, 139] on div at bounding box center [1152, 128] width 233 height 25
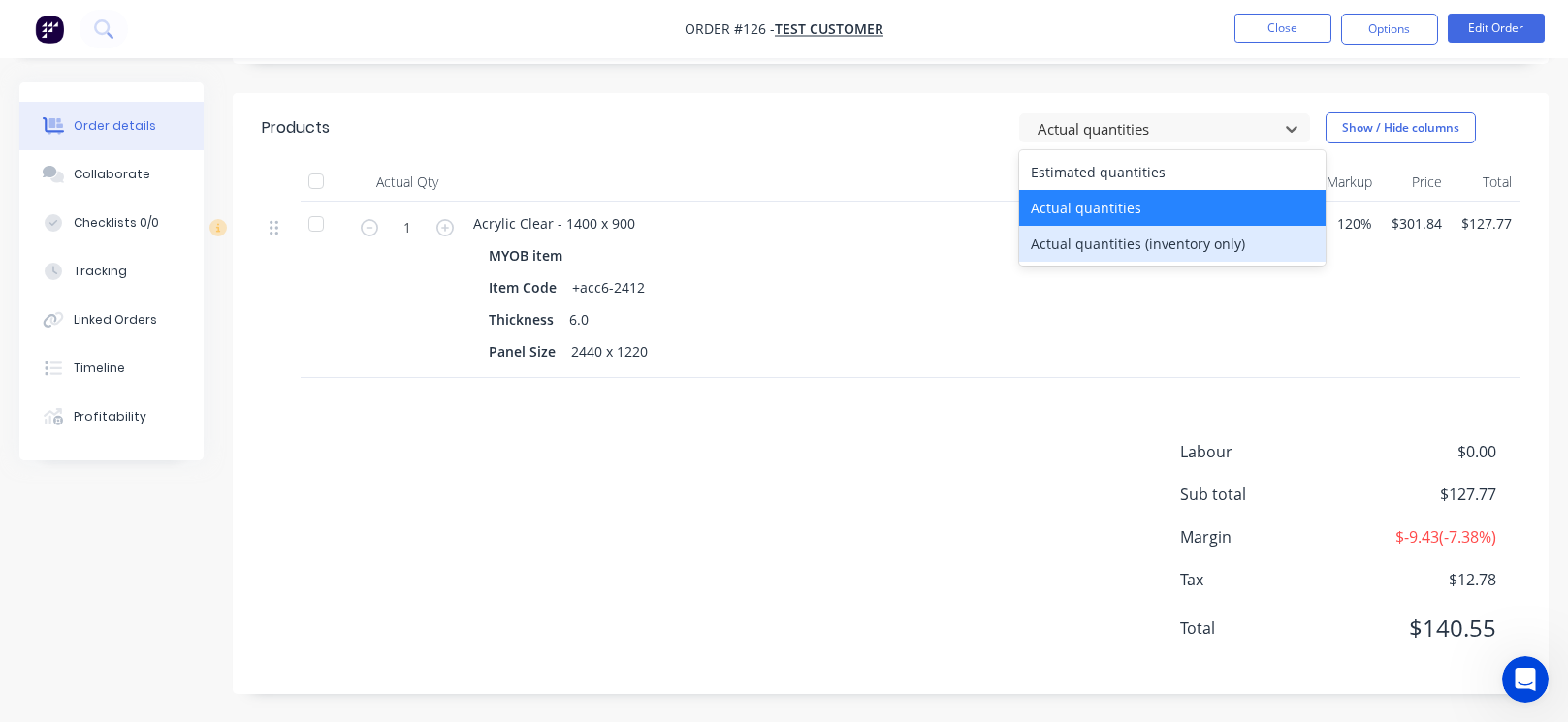
drag, startPoint x: 1148, startPoint y: 232, endPoint x: 1100, endPoint y: 237, distance: 48.3
click at [1147, 232] on div "Actual quantities (inventory only)" at bounding box center [1172, 244] width 307 height 36
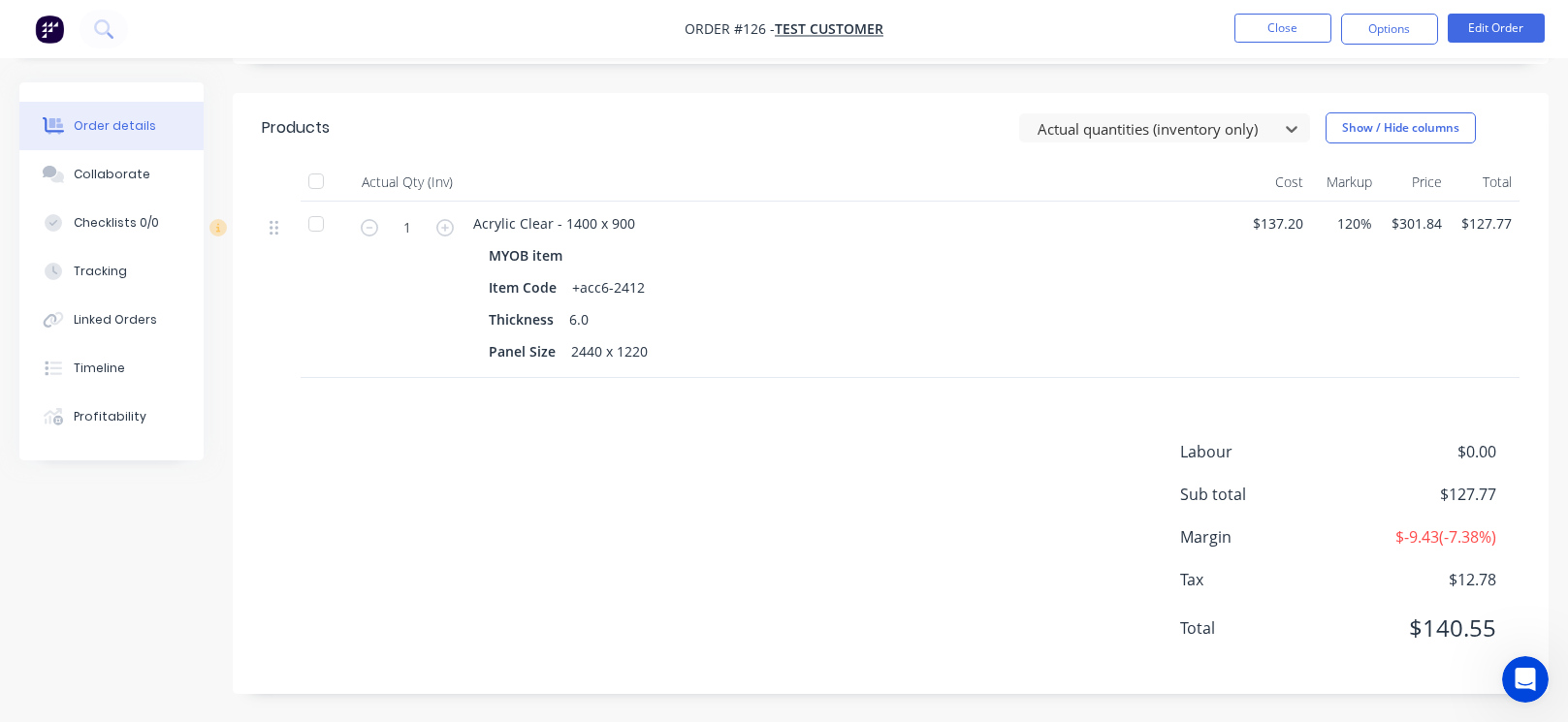
click at [367, 251] on div "1" at bounding box center [408, 289] width 116 height 177
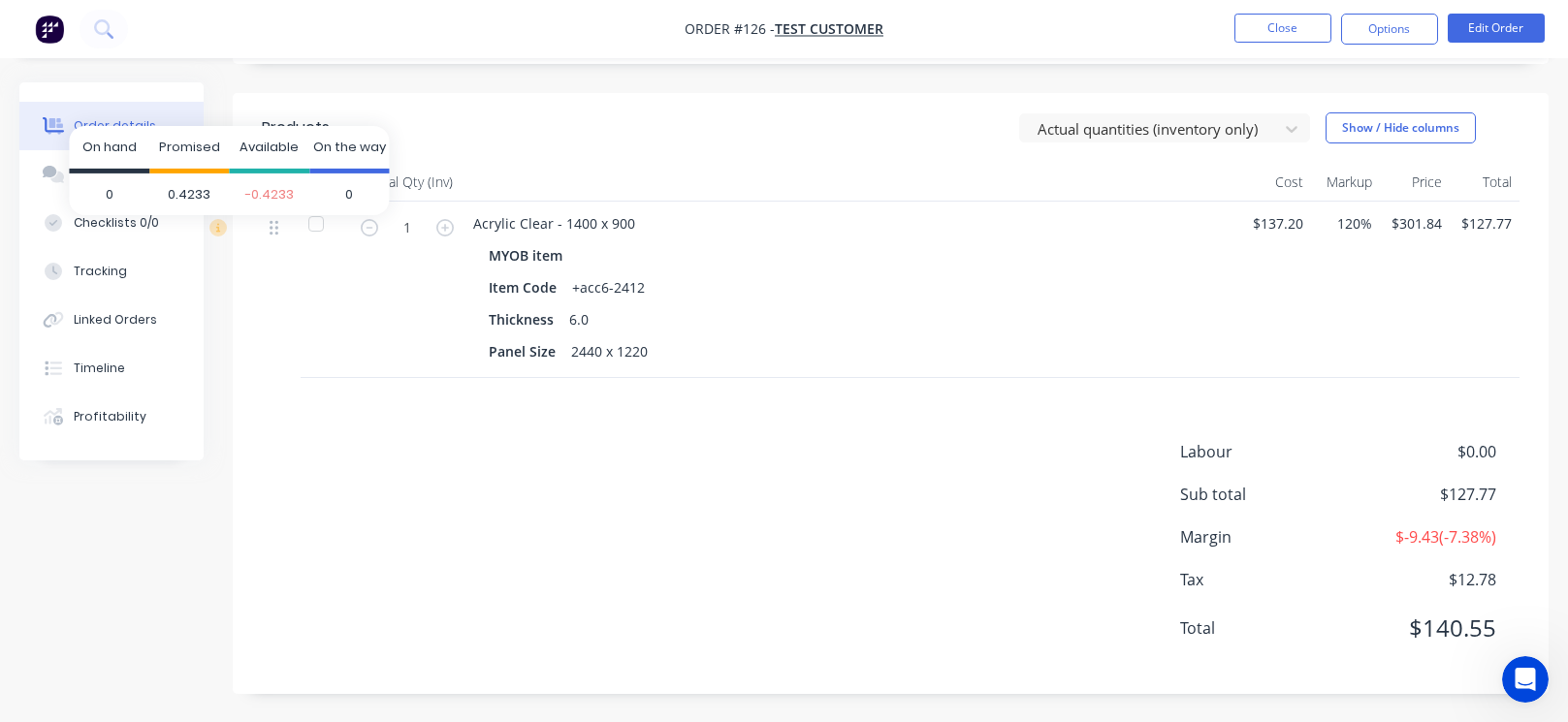
click at [268, 178] on span "-0.4233" at bounding box center [269, 193] width 81 height 42
drag, startPoint x: 256, startPoint y: 192, endPoint x: 350, endPoint y: 186, distance: 94.2
click at [350, 186] on div "0 0.4233 -0.4233 0" at bounding box center [229, 193] width 320 height 42
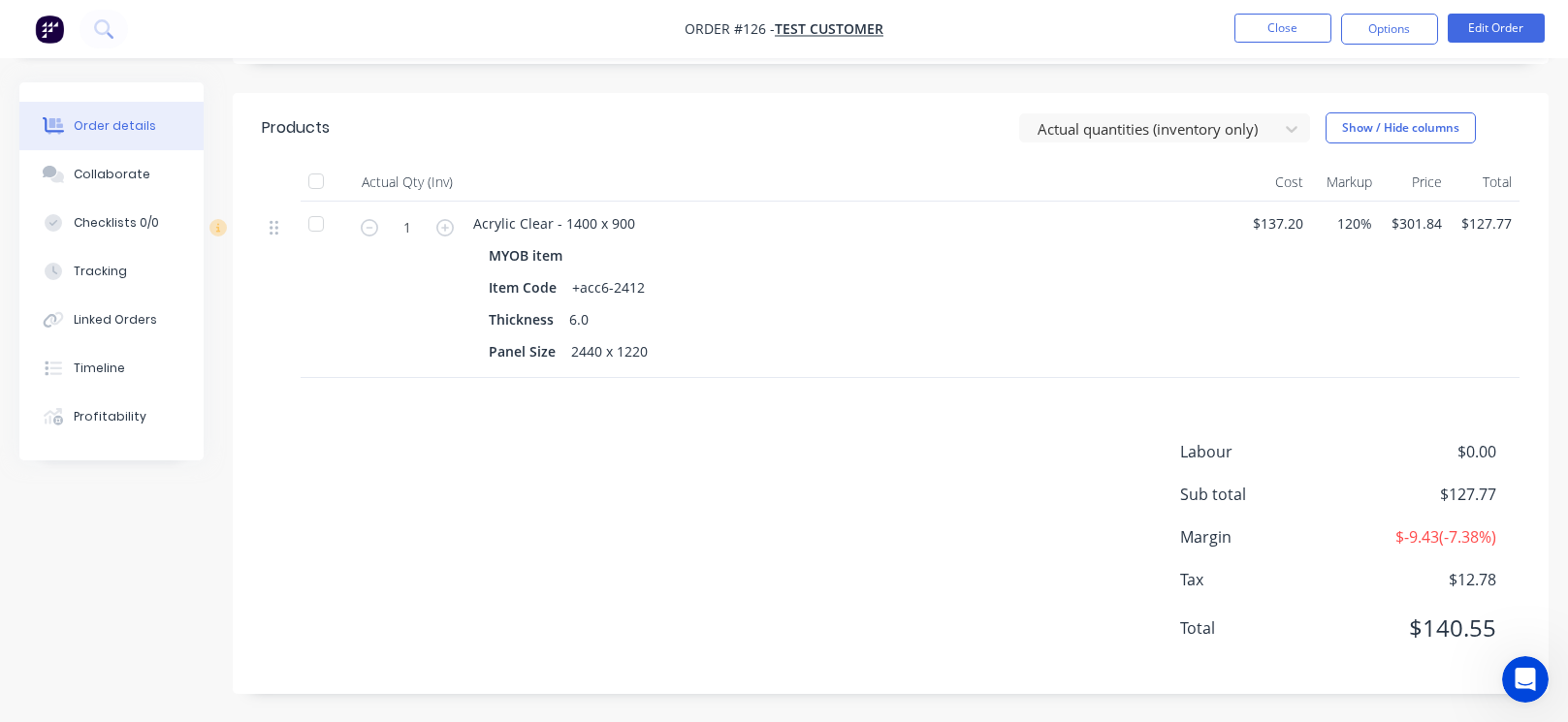
click at [264, 305] on div at bounding box center [280, 289] width 38 height 177
click at [1137, 126] on div at bounding box center [1152, 128] width 233 height 25
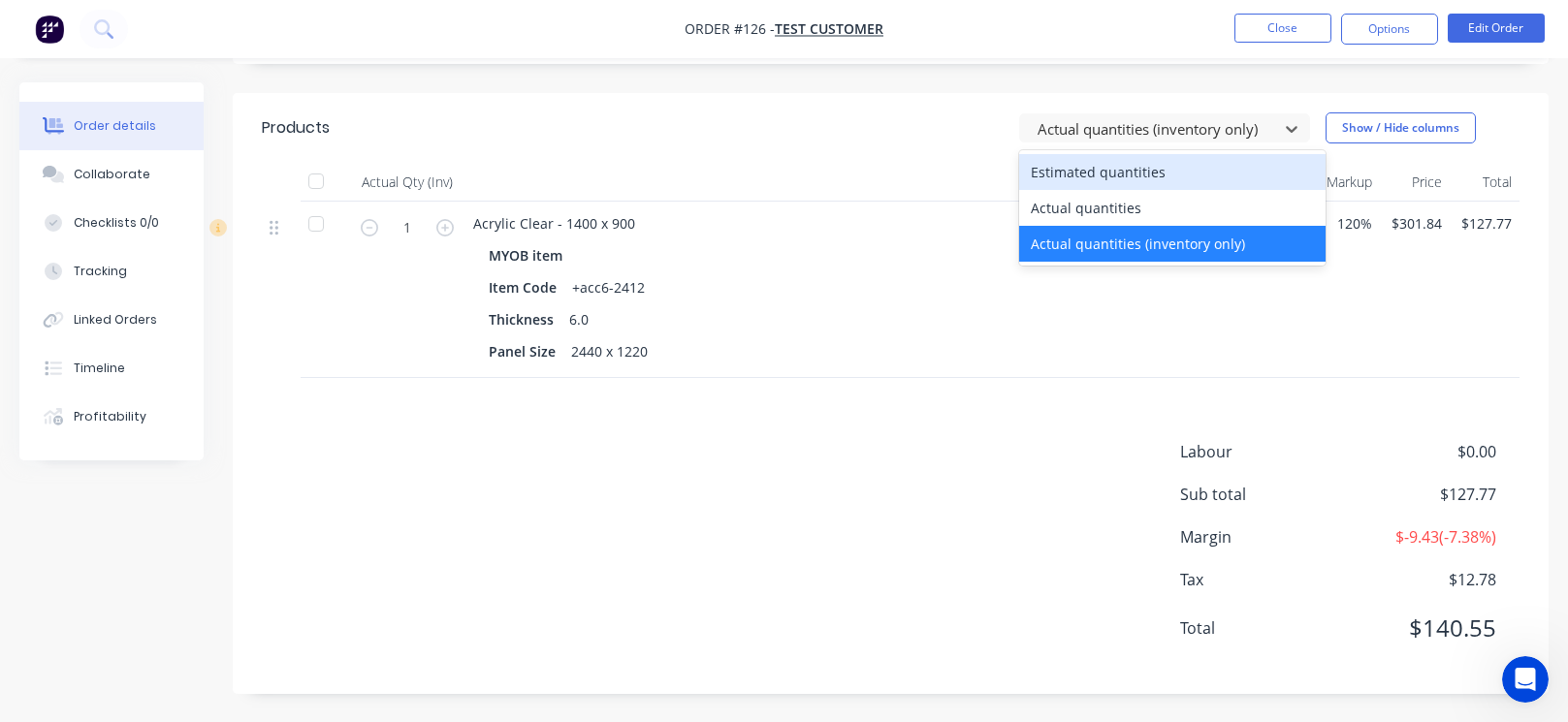
click at [1115, 169] on div "Estimated quantities" at bounding box center [1172, 172] width 307 height 36
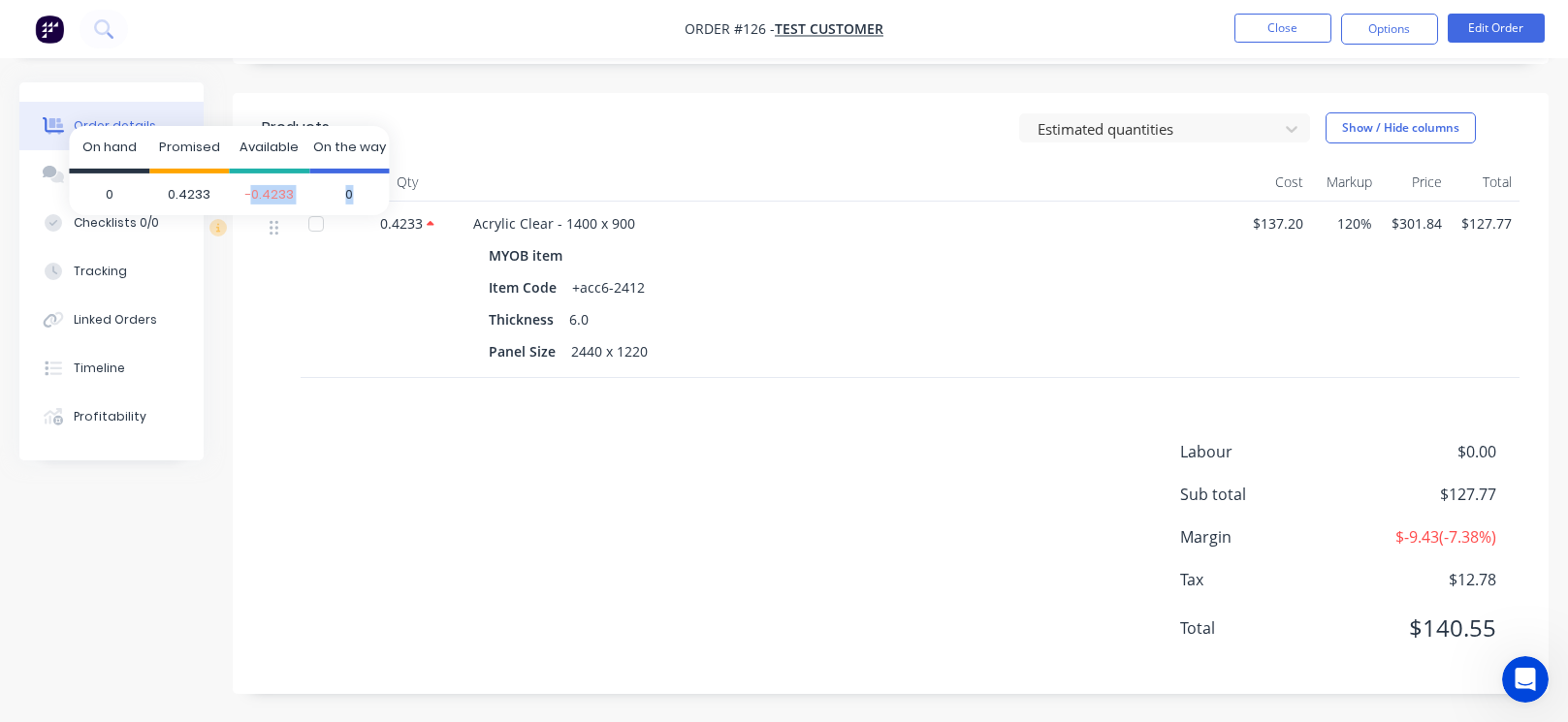
drag, startPoint x: 254, startPoint y: 188, endPoint x: 353, endPoint y: 187, distance: 99.0
click at [353, 187] on div "0 0.4233 -0.4233 0" at bounding box center [229, 193] width 320 height 42
click at [353, 187] on span "0" at bounding box center [349, 193] width 81 height 42
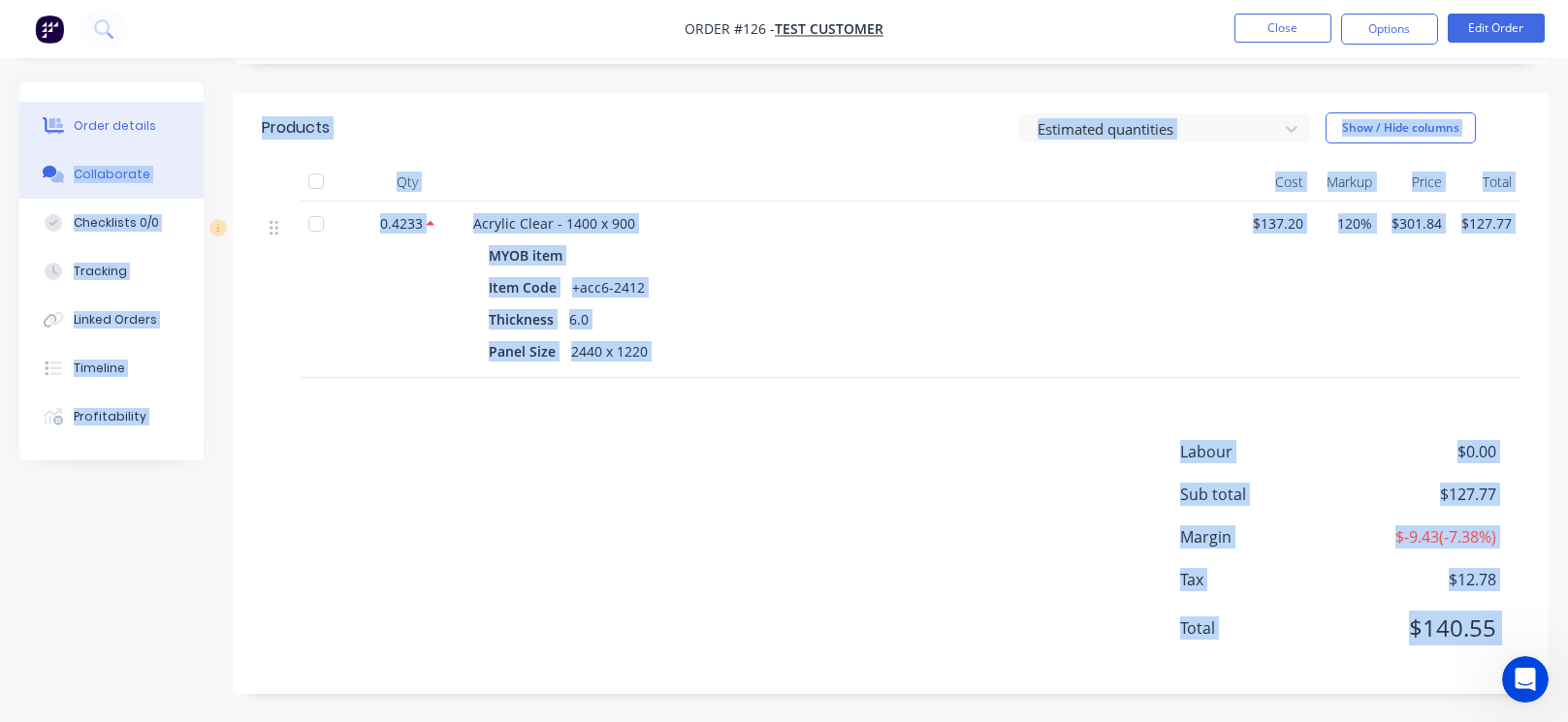
drag, startPoint x: 353, startPoint y: 187, endPoint x: 42, endPoint y: 177, distance: 311.2
click at [308, 317] on div at bounding box center [325, 289] width 48 height 177
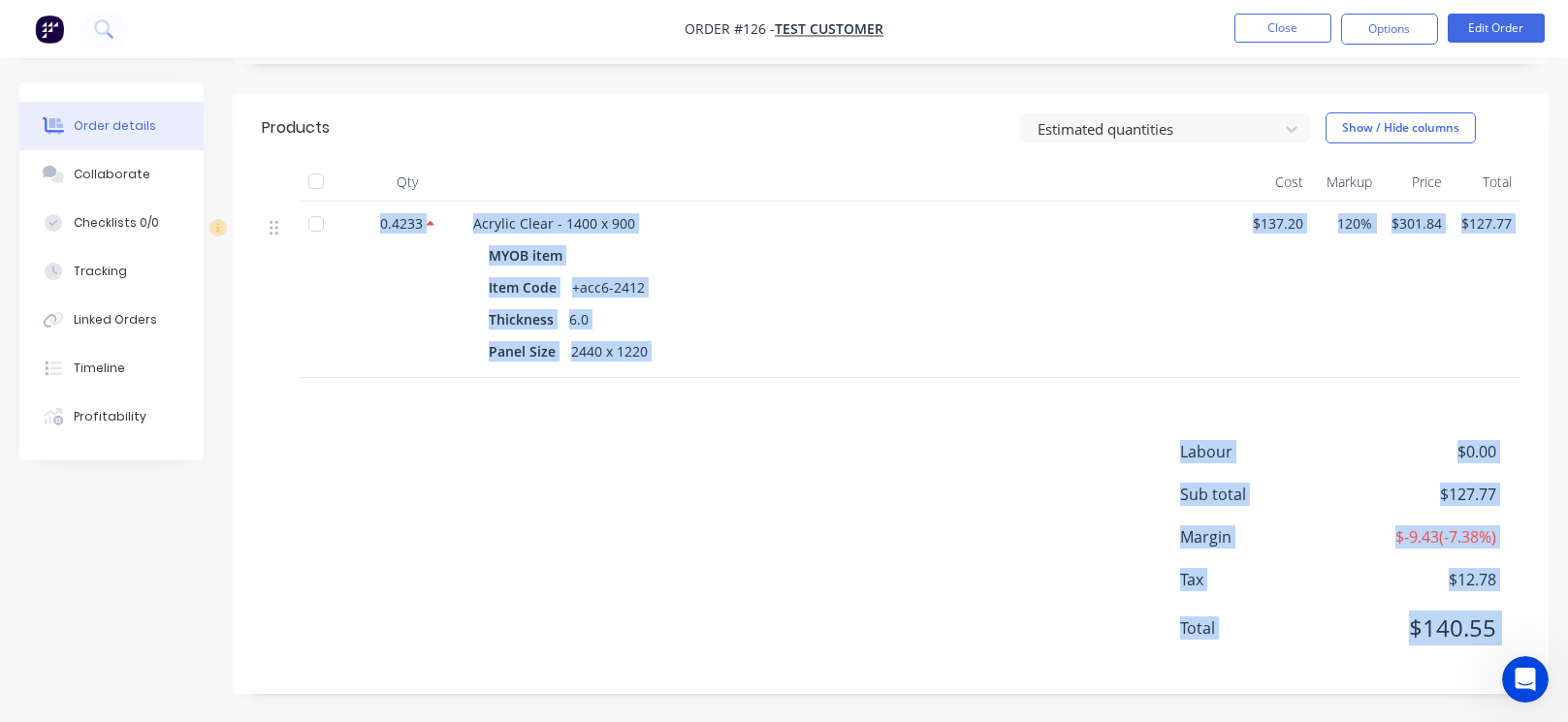
drag, startPoint x: 242, startPoint y: 192, endPoint x: 257, endPoint y: 209, distance: 22.7
click at [710, 358] on div "Panel Size 2440 x 1220" at bounding box center [853, 351] width 729 height 28
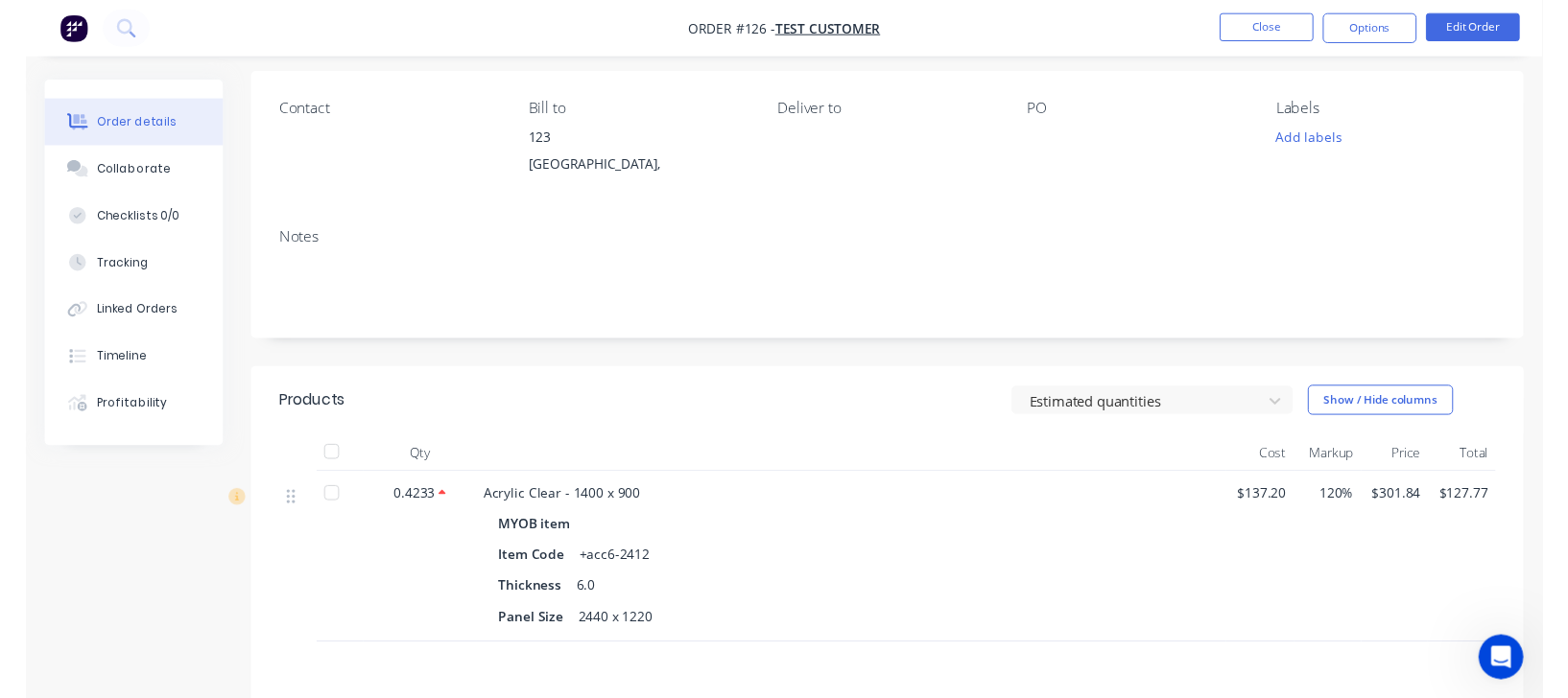
scroll to position [0, 0]
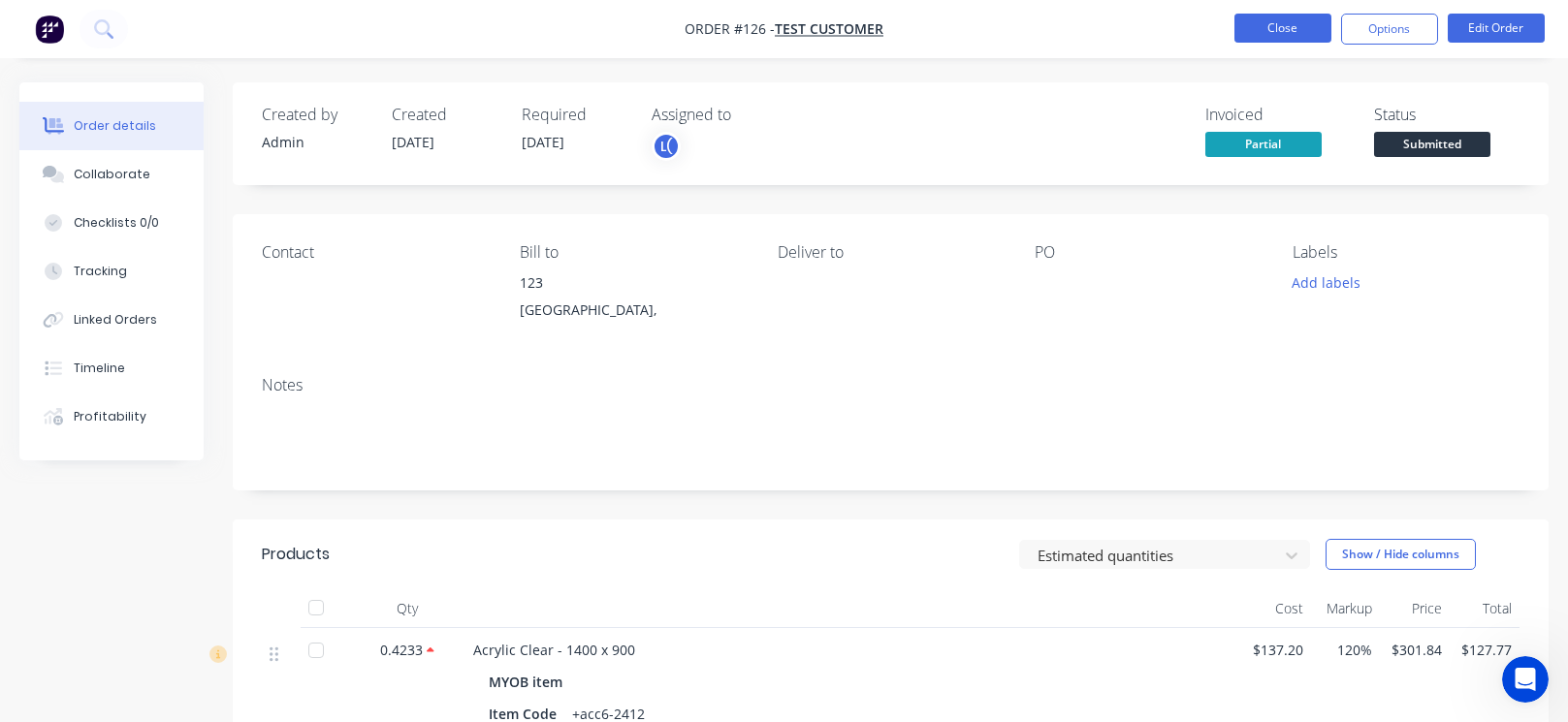
click at [1279, 20] on button "Close" at bounding box center [1283, 28] width 97 height 29
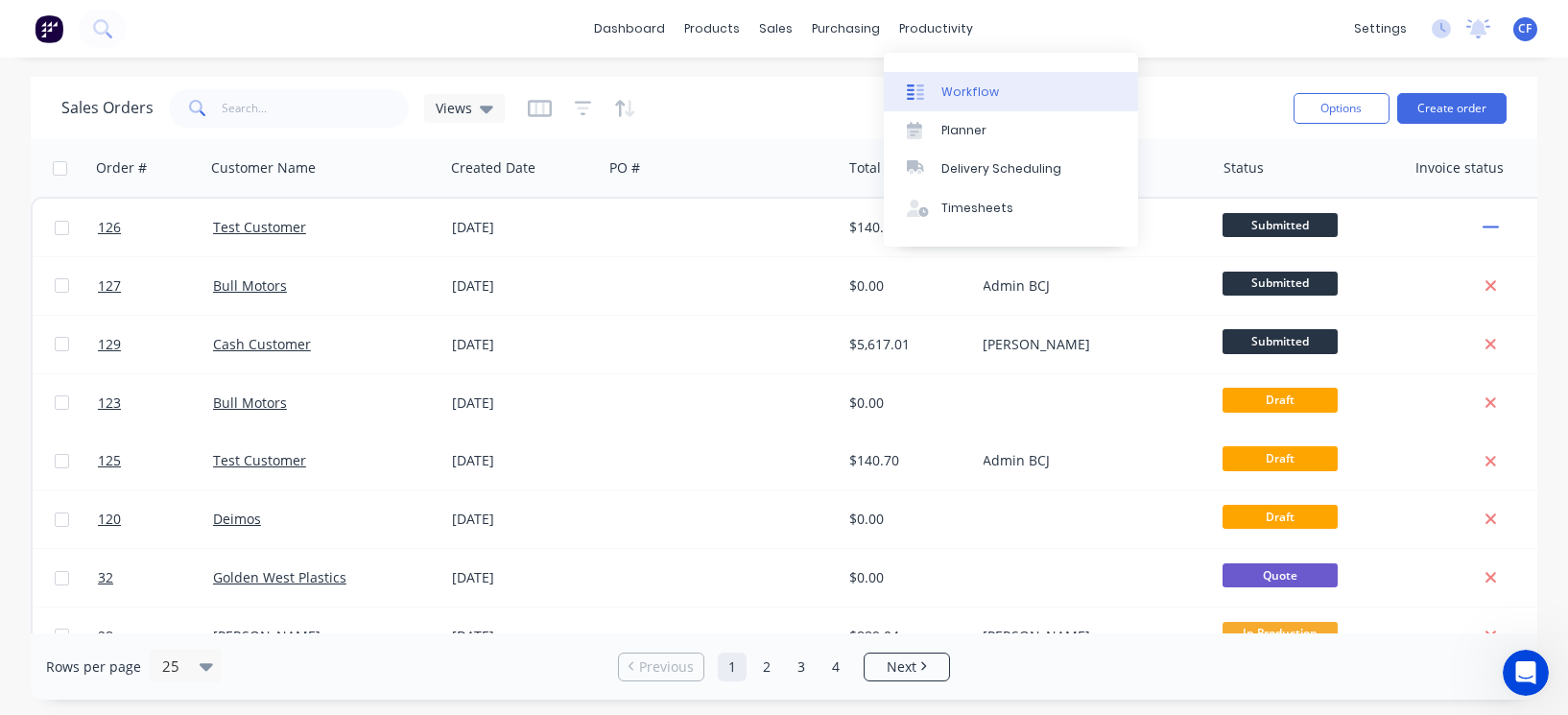
click at [950, 86] on div "Workflow" at bounding box center [970, 92] width 58 height 18
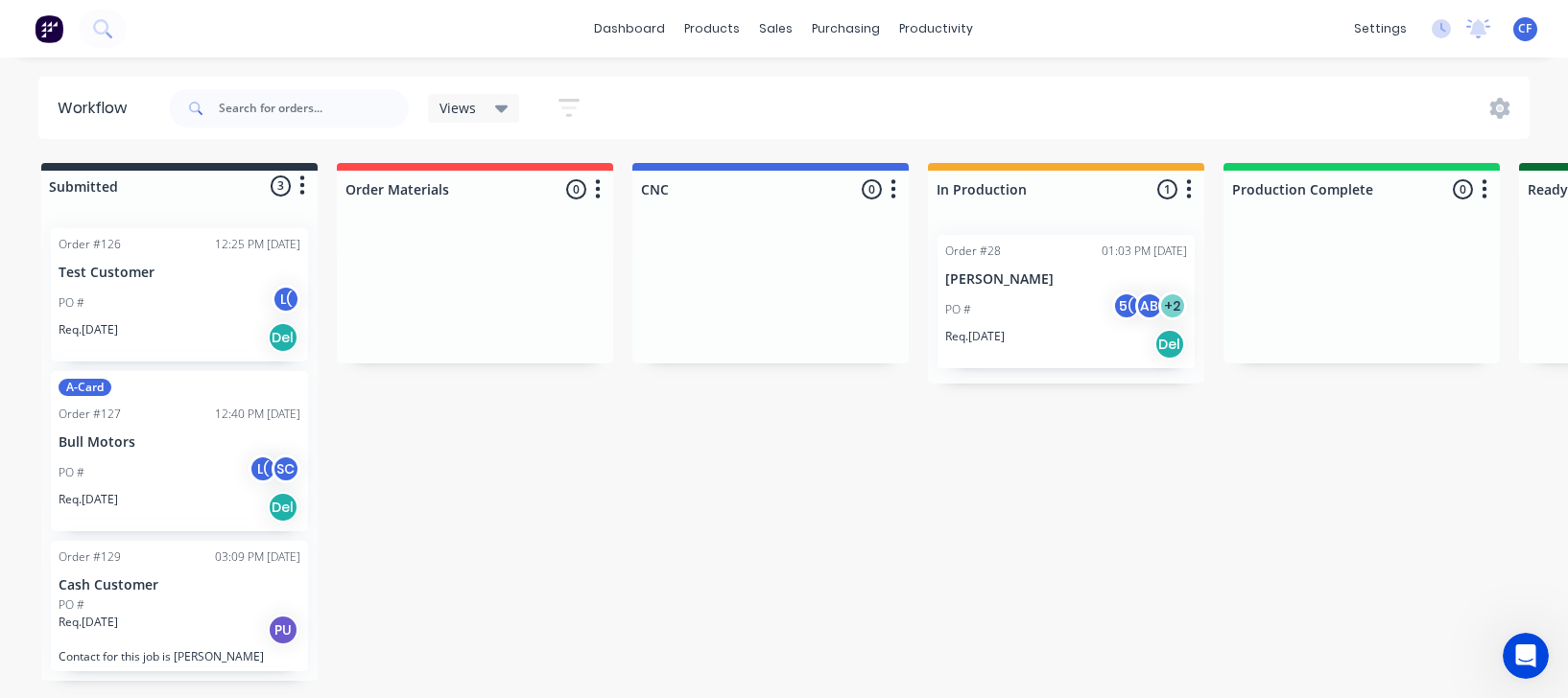
click at [1045, 349] on div "Req. [DATE] Del" at bounding box center [1066, 344] width 242 height 32
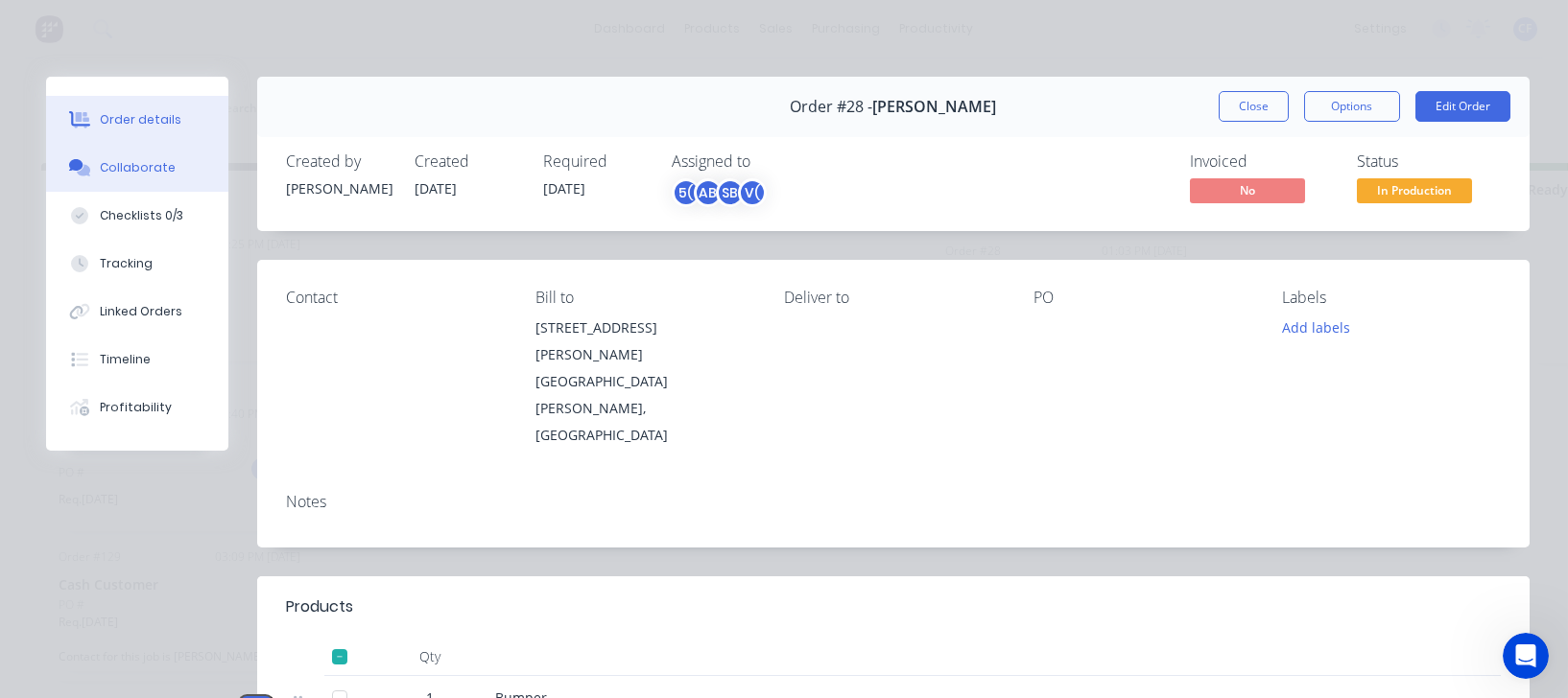
click at [109, 166] on div "Collaborate" at bounding box center [138, 168] width 76 height 18
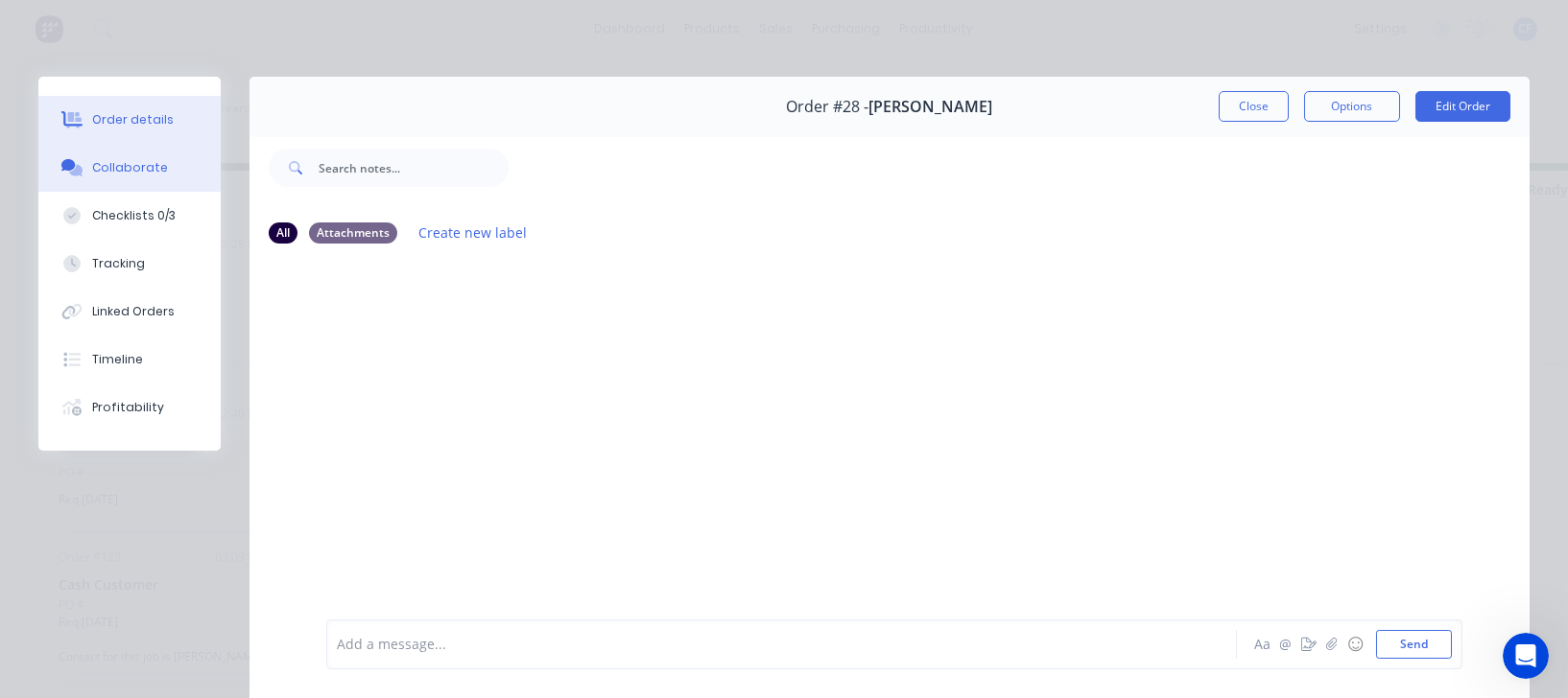
click at [89, 106] on button "Order details" at bounding box center [129, 119] width 183 height 48
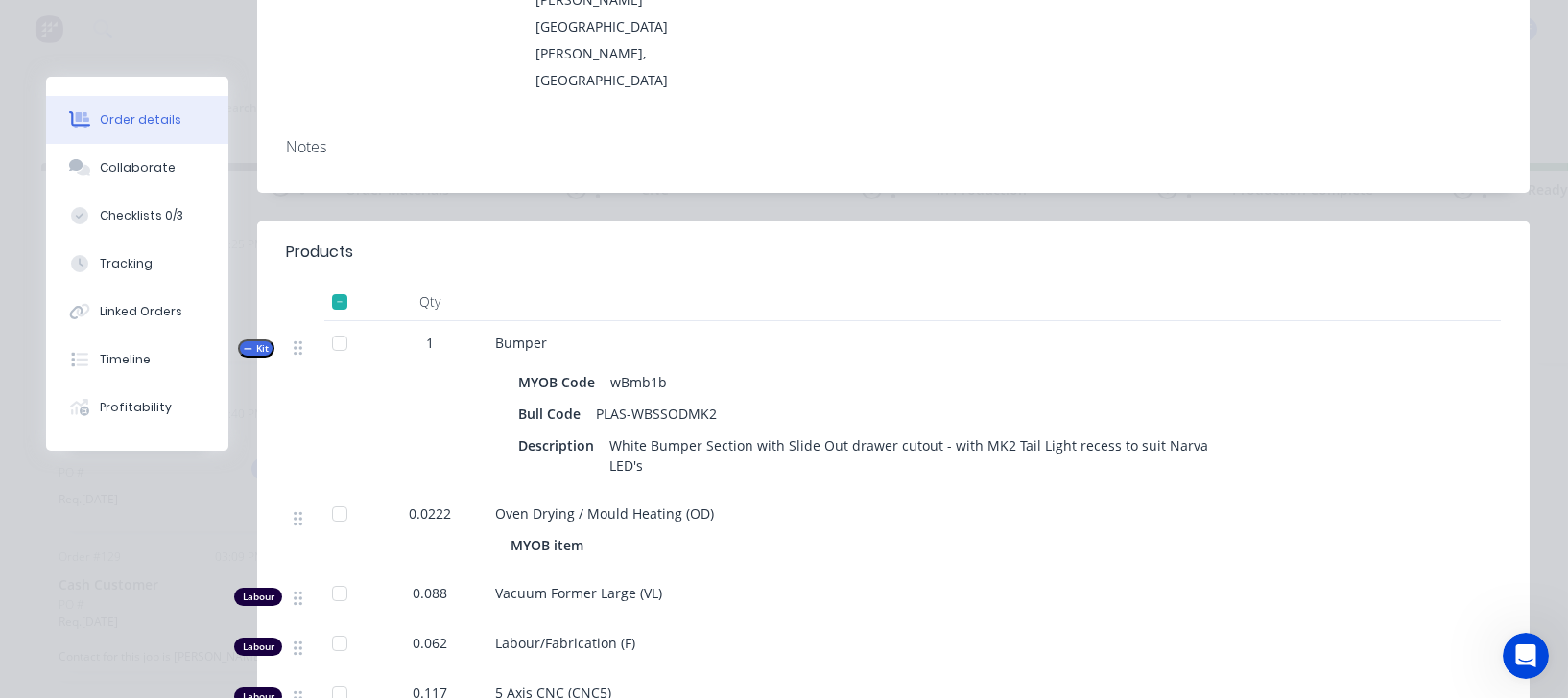
scroll to position [426, 0]
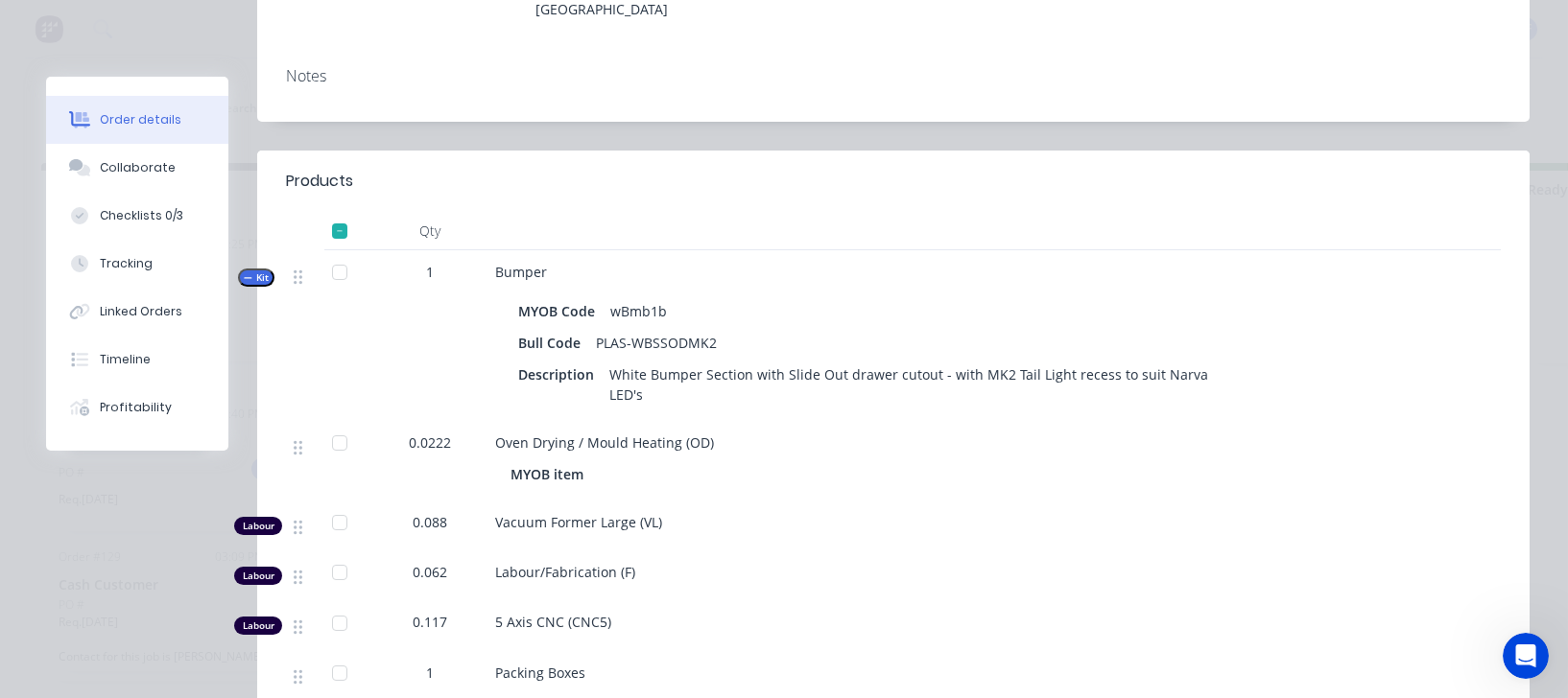
click at [339, 212] on div at bounding box center [339, 230] width 38 height 38
click at [327, 212] on div at bounding box center [339, 230] width 38 height 38
click at [333, 212] on div at bounding box center [339, 230] width 38 height 38
click at [260, 270] on span "Kit" at bounding box center [257, 277] width 25 height 15
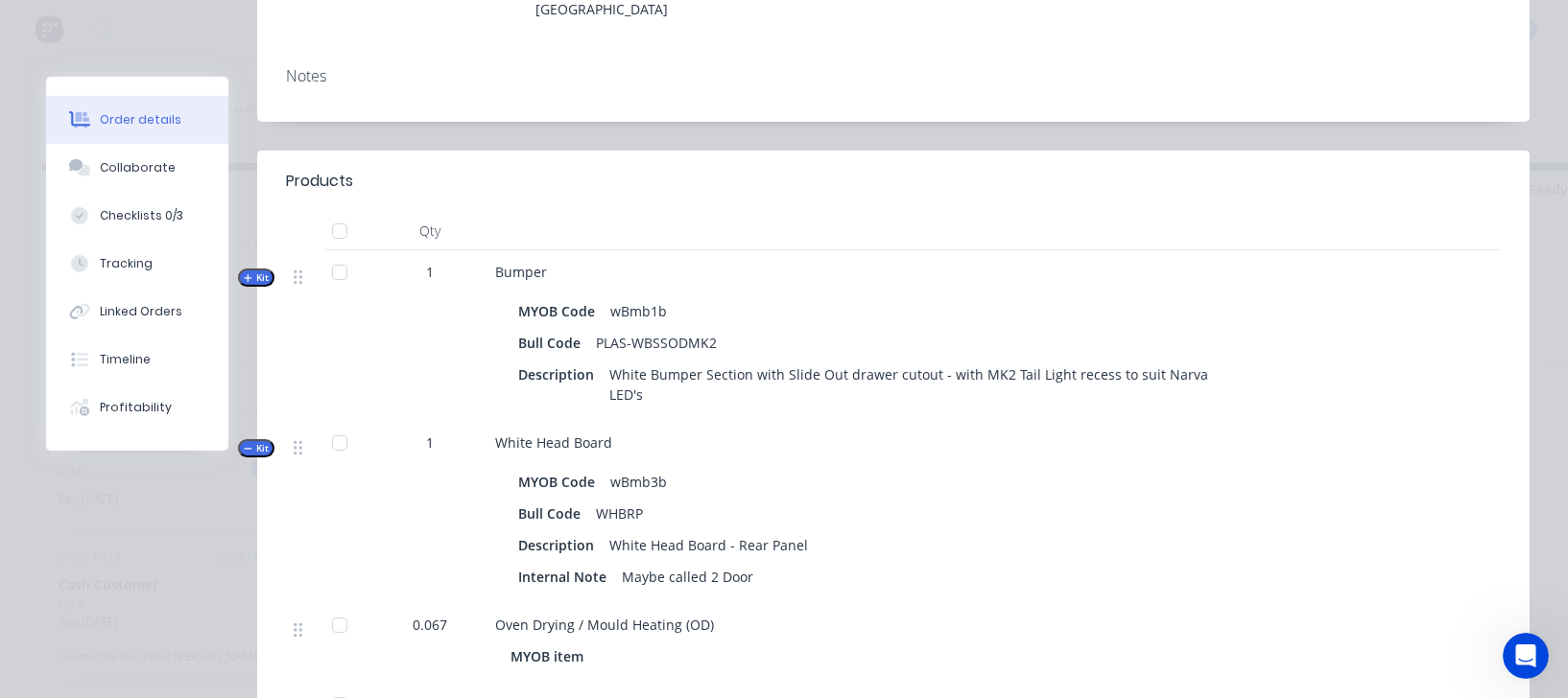
click at [251, 270] on span "Kit" at bounding box center [257, 277] width 25 height 15
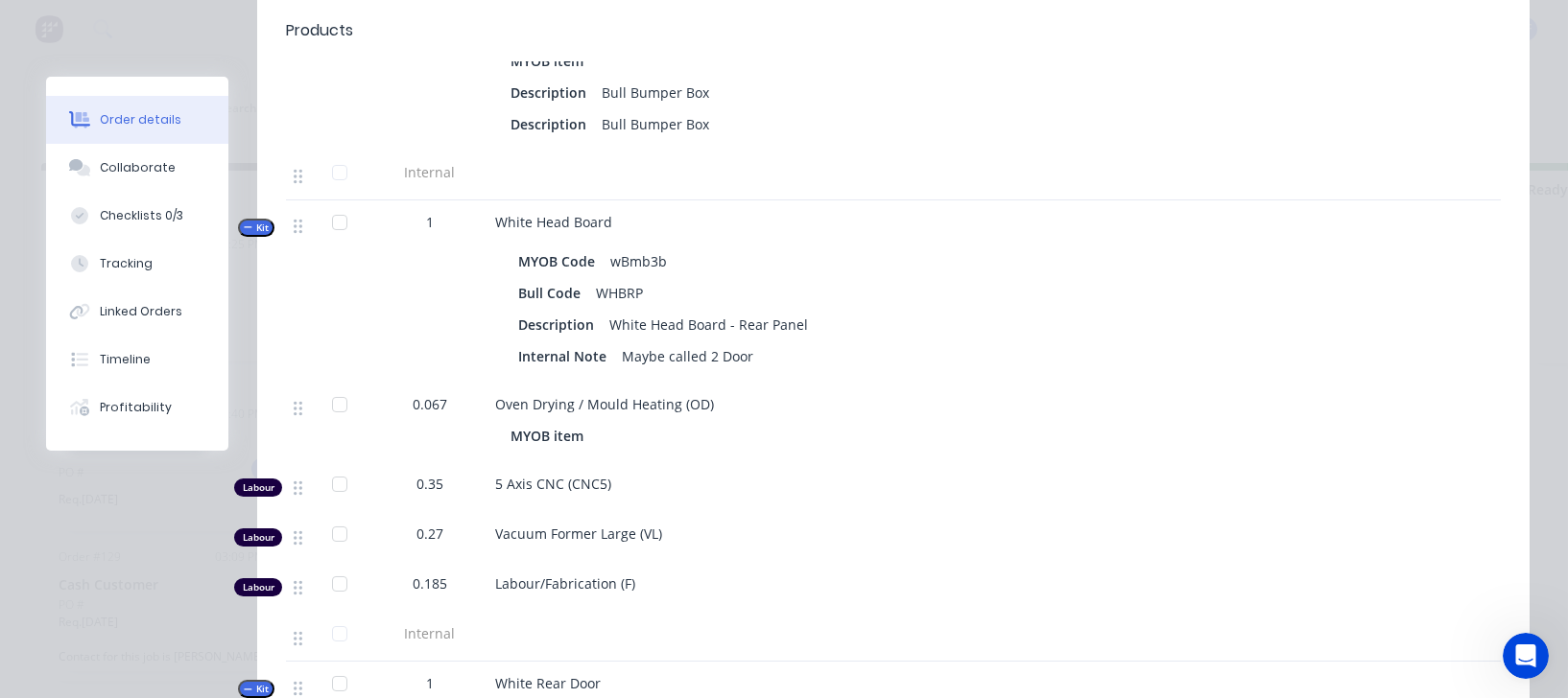
scroll to position [1175, 0]
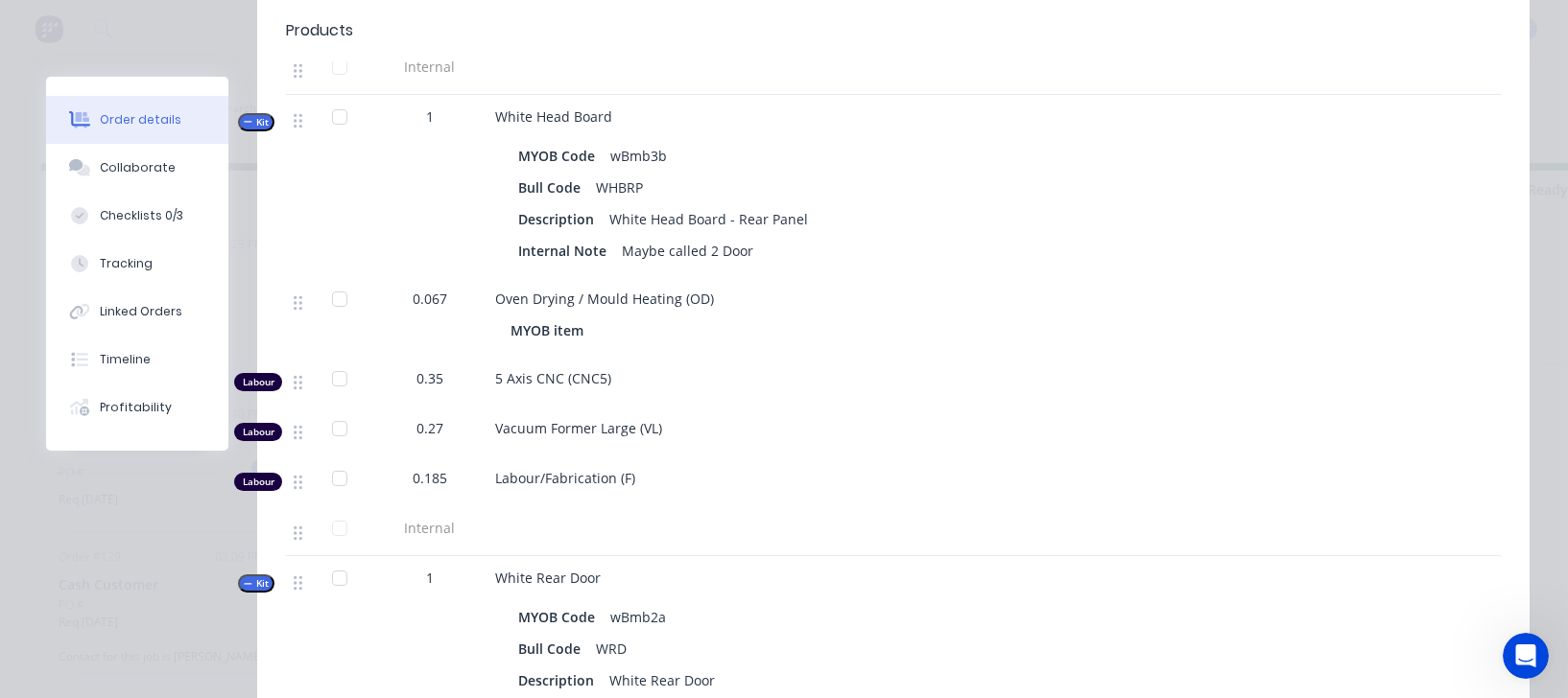
click at [414, 277] on div "0.067" at bounding box center [430, 317] width 115 height 80
click at [421, 289] on span "0.067" at bounding box center [430, 299] width 34 height 21
click at [431, 289] on span "0.067" at bounding box center [430, 299] width 34 height 21
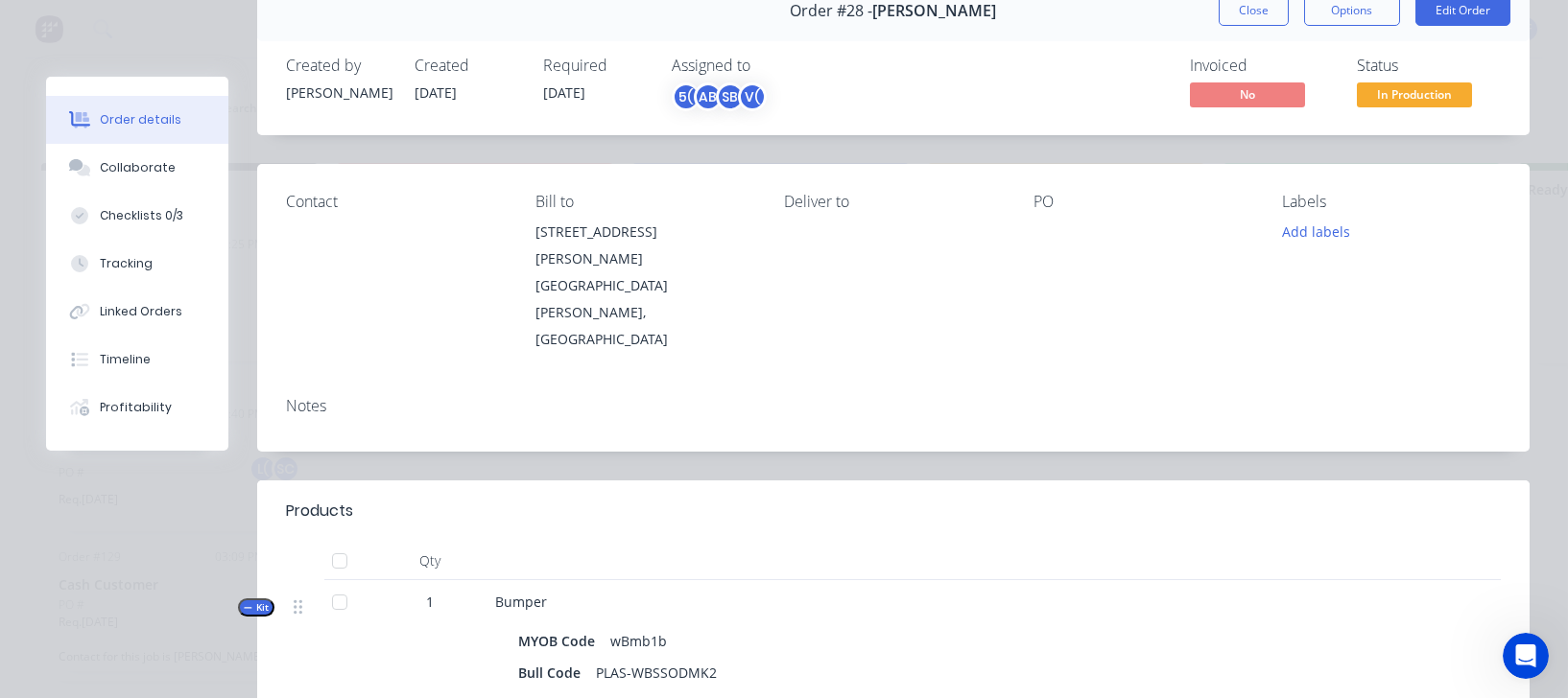
scroll to position [3, 0]
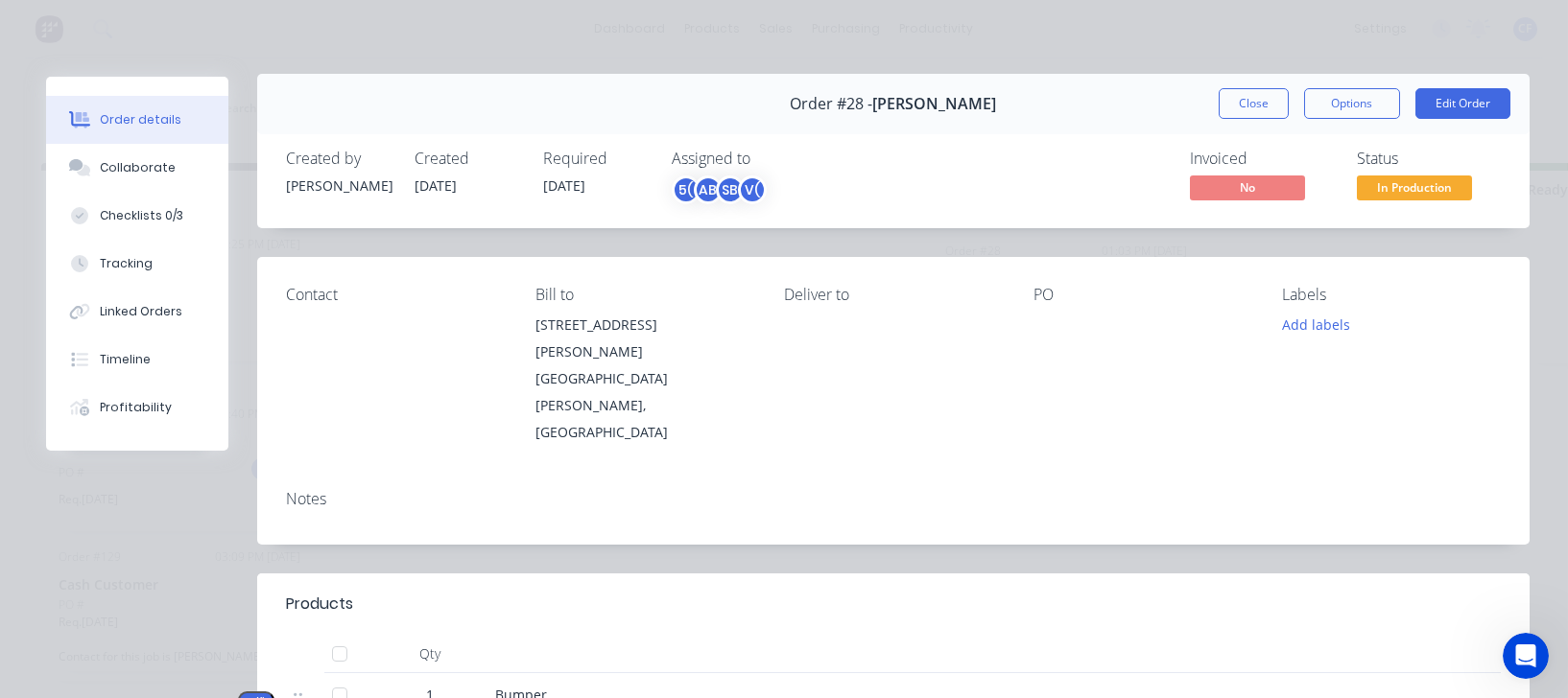
click at [1299, 293] on div "Labels" at bounding box center [1391, 295] width 219 height 19
click at [133, 190] on div "Order details Collaborate Checklists 0/3 Tracking Linked Orders Timeline Profit…" at bounding box center [137, 264] width 183 height 374
click at [130, 229] on button "Checklists 0/3" at bounding box center [137, 216] width 183 height 48
type textarea "x"
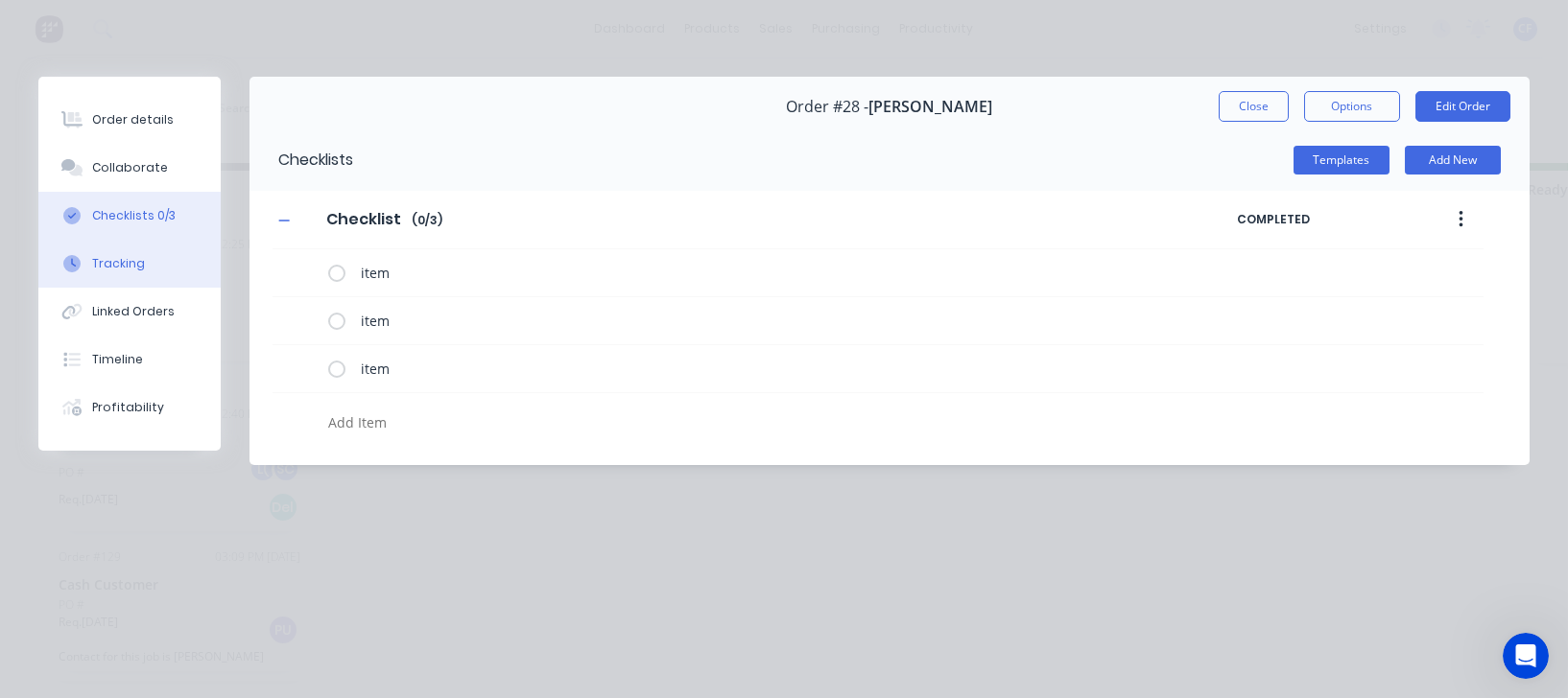
click at [134, 262] on div "Tracking" at bounding box center [118, 264] width 53 height 18
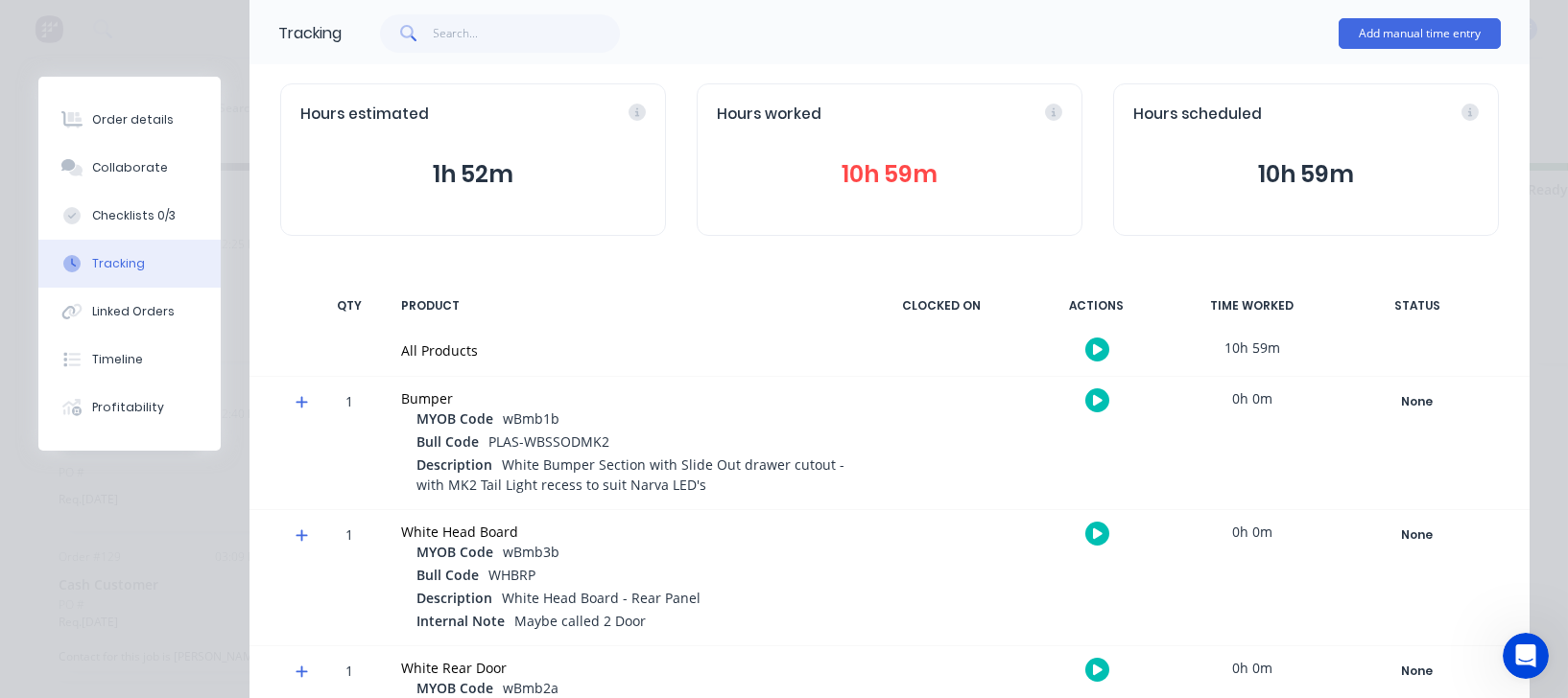
scroll to position [267, 0]
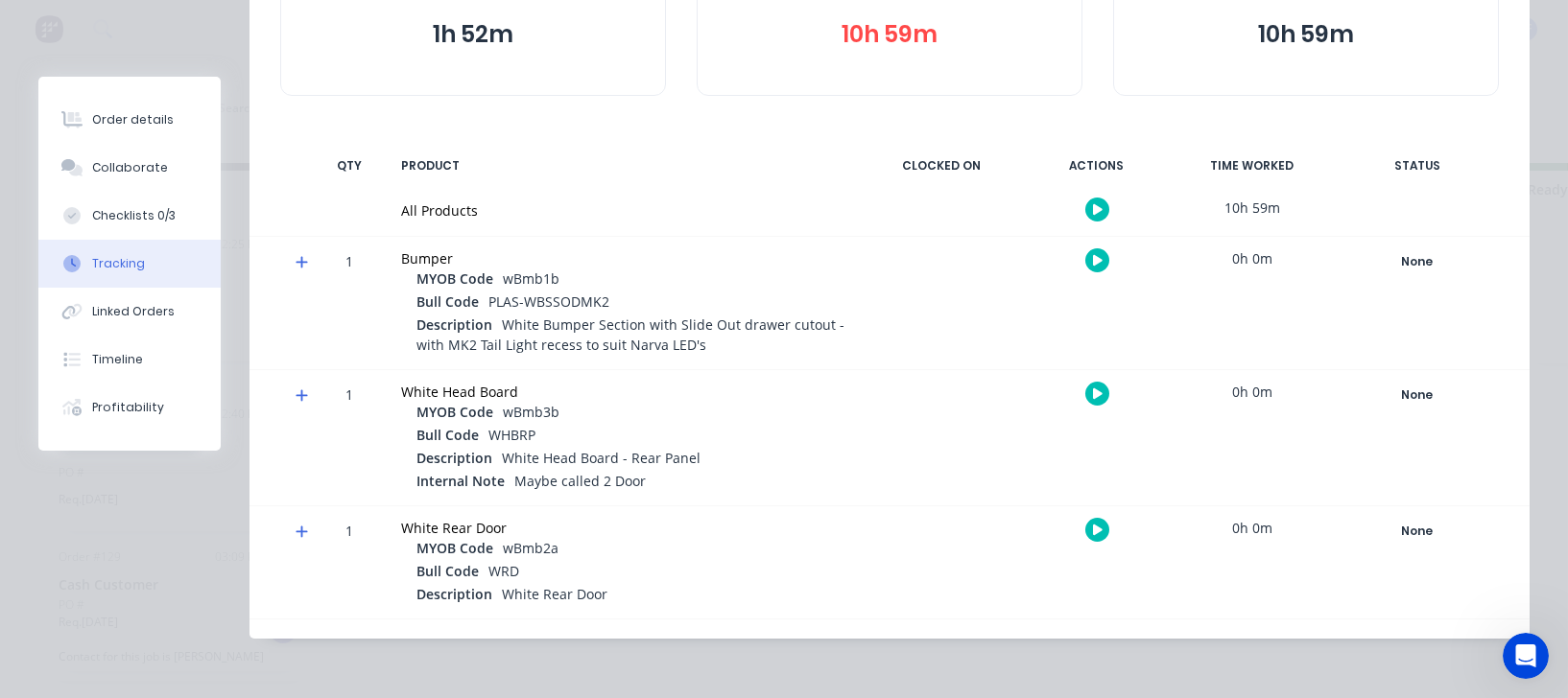
click at [302, 267] on icon at bounding box center [302, 262] width 13 height 14
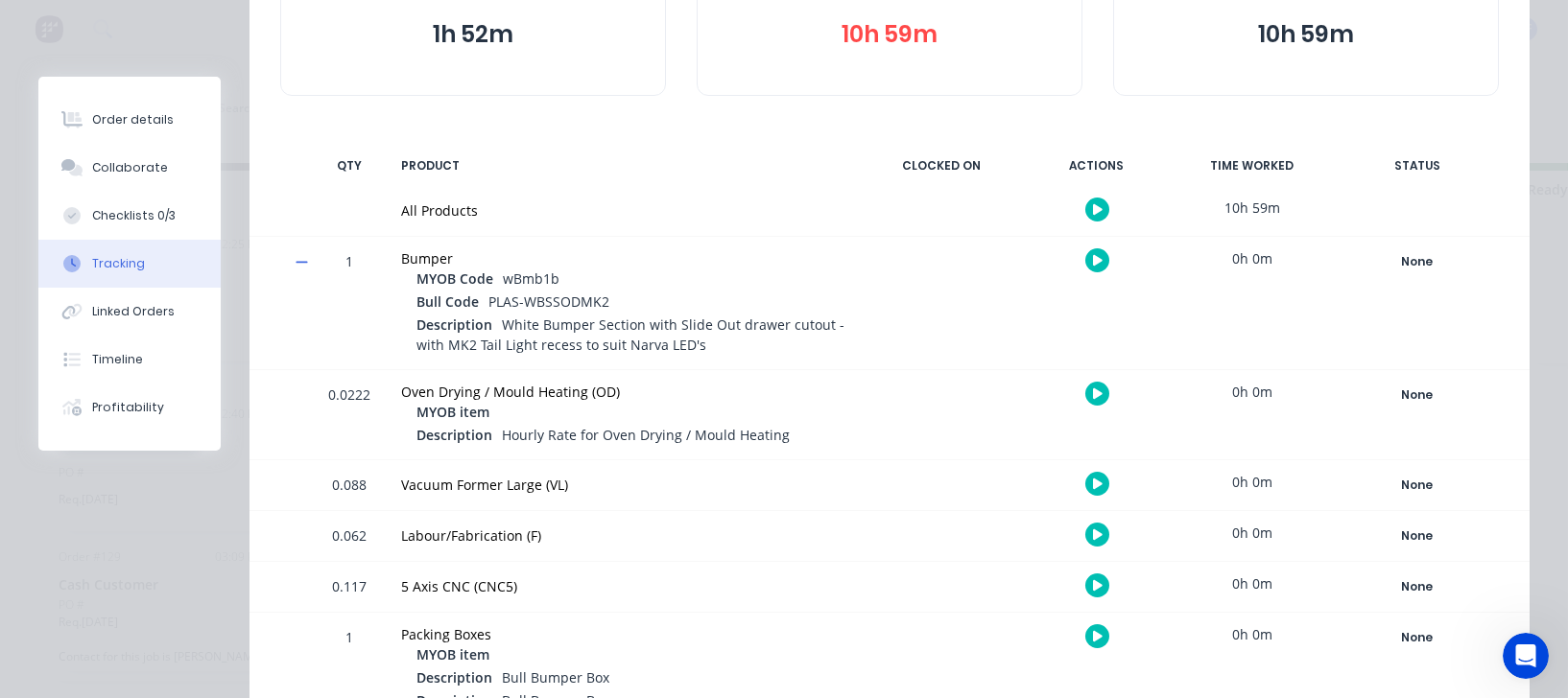
click at [334, 414] on div "0.0222" at bounding box center [349, 416] width 58 height 86
click at [346, 399] on div "0.0222" at bounding box center [349, 416] width 58 height 86
click at [340, 402] on div "0.0222" at bounding box center [349, 416] width 58 height 86
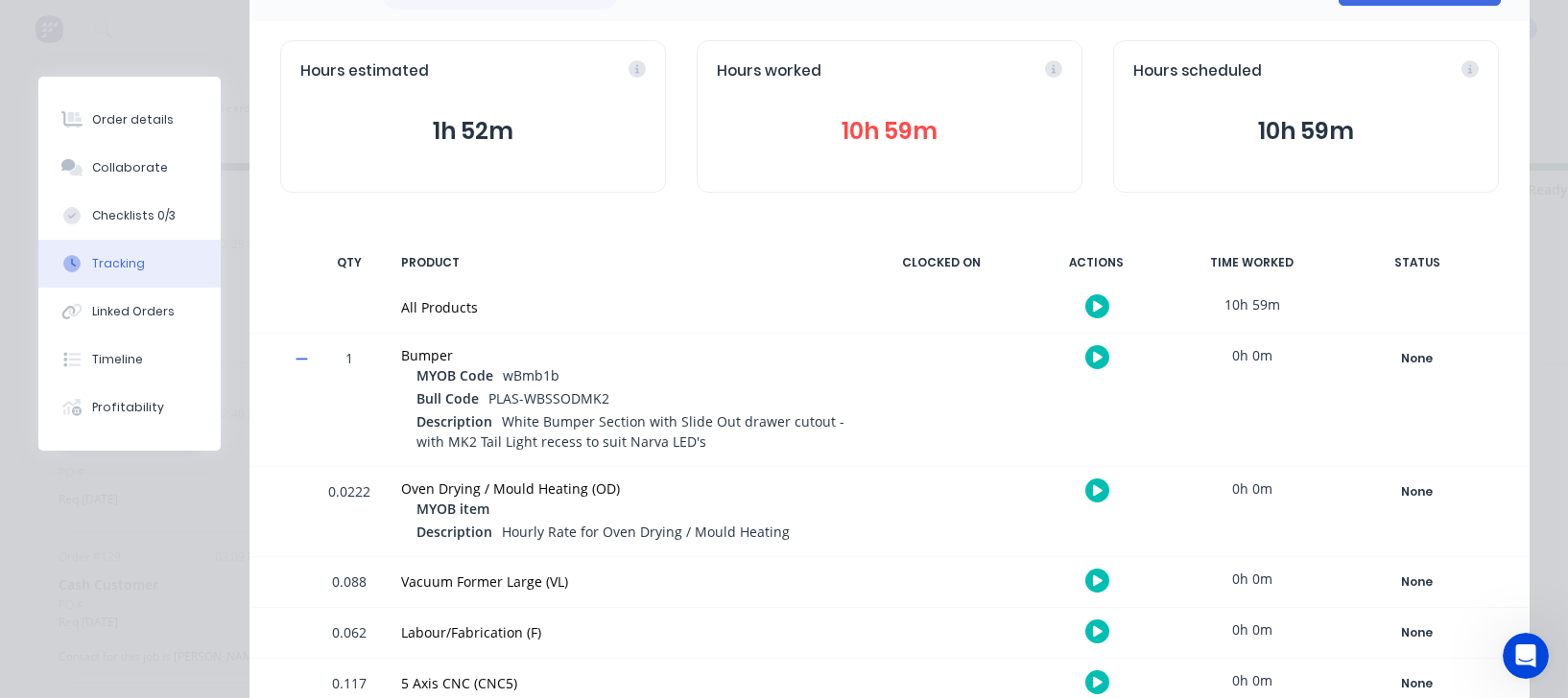
scroll to position [0, 0]
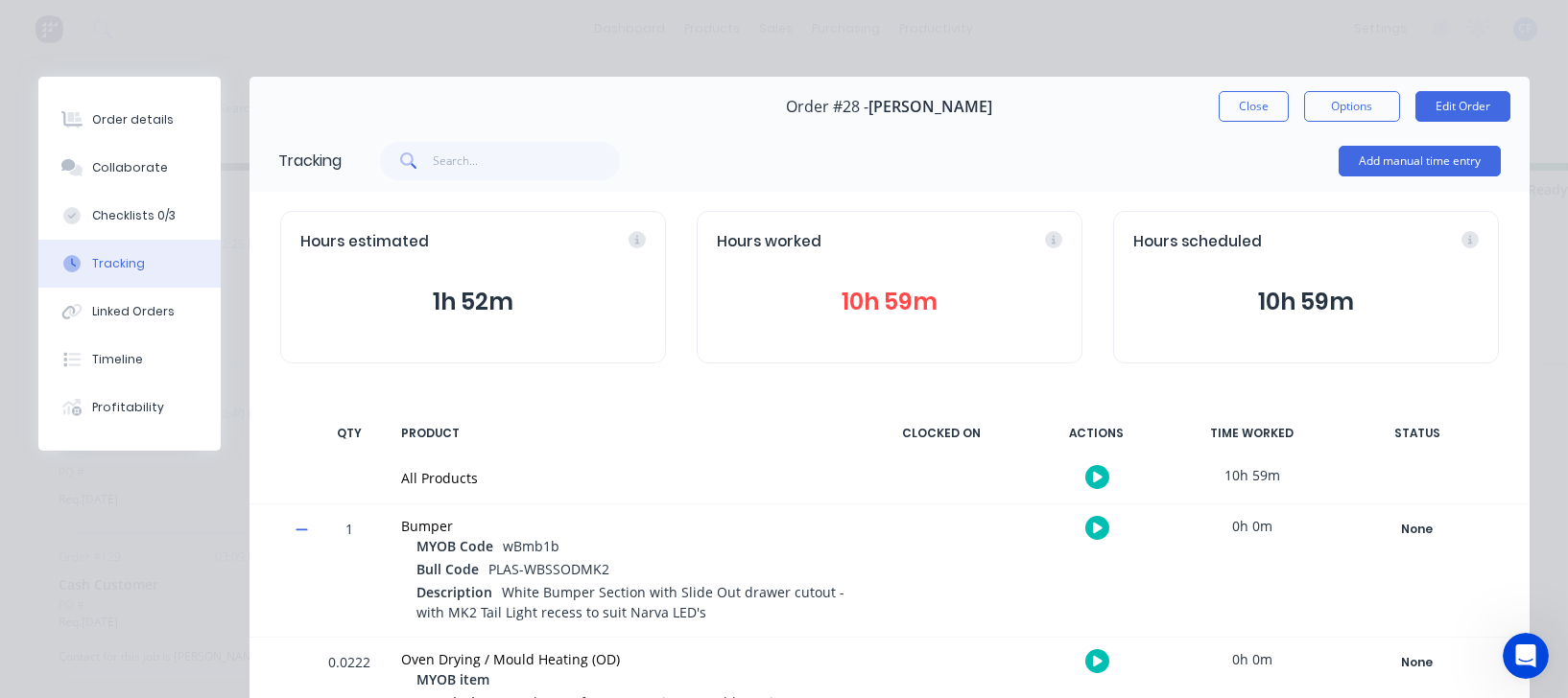
click at [1218, 108] on button "Close" at bounding box center [1254, 105] width 70 height 30
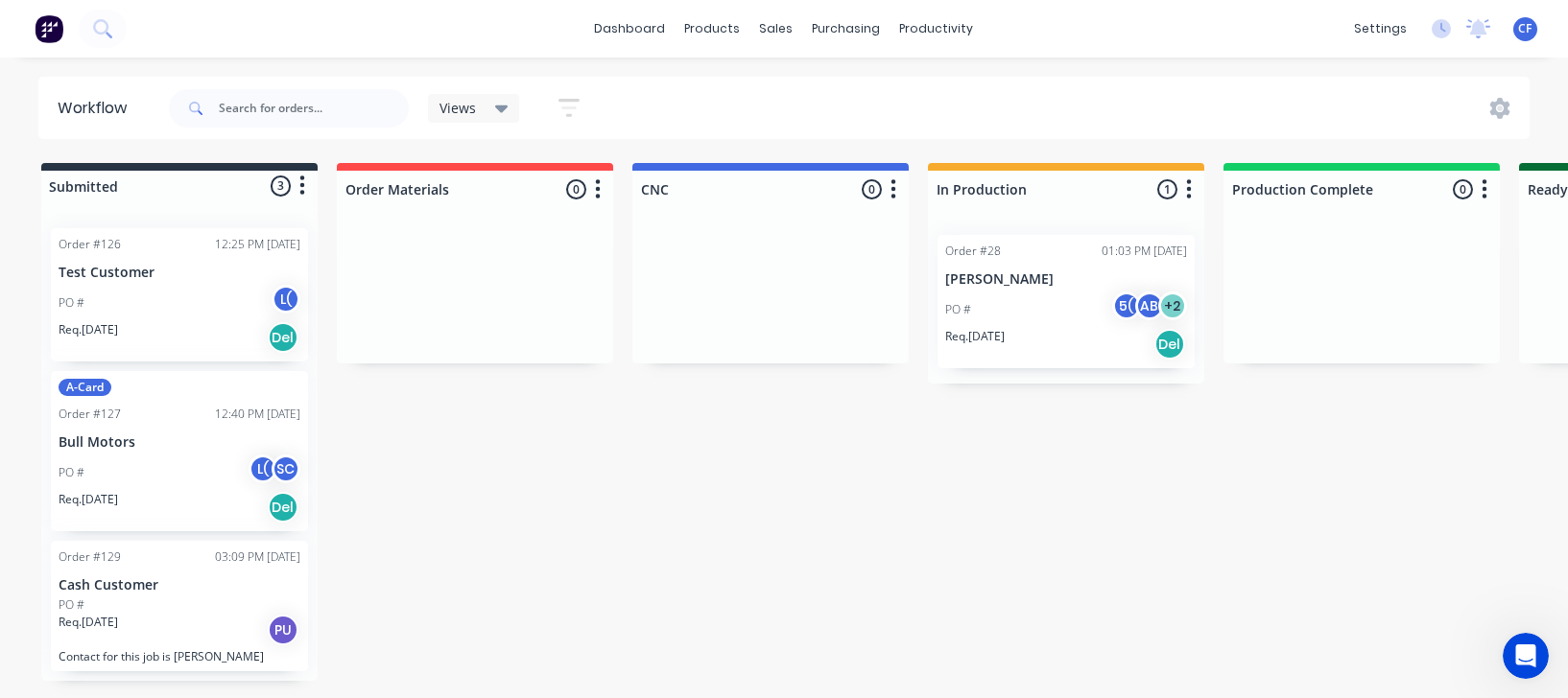
click at [137, 316] on div "PO # L(" at bounding box center [180, 303] width 242 height 36
